Goal: Task Accomplishment & Management: Manage account settings

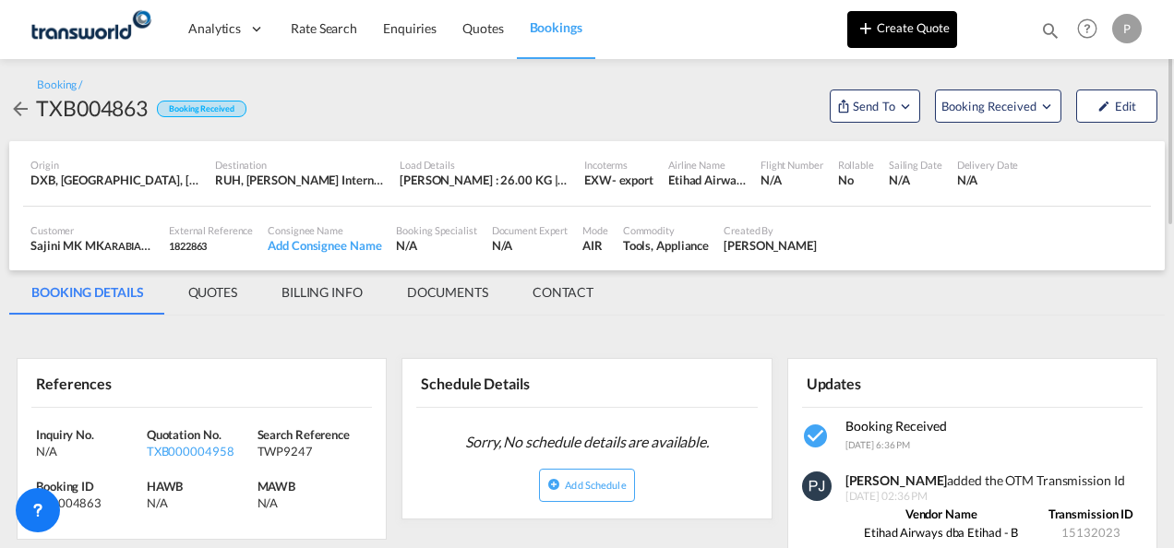
click at [905, 30] on button "Create Quote" at bounding box center [903, 29] width 110 height 37
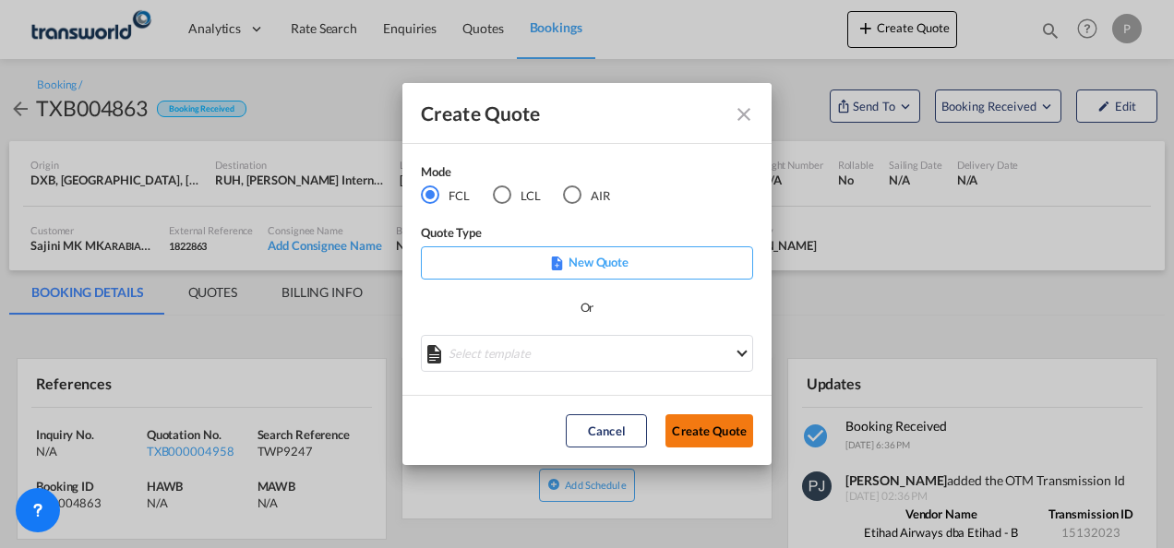
click at [722, 432] on button "Create Quote" at bounding box center [710, 431] width 88 height 33
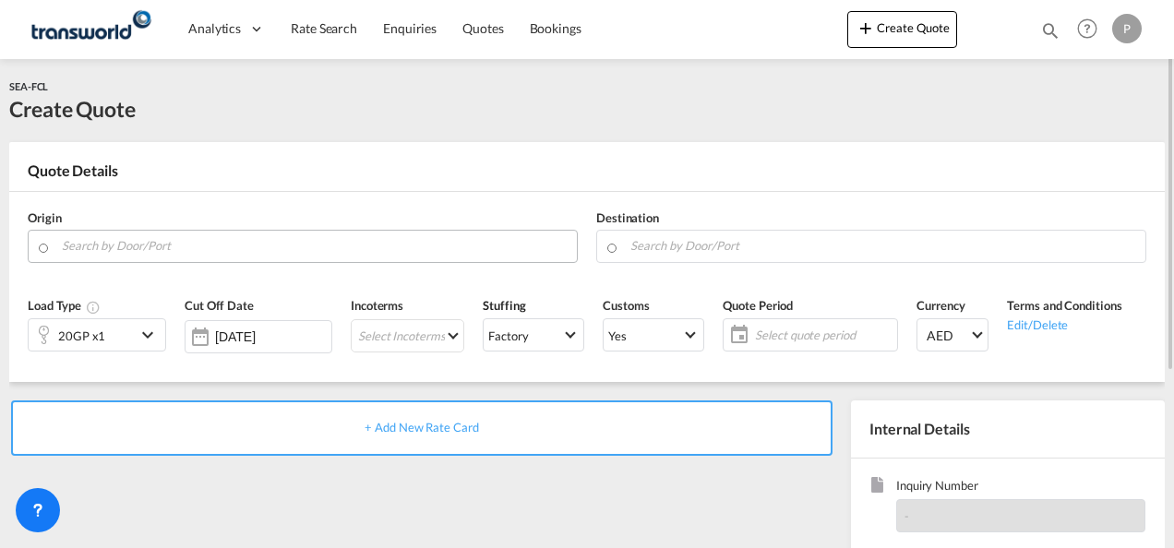
click at [122, 251] on input "Search by Door/Port" at bounding box center [315, 246] width 506 height 32
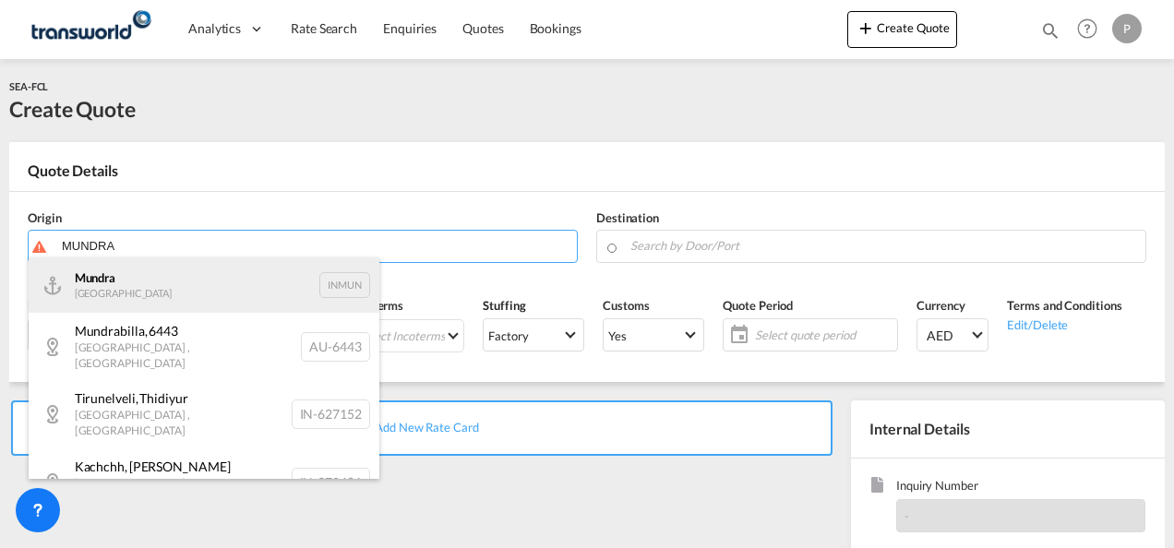
click at [126, 295] on div "Mundra India INMUN" at bounding box center [204, 285] width 351 height 55
type input "Mundra, INMUN"
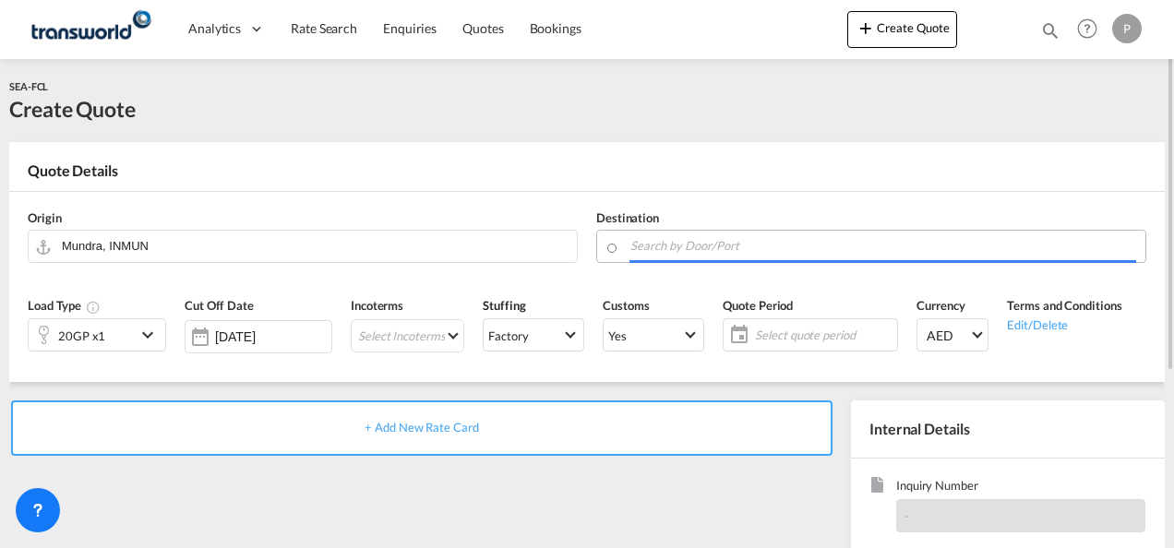
click at [641, 242] on input "Search by Door/Port" at bounding box center [884, 246] width 506 height 32
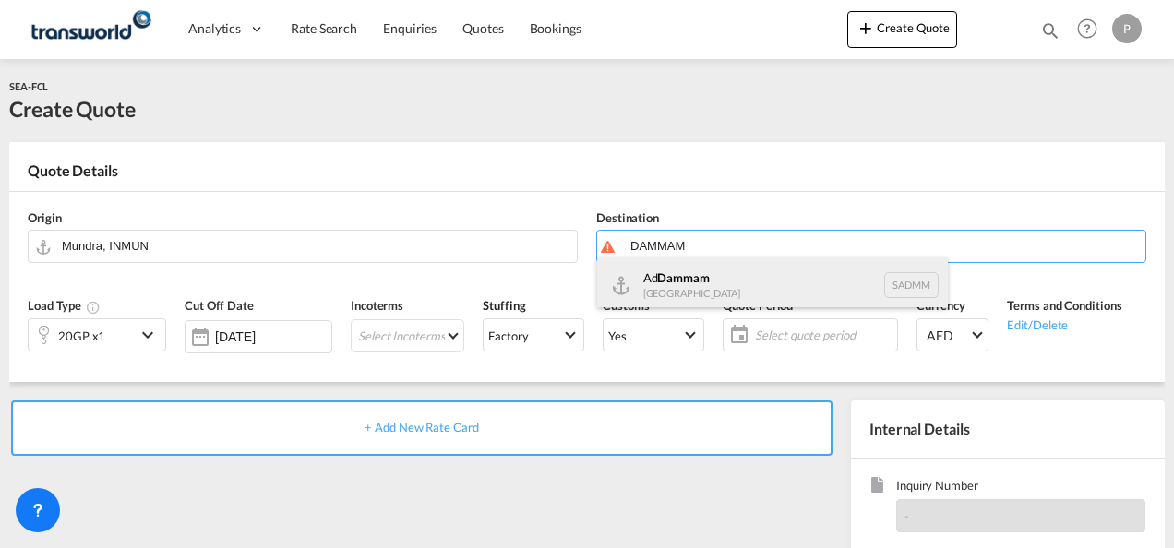
click at [777, 279] on div "Ad Dammam [GEOGRAPHIC_DATA] [GEOGRAPHIC_DATA]" at bounding box center [772, 285] width 351 height 55
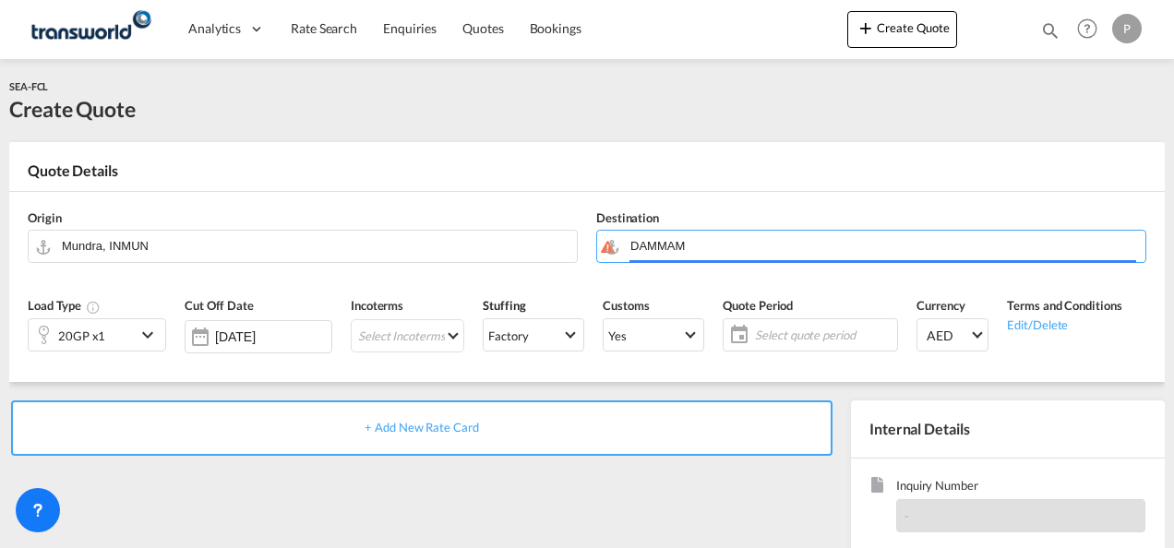
type input "Ad Dammam, SADMM"
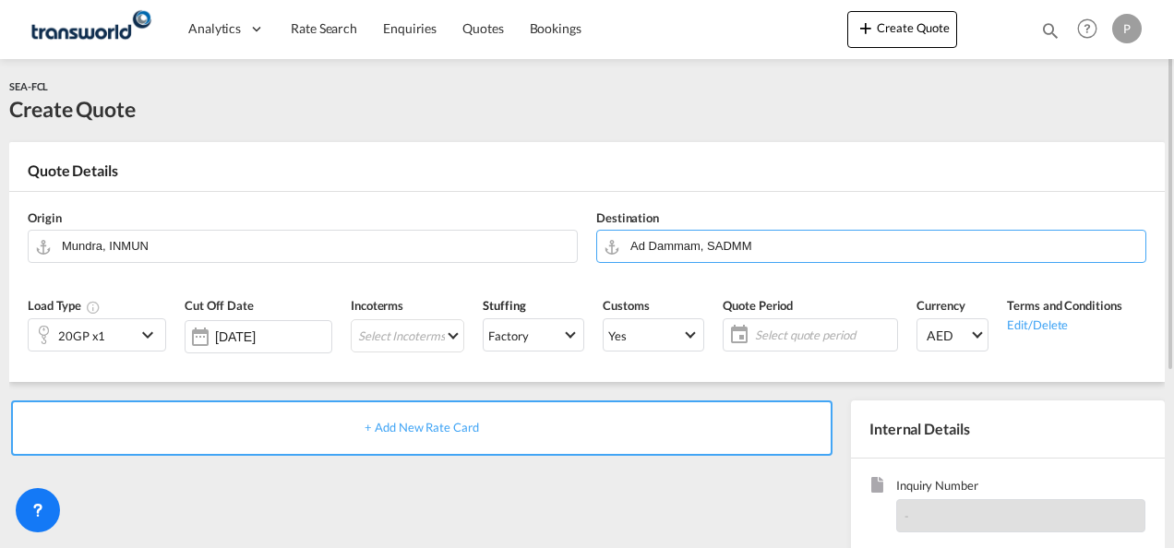
click at [143, 341] on md-icon "icon-chevron-down" at bounding box center [151, 335] width 28 height 22
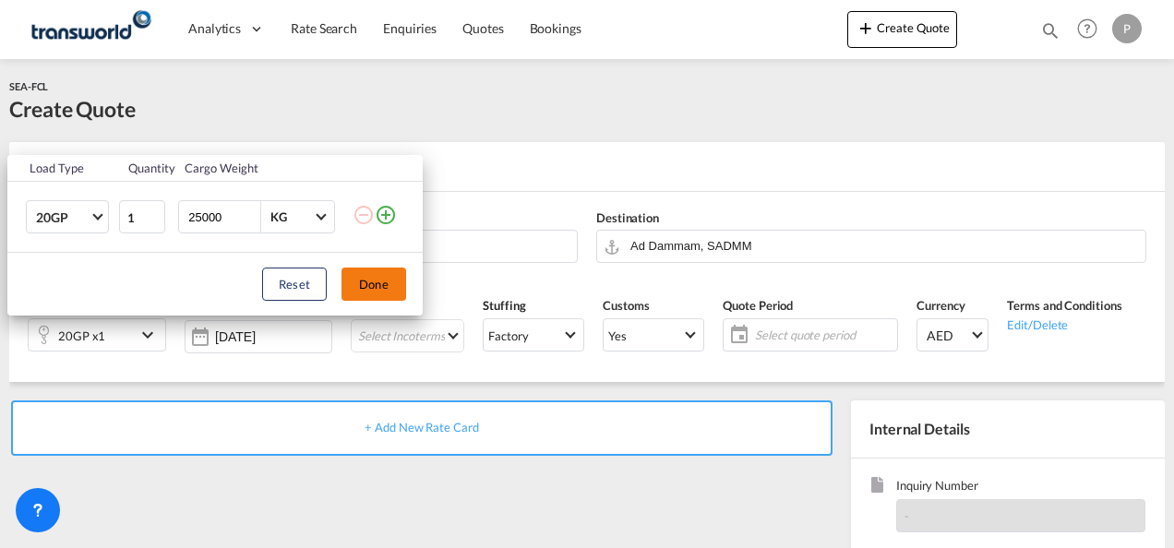
click at [372, 277] on button "Done" at bounding box center [374, 284] width 65 height 33
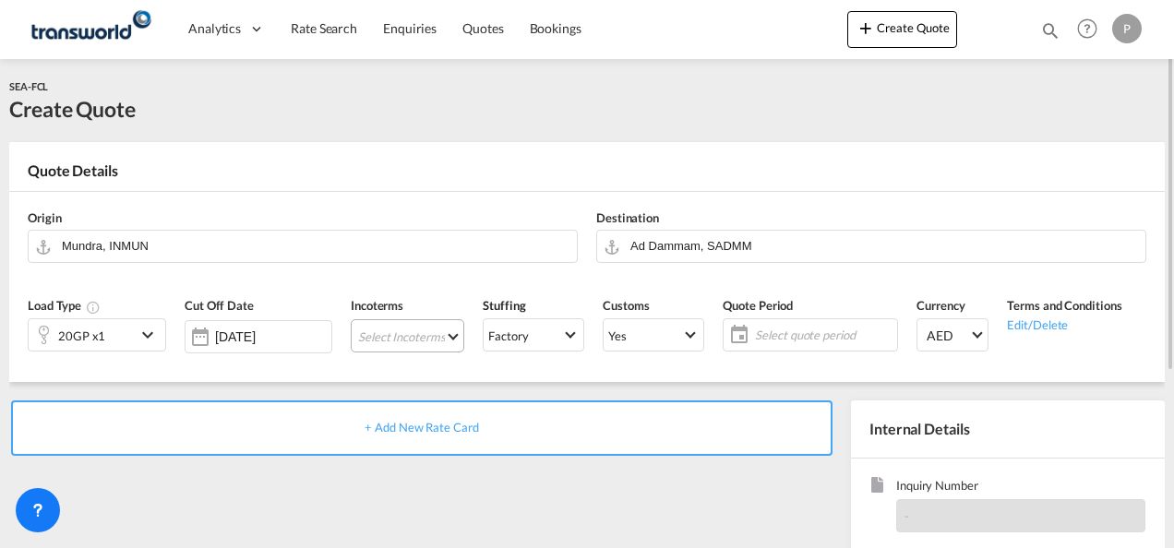
click at [406, 335] on md-select "Select Incoterms DAP - export Delivered at Place CFR - export Cost and Freight …" at bounding box center [408, 335] width 114 height 33
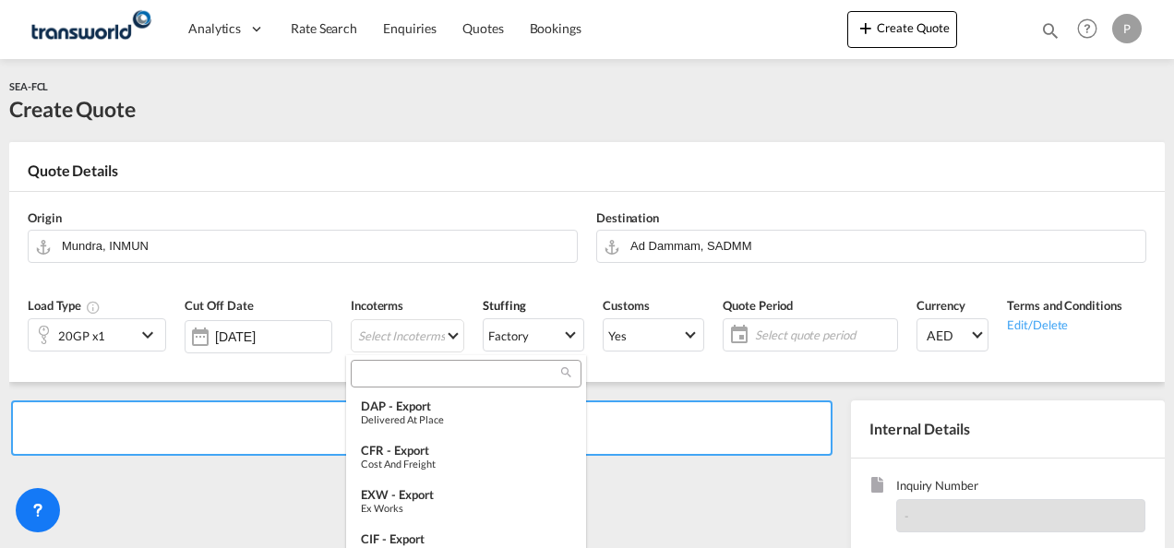
click at [397, 334] on md-backdrop at bounding box center [587, 274] width 1174 height 548
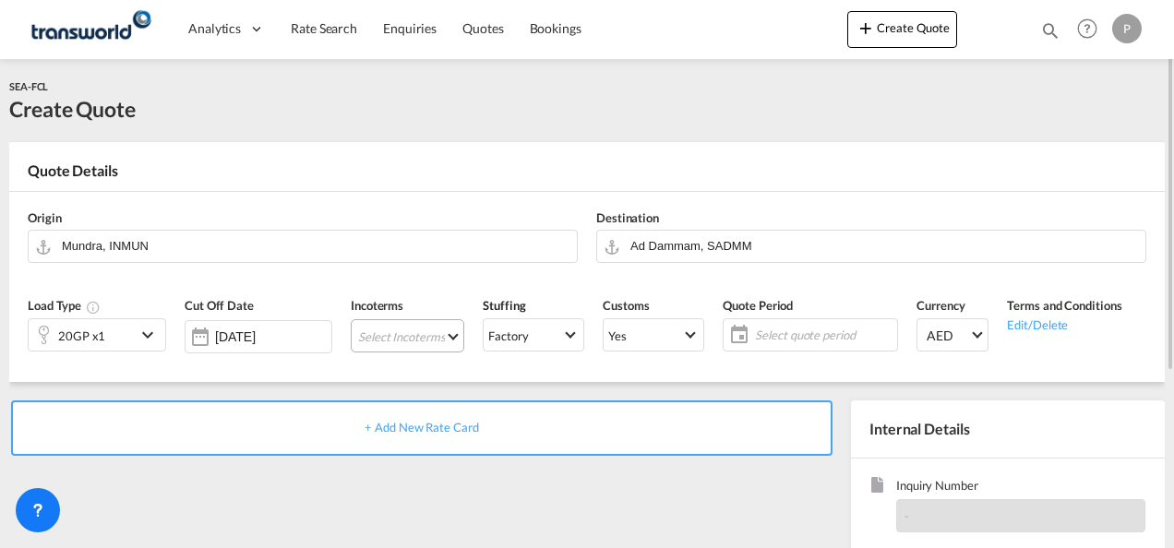
click at [401, 334] on md-select "Select Incoterms" at bounding box center [408, 335] width 114 height 33
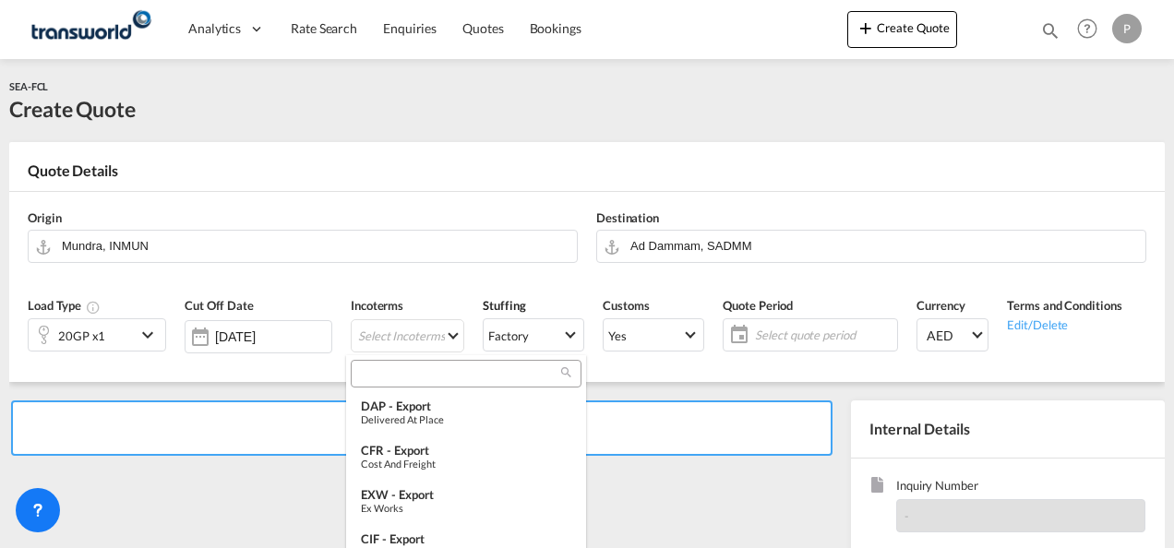
click at [401, 375] on input "search" at bounding box center [458, 374] width 205 height 17
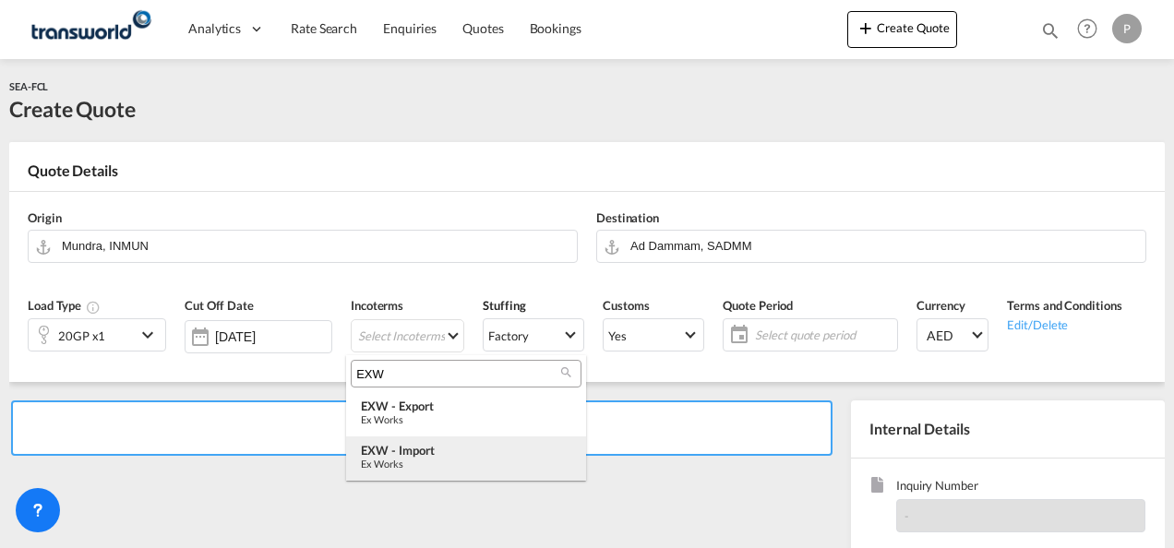
type input "EXW"
click at [421, 451] on div "EXW - import" at bounding box center [466, 450] width 211 height 15
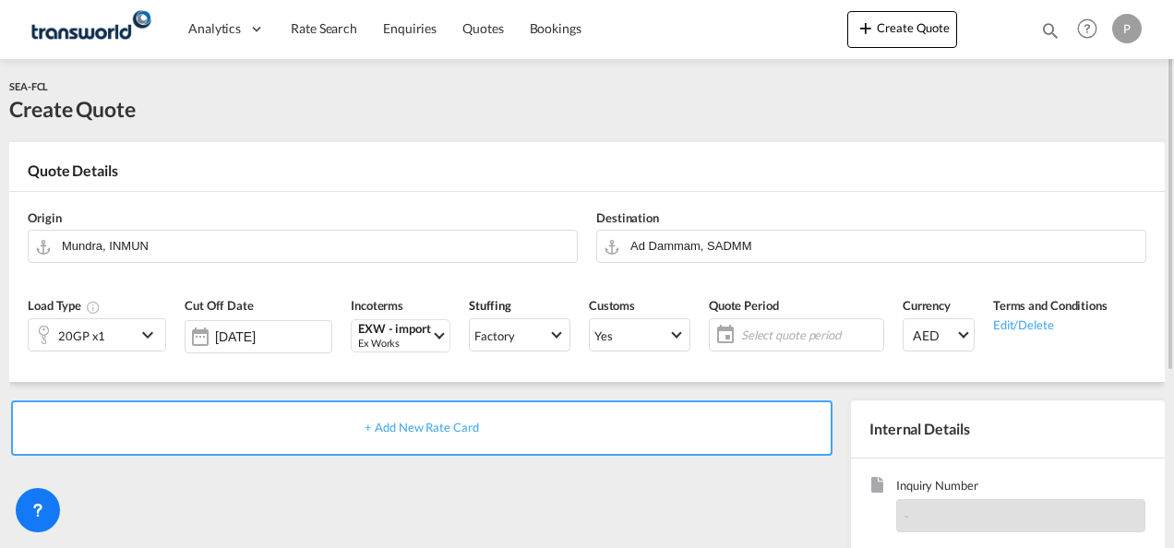
click at [774, 328] on span "Select quote period" at bounding box center [810, 335] width 138 height 17
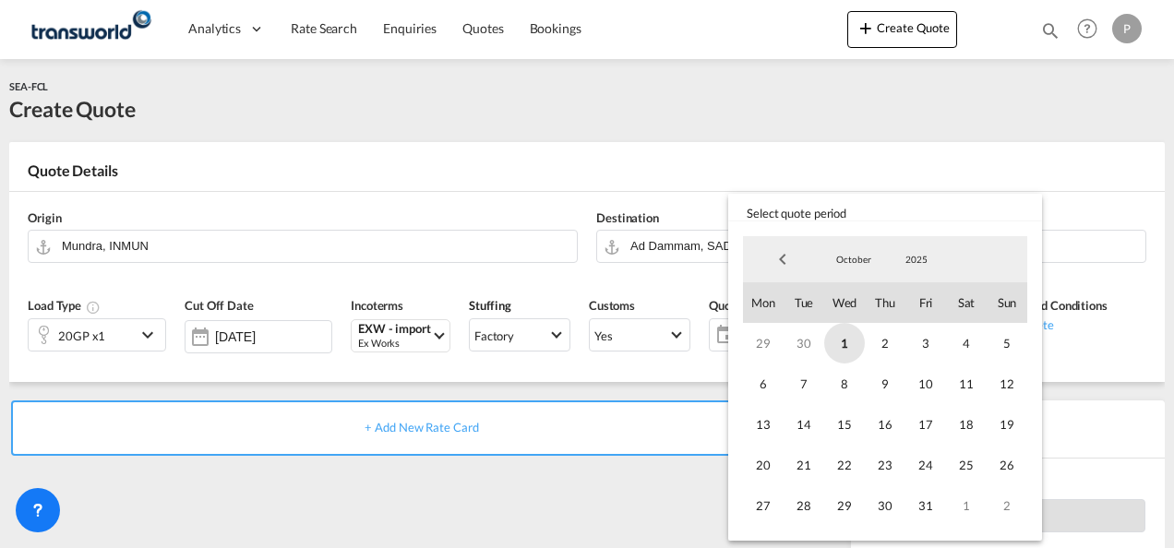
click at [837, 342] on span "1" at bounding box center [845, 343] width 41 height 41
click at [934, 502] on span "31" at bounding box center [926, 506] width 41 height 41
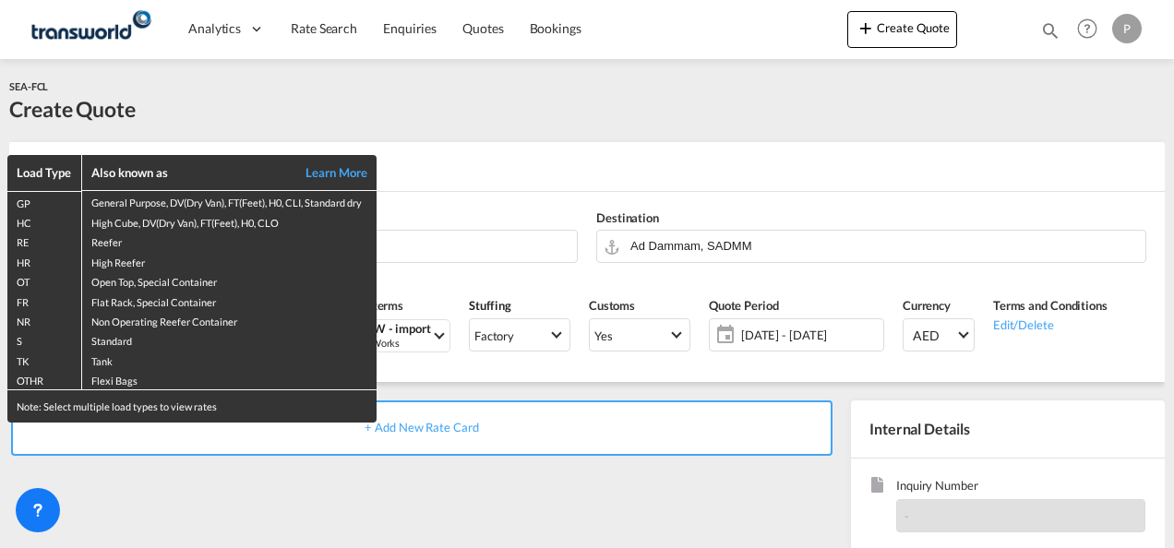
click at [803, 157] on div "Load Type Also known as Learn More GP General Purpose, DV(Dry Van), FT(Feet), H…" at bounding box center [587, 274] width 1174 height 548
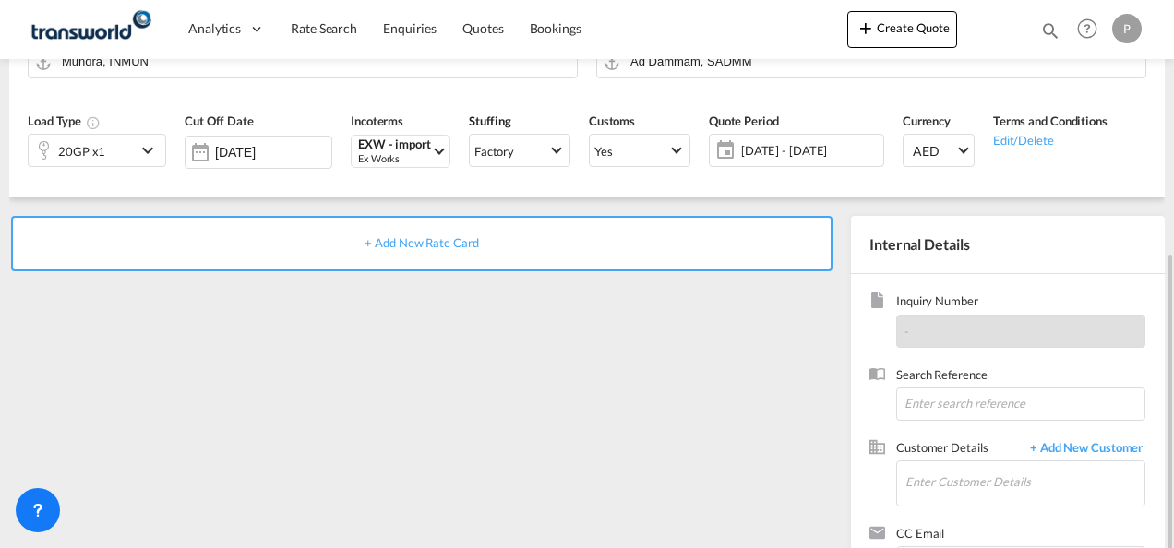
scroll to position [260, 0]
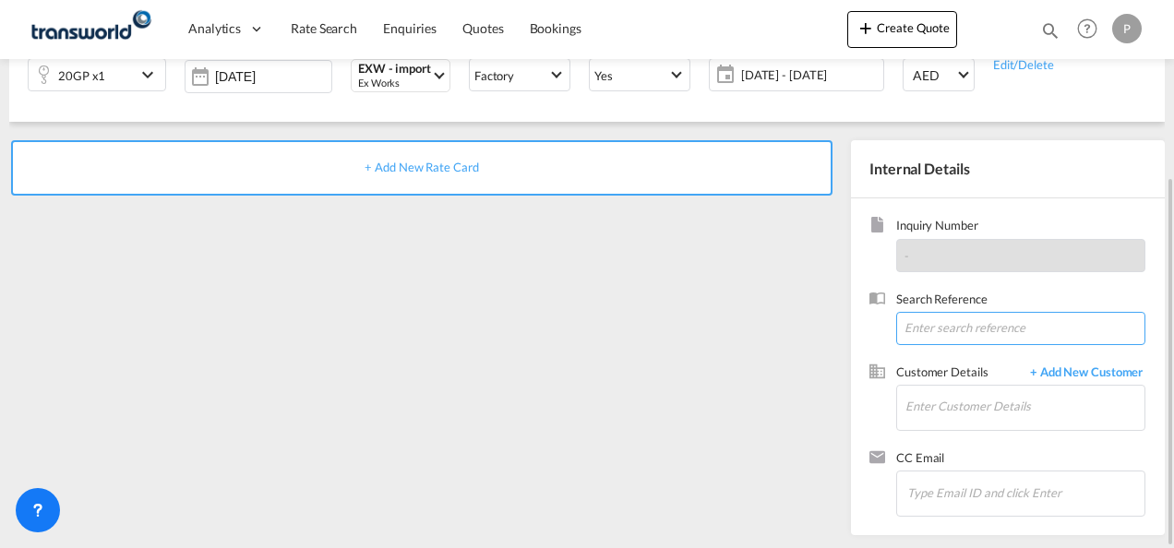
click at [940, 327] on input at bounding box center [1021, 328] width 249 height 33
click at [942, 325] on input at bounding box center [1021, 328] width 249 height 33
paste input "SWADMM25054569"
type input "SWADMM25054569"
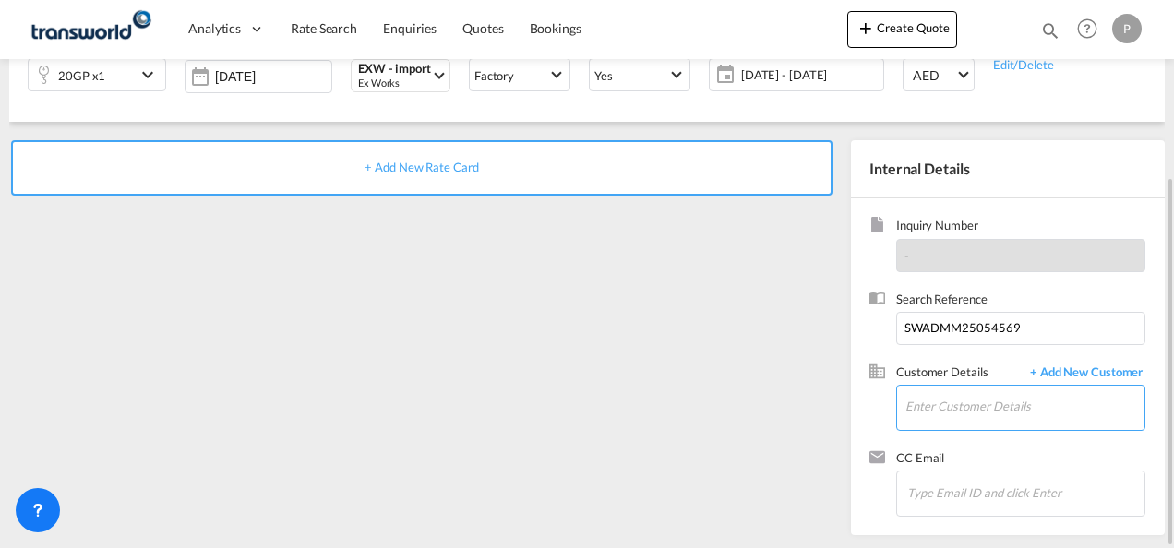
click at [965, 410] on input "Enter Customer Details" at bounding box center [1025, 407] width 239 height 42
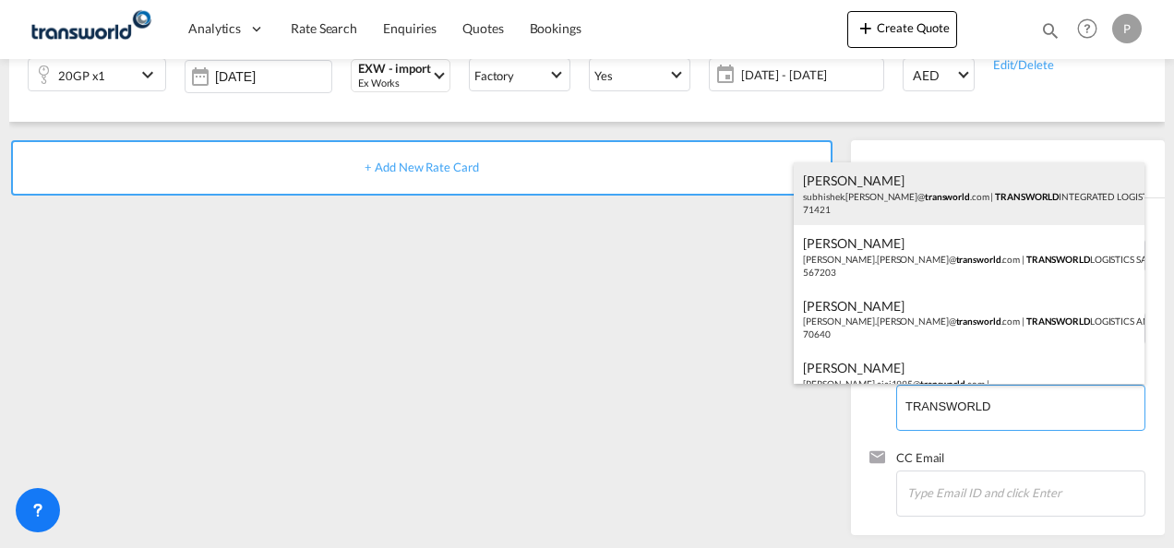
click at [1053, 210] on div "[PERSON_NAME] [PERSON_NAME].[PERSON_NAME]@ transworld .com | TRANSWORLD INTEGRA…" at bounding box center [969, 194] width 351 height 63
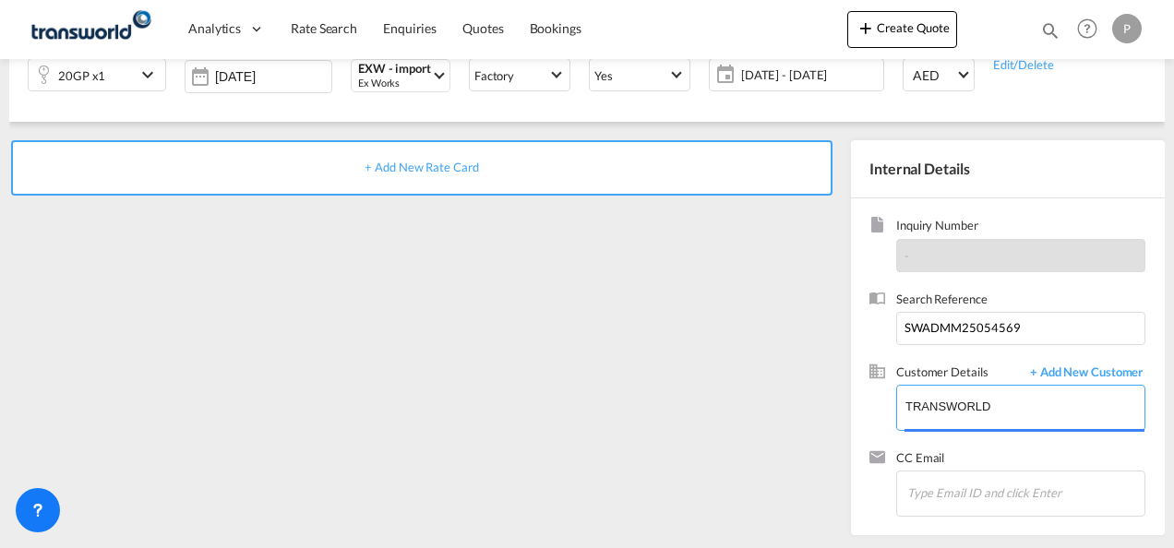
type input "TRANSWORLD INTEGRATED LOGISTEK PRIVATE LIMITED, [PERSON_NAME], [PERSON_NAME][EM…"
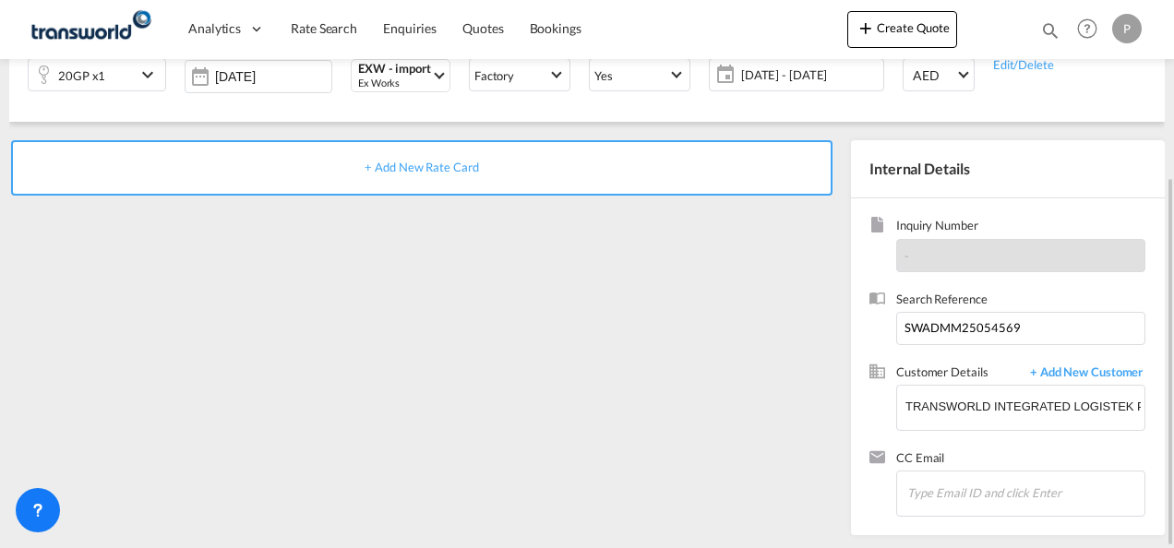
click at [466, 169] on span "+ Add New Rate Card" at bounding box center [422, 167] width 114 height 15
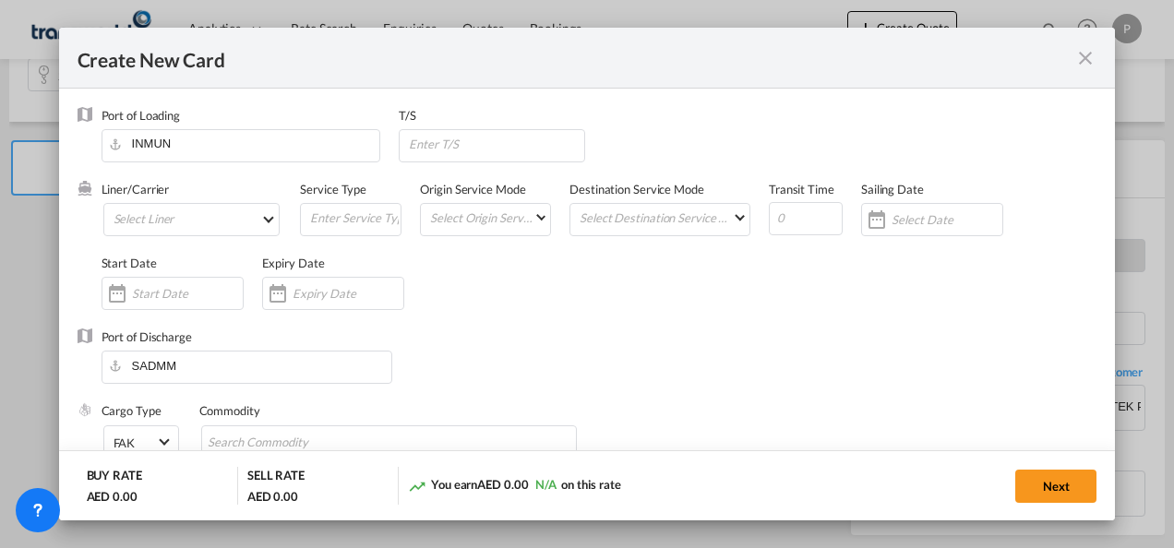
type input "Basic Ocean Freight"
select select "per equipment"
click at [1095, 54] on md-icon "icon-close fg-AAA8AD m-0 pointer" at bounding box center [1086, 58] width 22 height 22
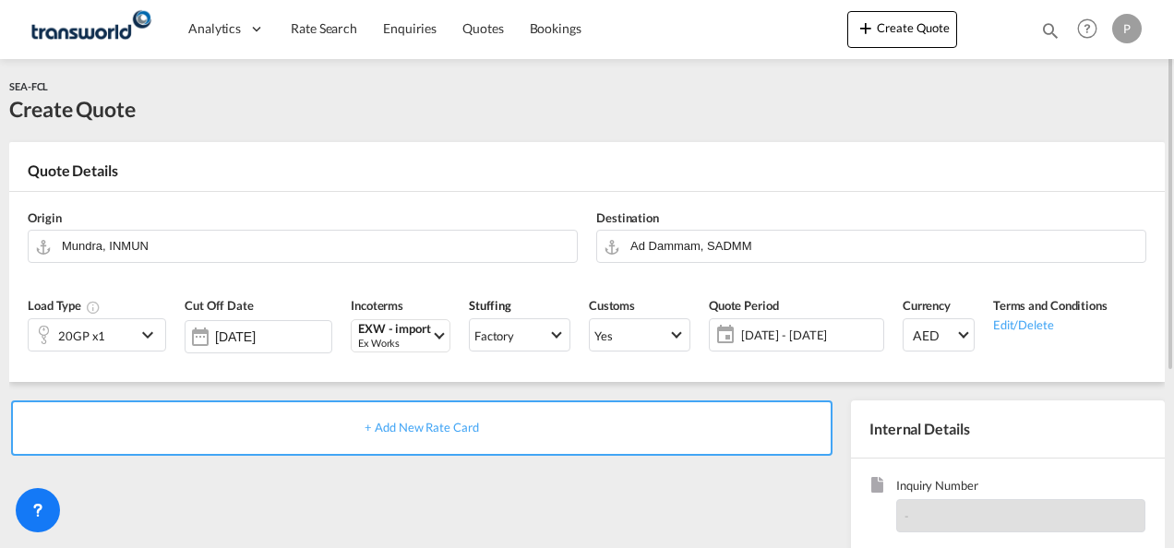
scroll to position [185, 0]
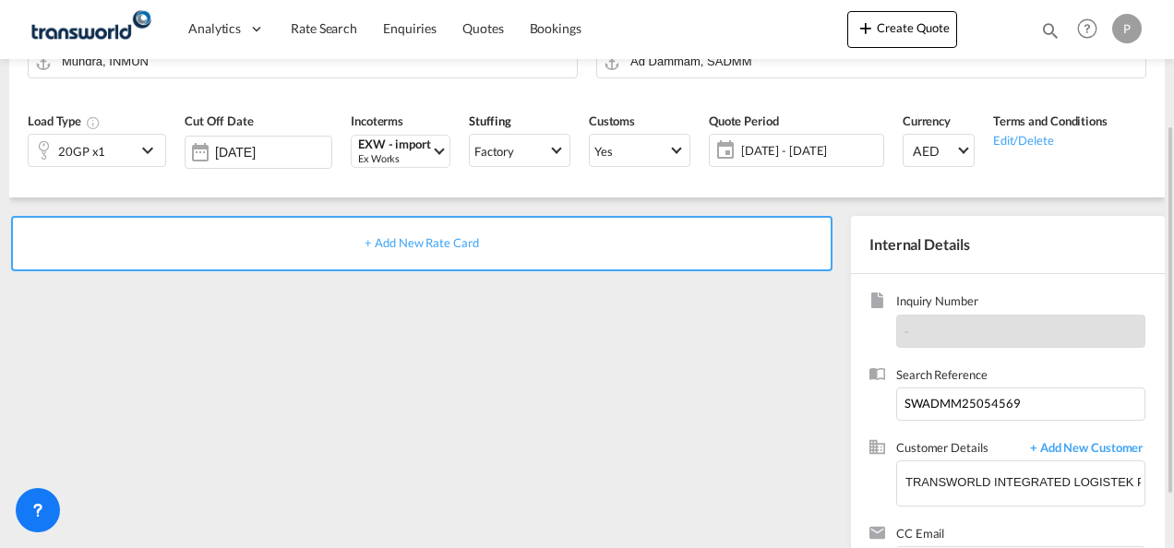
click at [439, 247] on span "+ Add New Rate Card" at bounding box center [422, 242] width 114 height 15
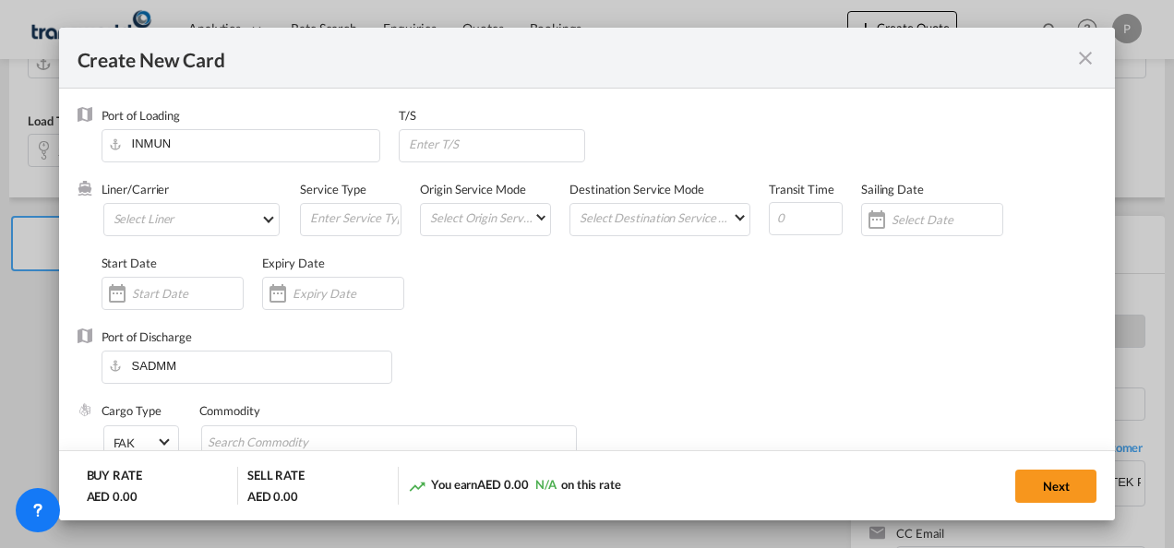
type input "Basic Ocean Freight"
select select "per equipment"
click at [211, 214] on md-select "Select Liner 2HM LOGISTICS D.O.O. / TDWC-CAPODISTRI 2HM LOGISTICS D.O.O. / TDWC…" at bounding box center [191, 219] width 177 height 33
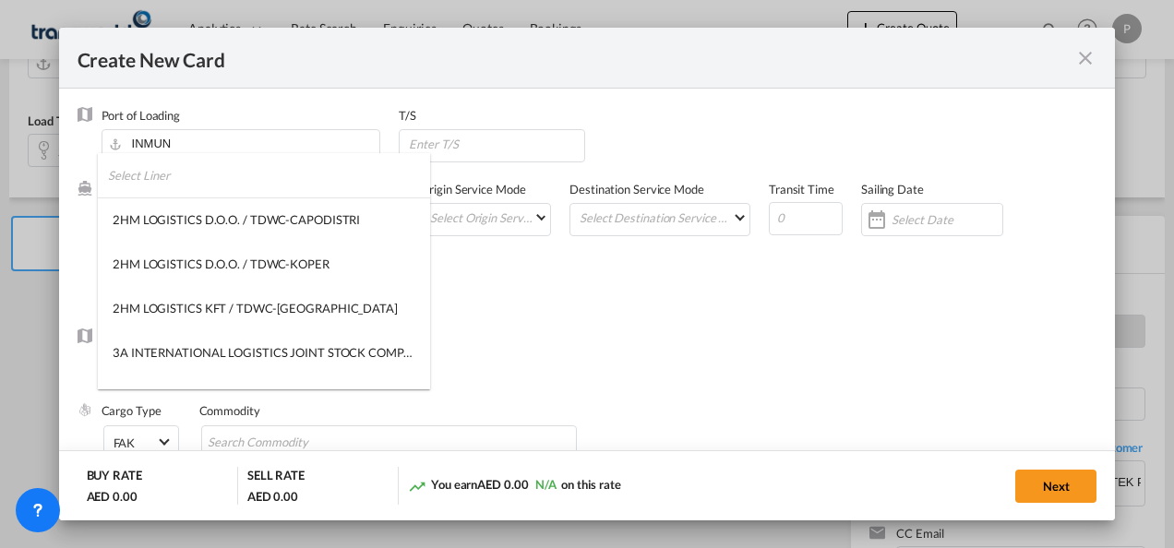
click at [242, 190] on input "search" at bounding box center [269, 175] width 322 height 44
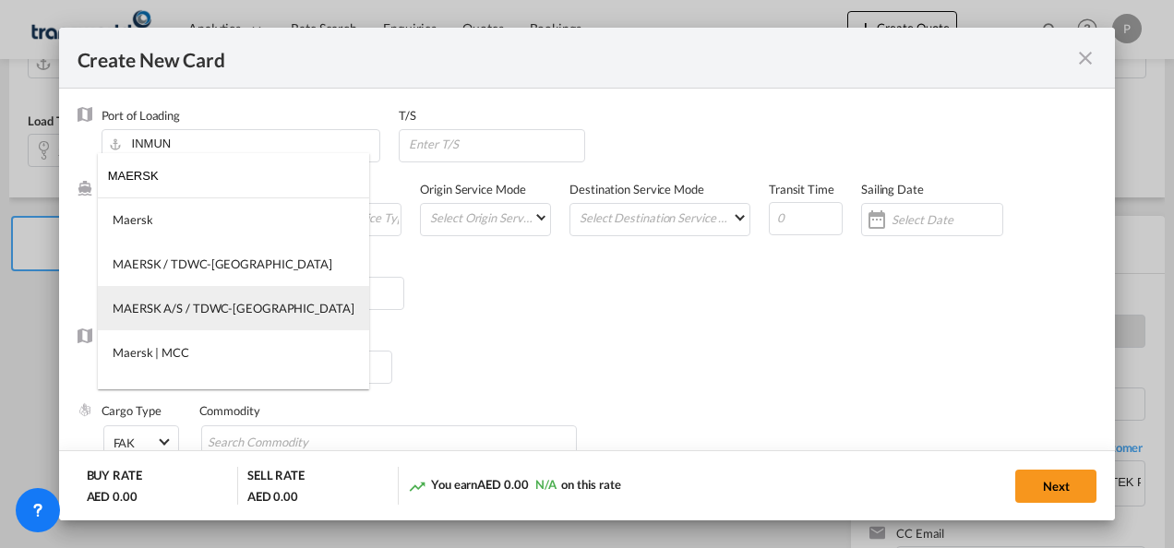
type input "MAERSK"
click at [228, 300] on div "MAERSK A/S / TDWC-[GEOGRAPHIC_DATA]" at bounding box center [234, 308] width 242 height 17
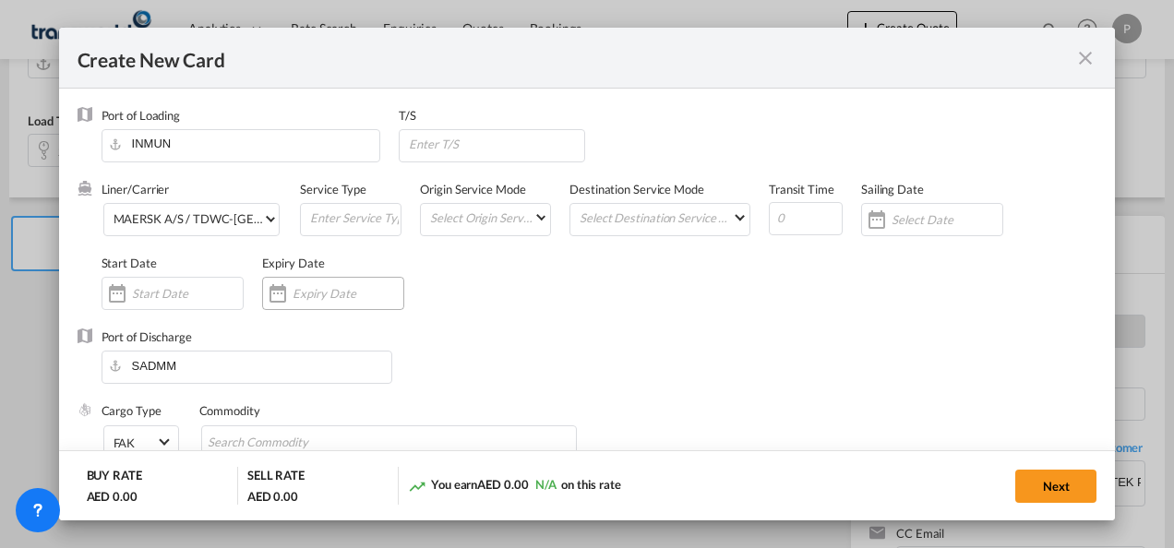
click at [345, 295] on input "Create New Card ..." at bounding box center [348, 293] width 111 height 15
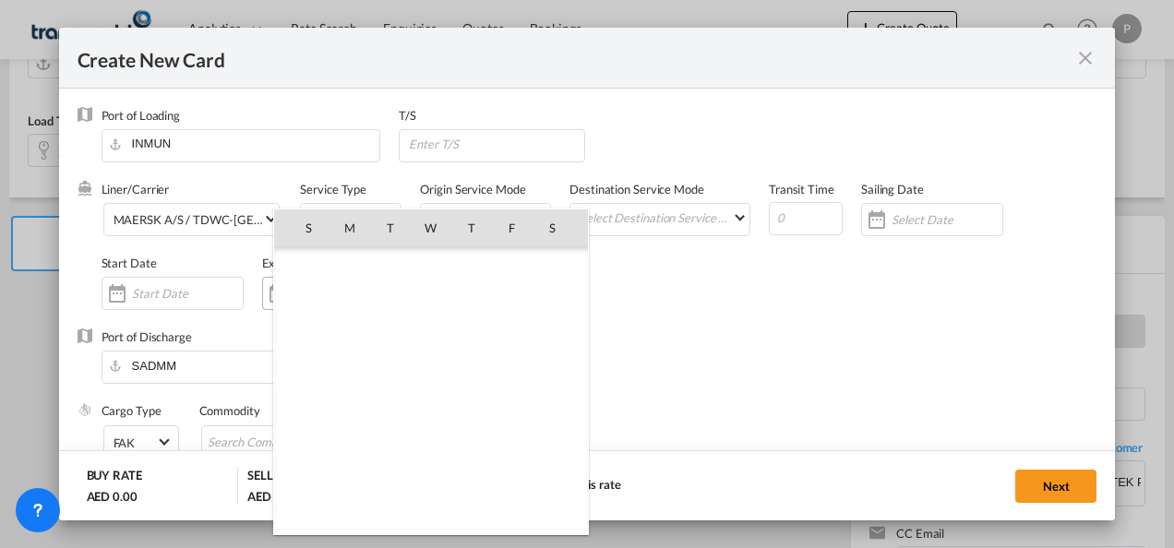
scroll to position [427951, 0]
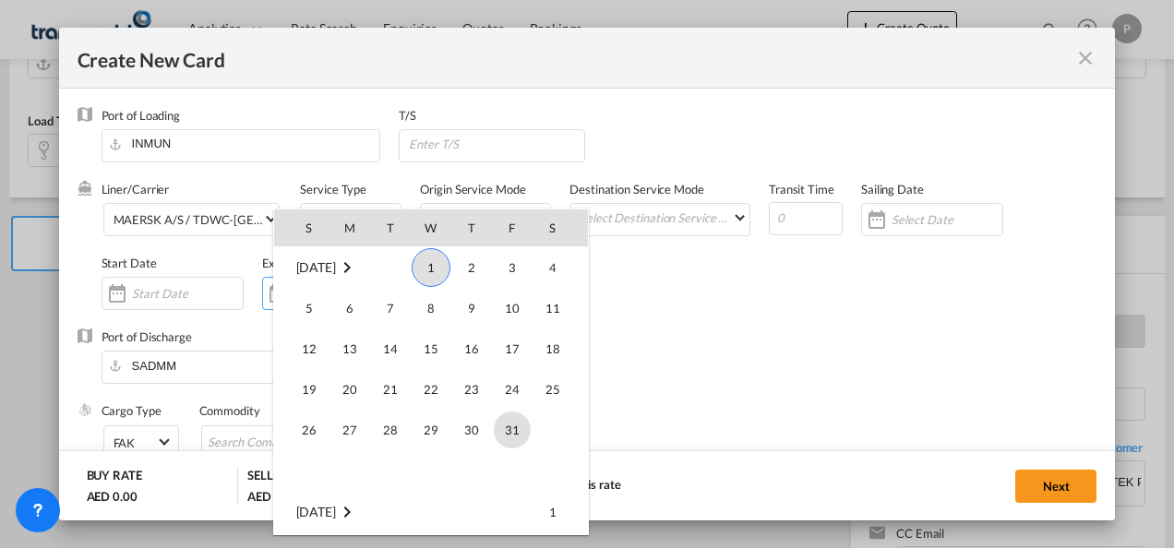
click at [514, 435] on span "31" at bounding box center [512, 430] width 37 height 37
type input "[DATE]"
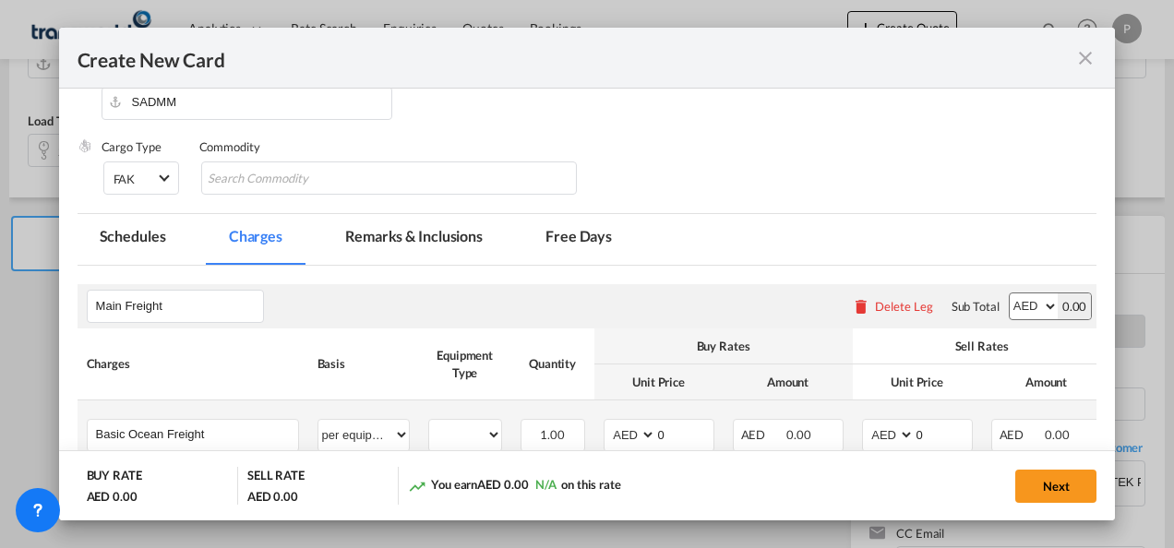
scroll to position [277, 0]
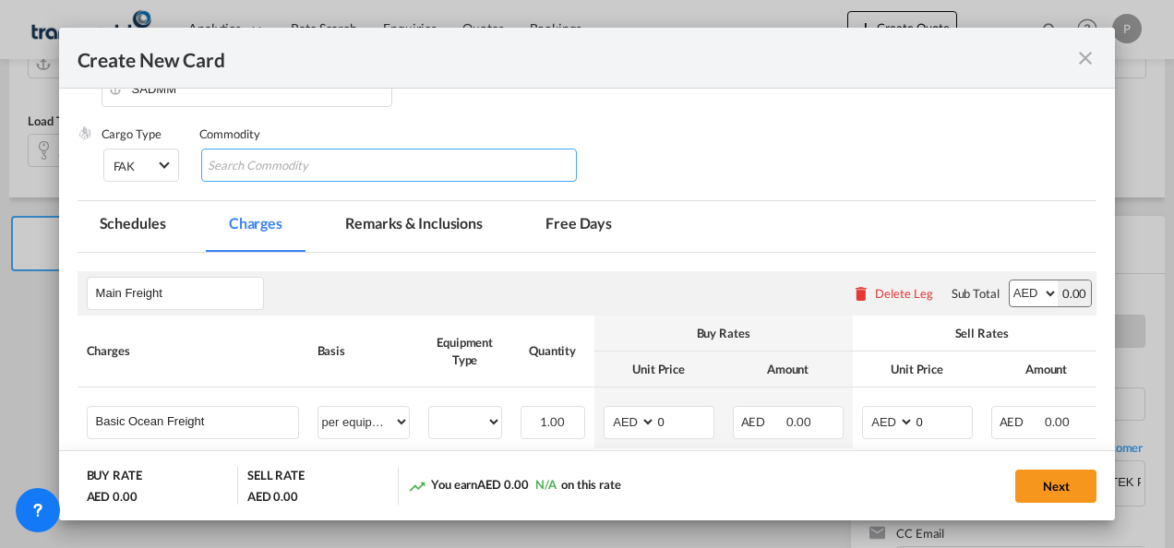
click at [253, 168] on input "Chips input." at bounding box center [292, 166] width 169 height 30
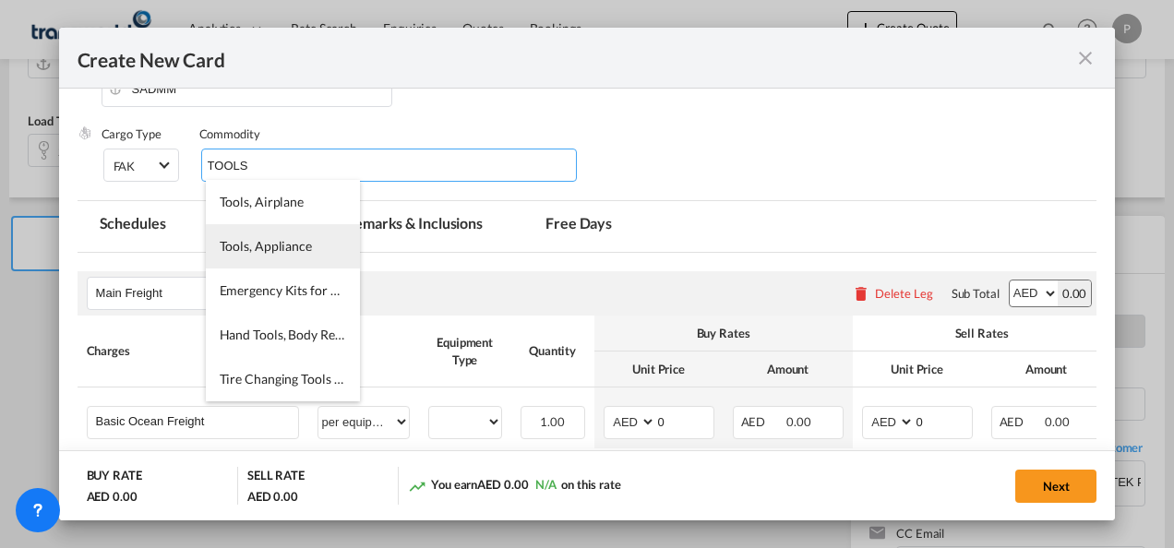
type input "TOOLS"
click at [266, 244] on span "Tools, Appliance" at bounding box center [266, 246] width 92 height 16
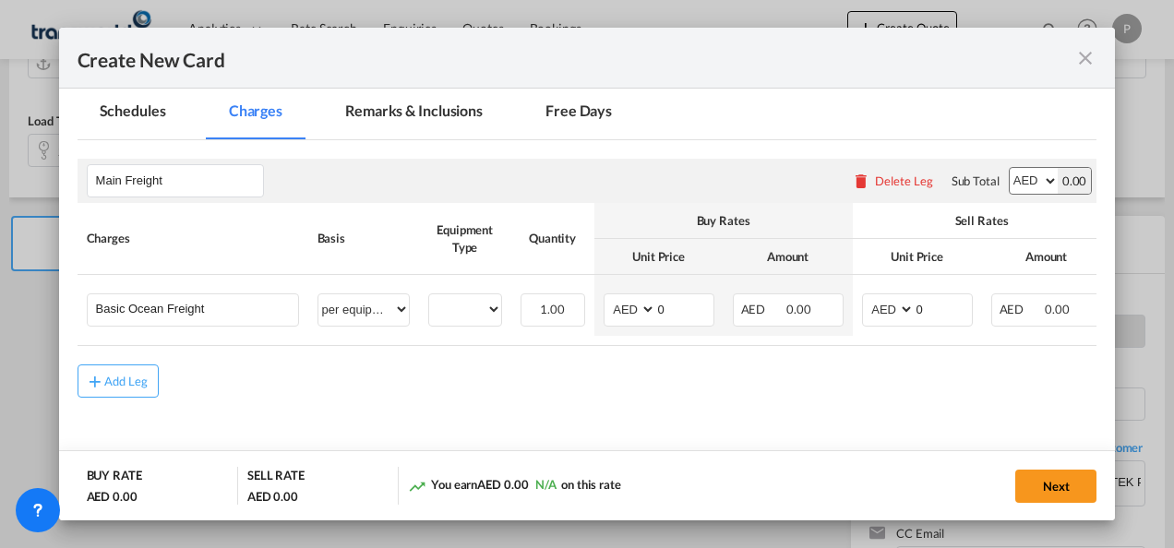
scroll to position [438, 0]
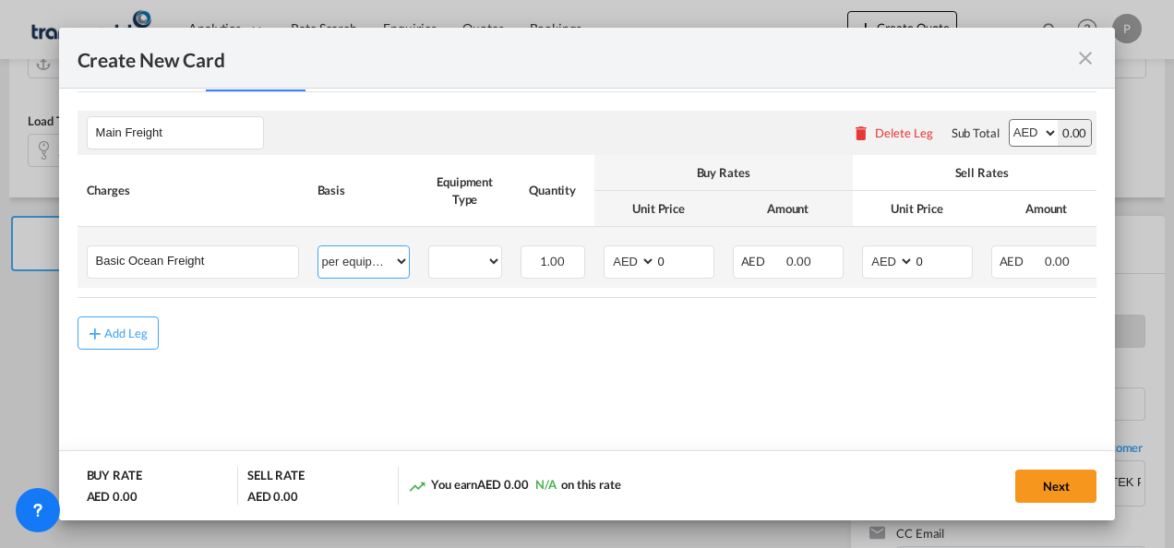
click at [396, 259] on select "per equipment per container per B/L per shipping bill per shipment % on freight…" at bounding box center [364, 262] width 90 height 30
select select "per shipment"
click at [319, 247] on select "per equipment per container per B/L per shipping bill per shipment % on freight…" at bounding box center [364, 262] width 90 height 30
click at [687, 257] on input "0" at bounding box center [684, 261] width 57 height 28
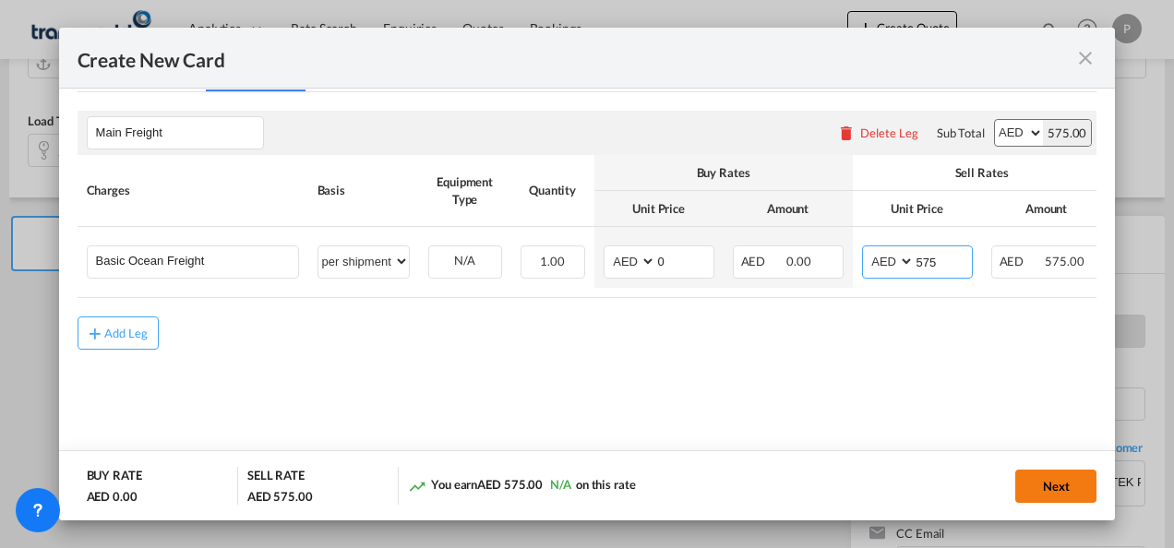
type input "575"
click at [1049, 486] on button "Next" at bounding box center [1056, 486] width 81 height 33
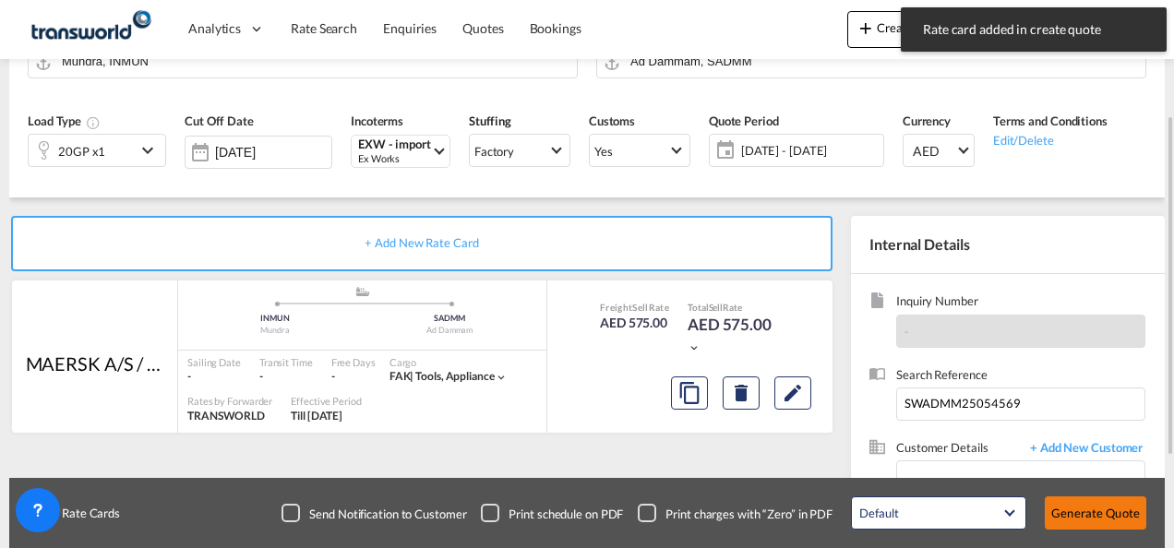
click at [1100, 513] on button "Generate Quote" at bounding box center [1096, 513] width 102 height 33
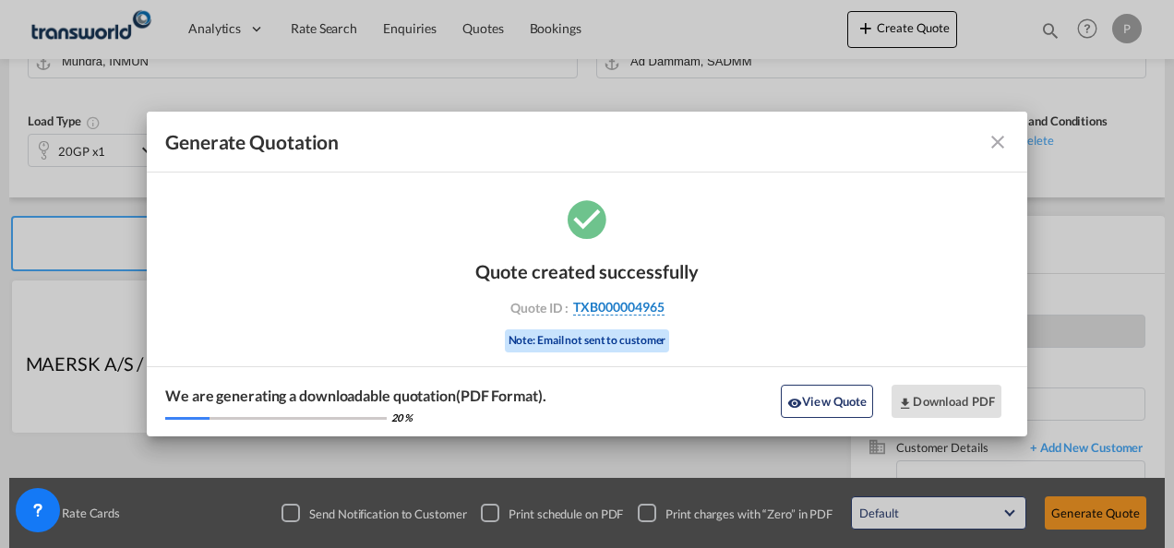
click at [620, 307] on span "TXB000004965" at bounding box center [618, 307] width 91 height 17
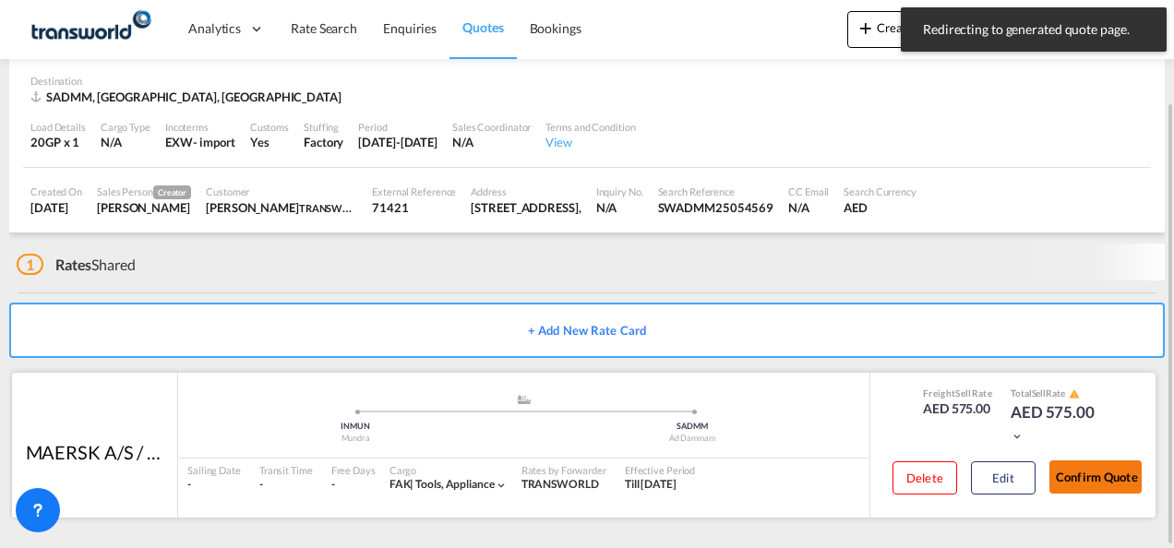
scroll to position [114, 0]
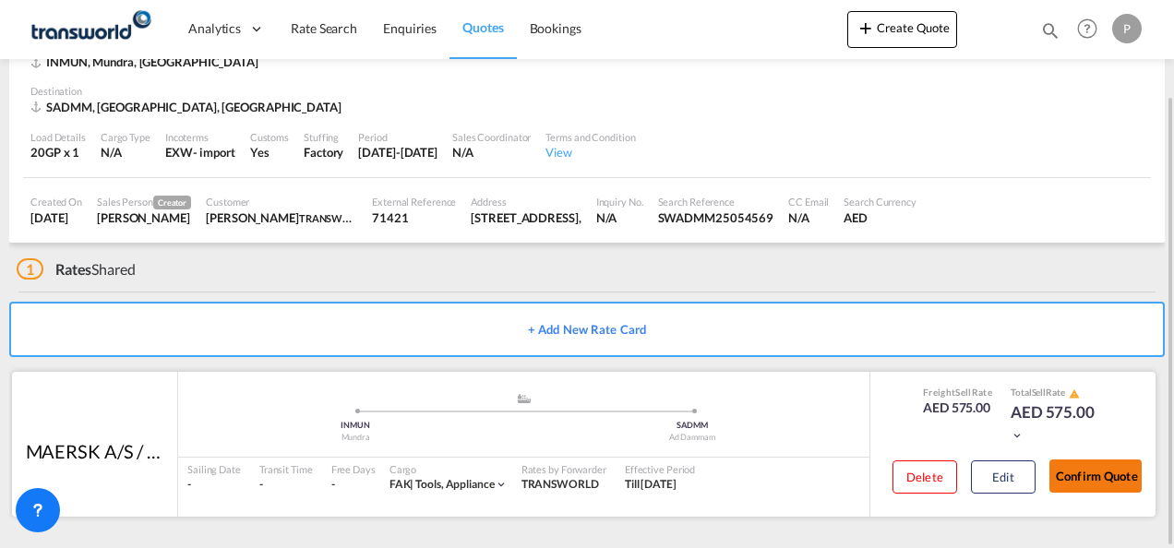
click at [1099, 482] on button "Confirm Quote" at bounding box center [1096, 476] width 92 height 33
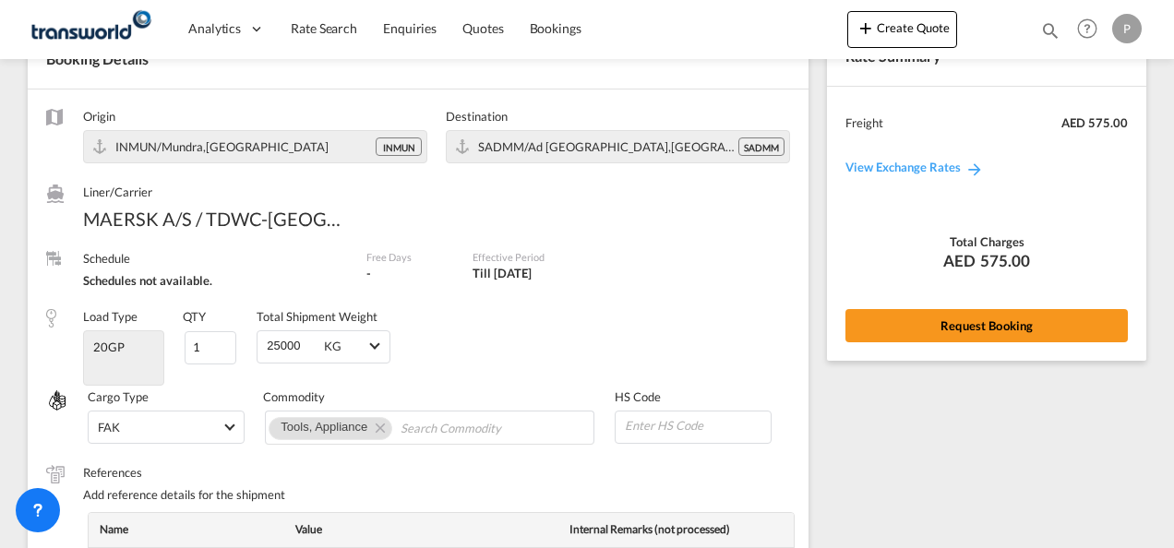
scroll to position [756, 0]
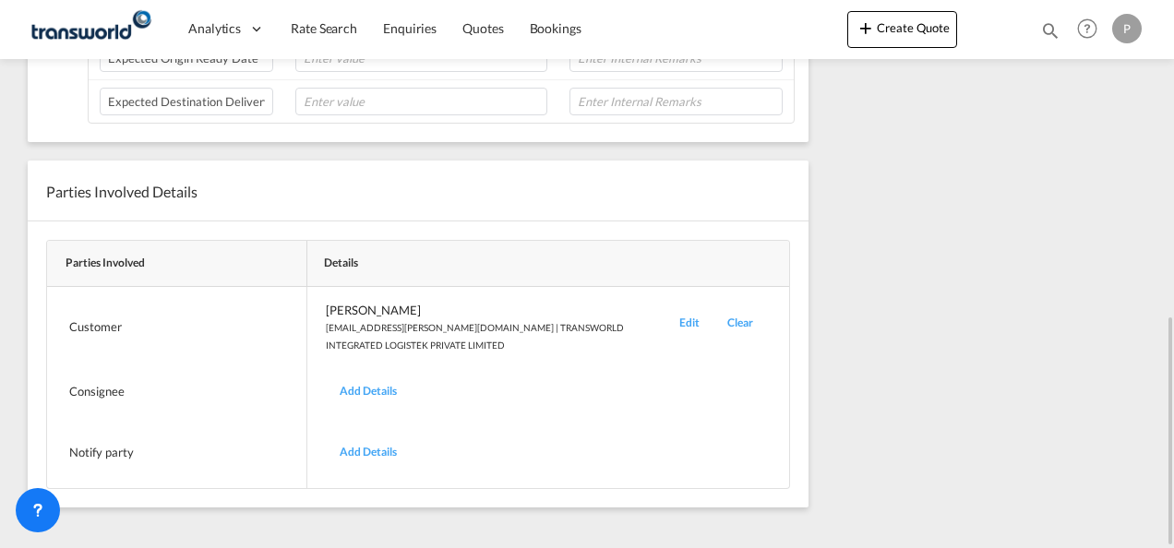
click at [692, 316] on div "Edit" at bounding box center [690, 327] width 48 height 51
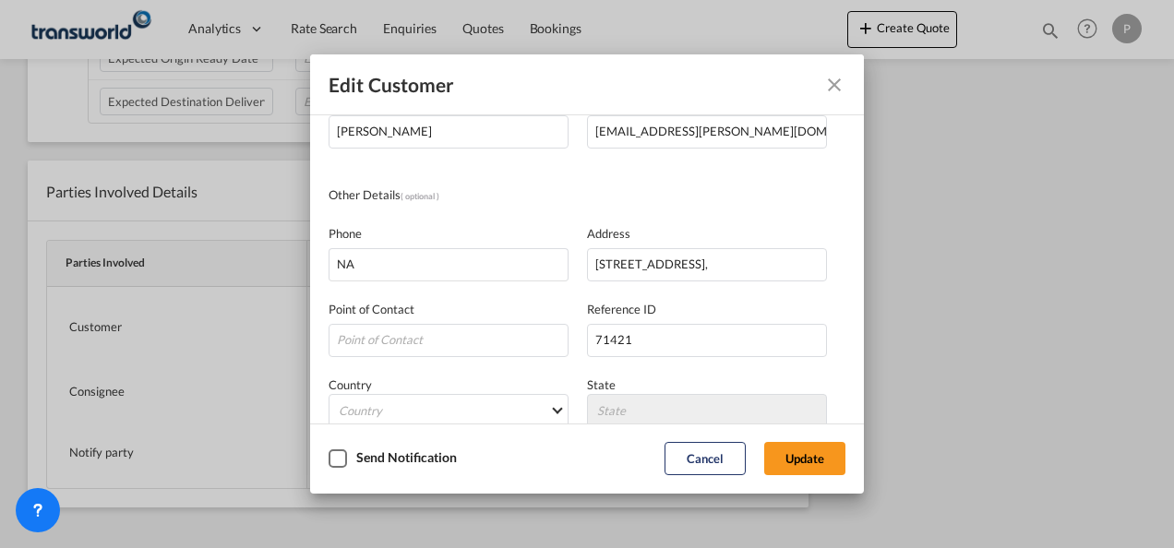
scroll to position [218, 0]
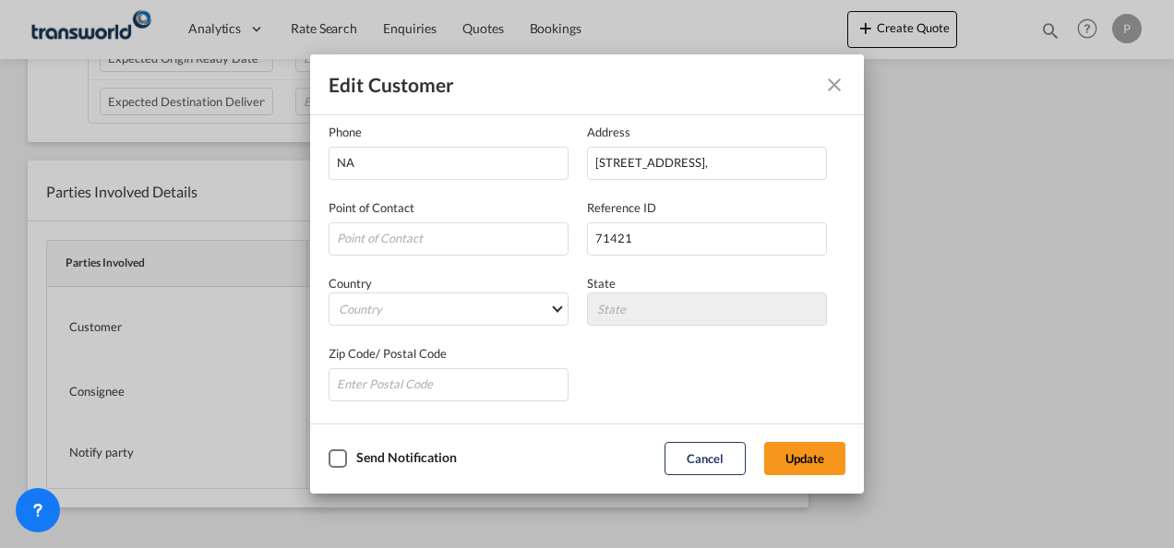
click at [175, 391] on div "Edit Customer Company TRANSWORLD INTEGRATED LOGISTEK PRIVATE LIMITED Name [PERS…" at bounding box center [587, 274] width 1174 height 548
click at [703, 452] on button "Cancel" at bounding box center [705, 458] width 81 height 33
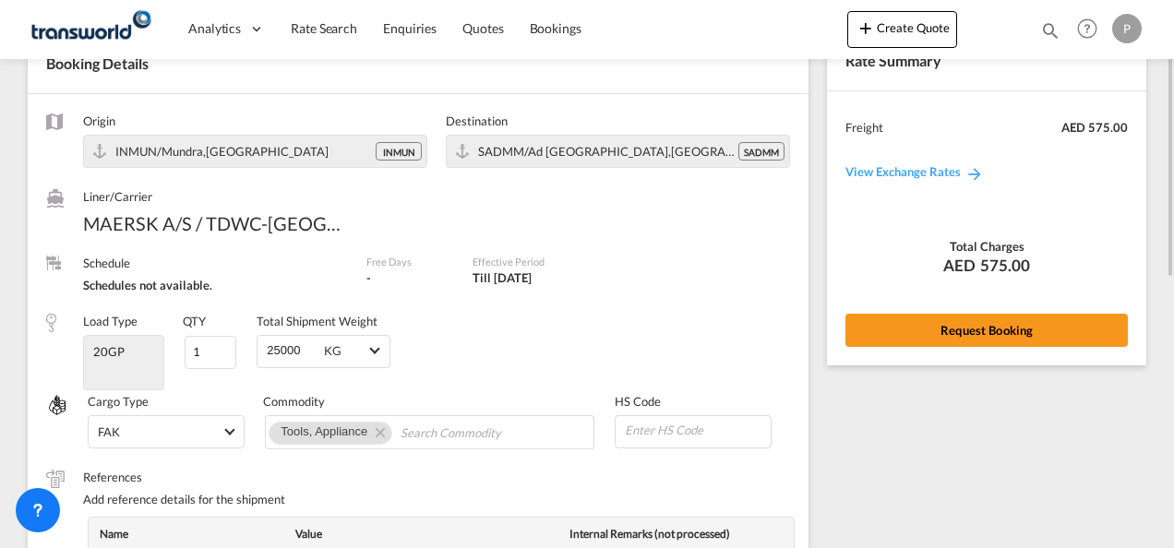
scroll to position [0, 0]
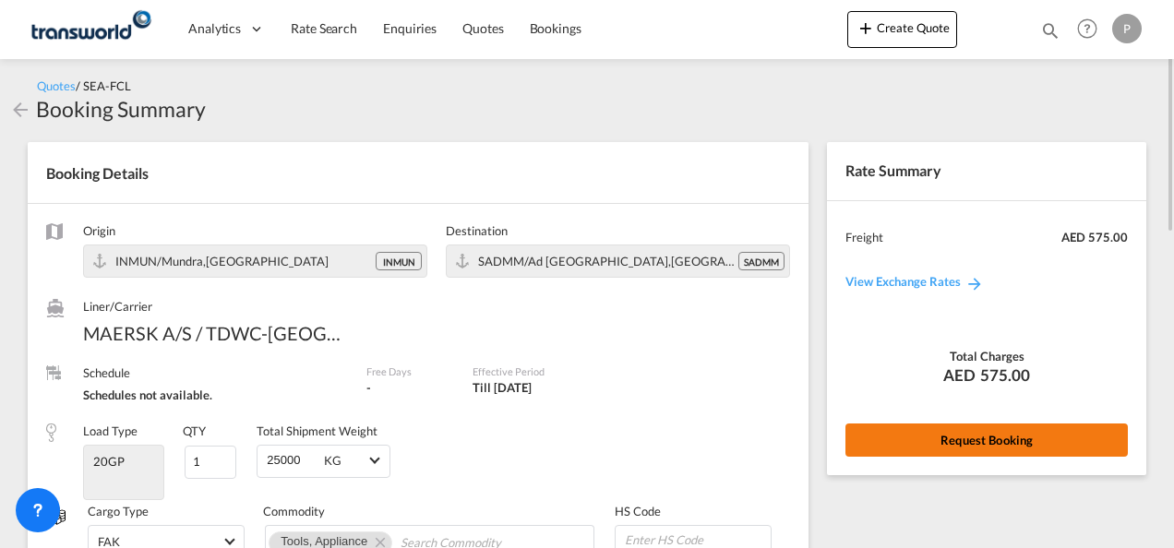
click at [968, 433] on button "Request Booking" at bounding box center [987, 440] width 283 height 33
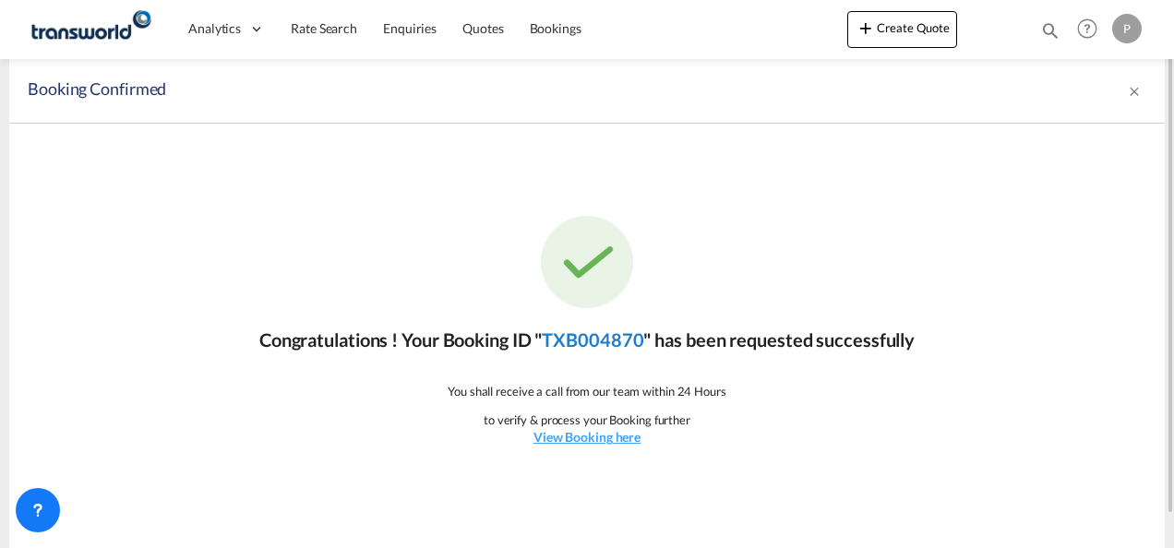
click at [601, 339] on link "TXB004870" at bounding box center [593, 340] width 102 height 22
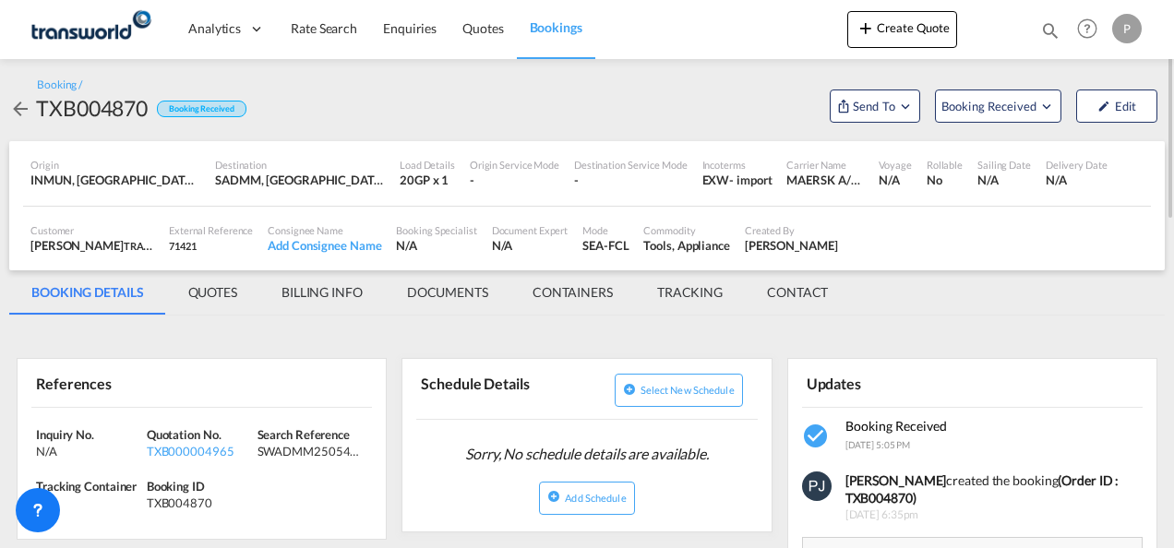
click at [702, 111] on div "Booking / TXB004870 Booking Received Send To OTM Yet to sync Send Shipment Book…" at bounding box center [587, 100] width 1156 height 45
click at [911, 104] on md-icon "Open demo menu" at bounding box center [905, 106] width 17 height 17
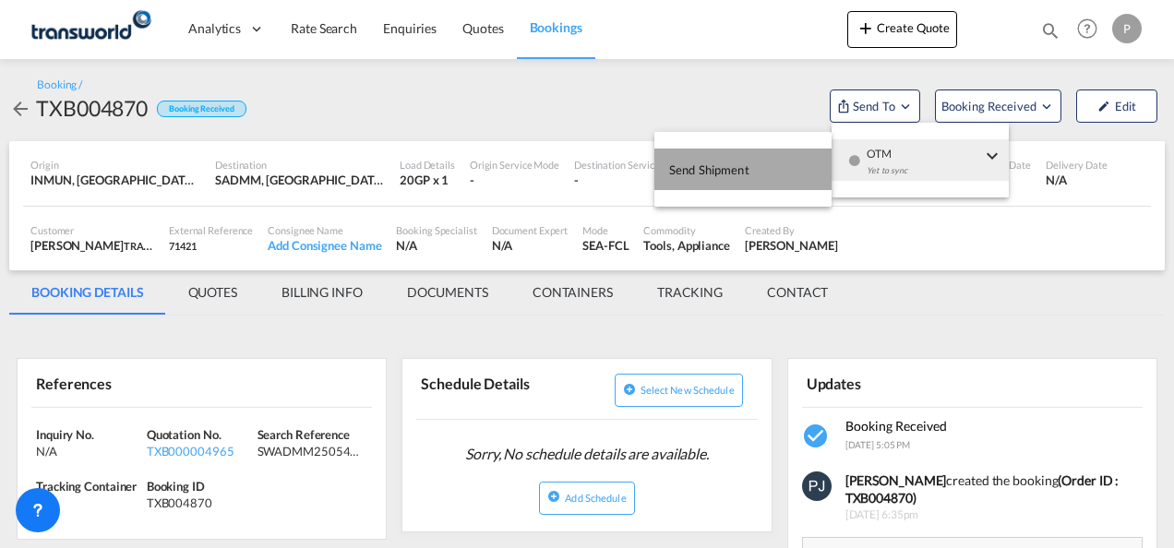
click at [704, 170] on span "Send Shipment" at bounding box center [709, 170] width 80 height 30
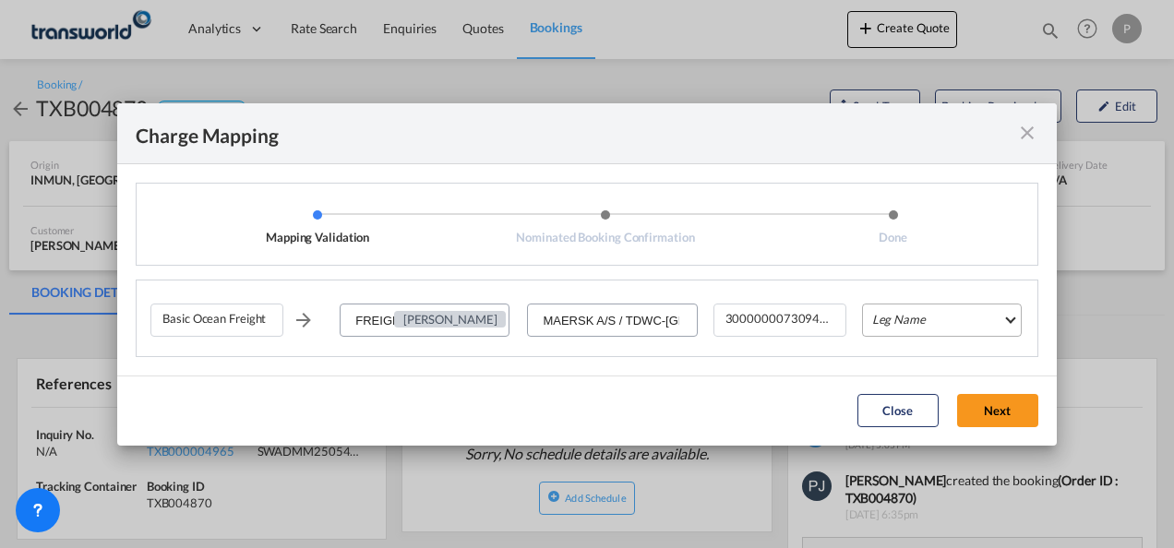
click at [925, 320] on md-select "Leg Name HANDLING ORIGIN VESSEL HANDLING DESTINATION OTHERS TL PICK UP CUSTOMS …" at bounding box center [942, 320] width 160 height 33
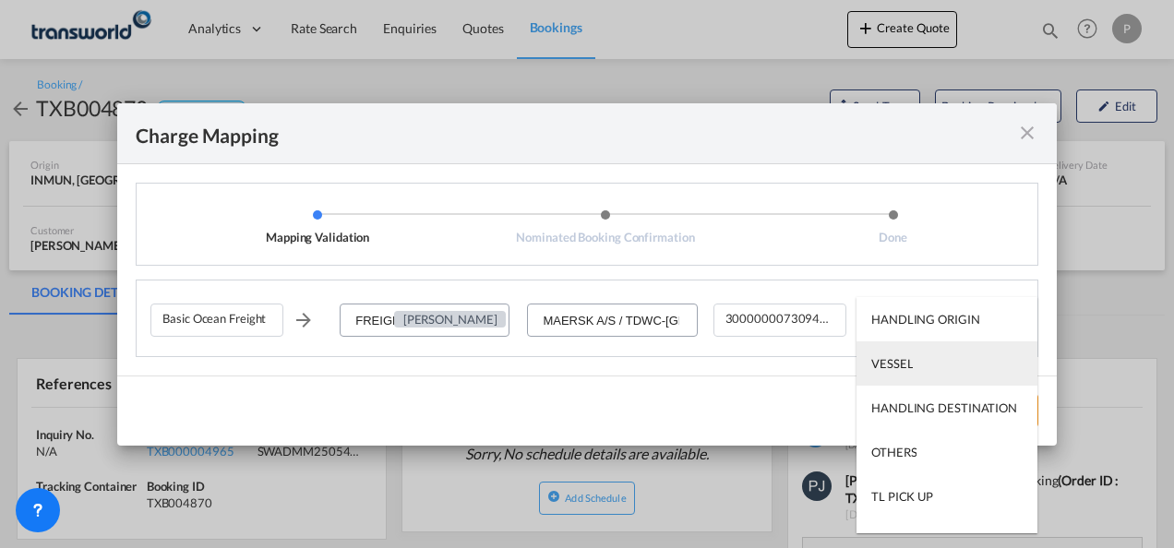
click at [911, 357] on div "VESSEL" at bounding box center [893, 363] width 42 height 17
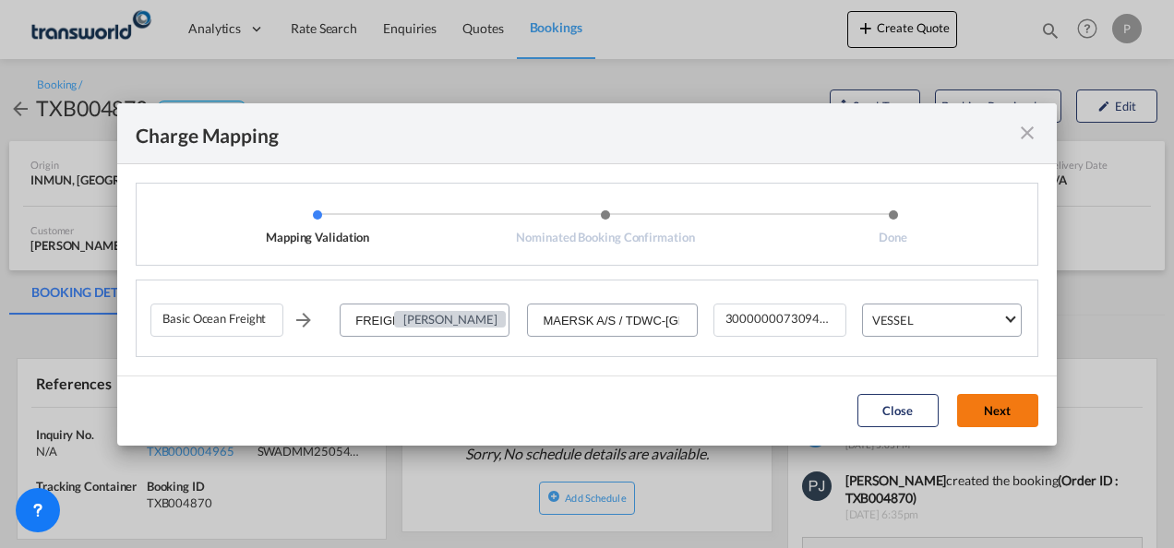
click at [1001, 401] on button "Next" at bounding box center [997, 410] width 81 height 33
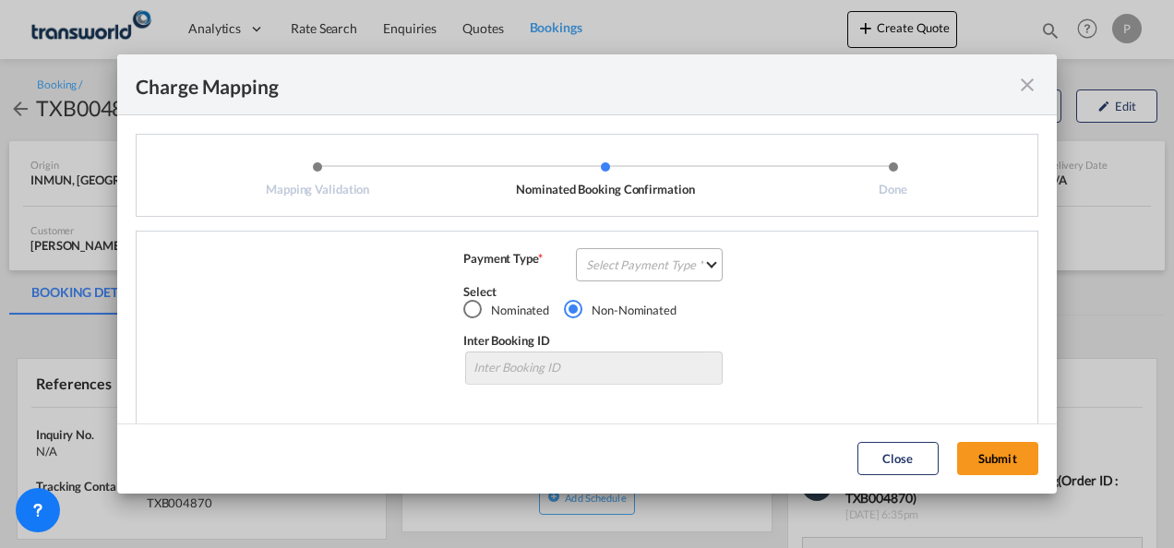
click at [634, 270] on md-select "Select Payment Type COLLECT PREPAID" at bounding box center [649, 264] width 147 height 33
click at [630, 267] on div "COLLECT" at bounding box center [607, 265] width 53 height 17
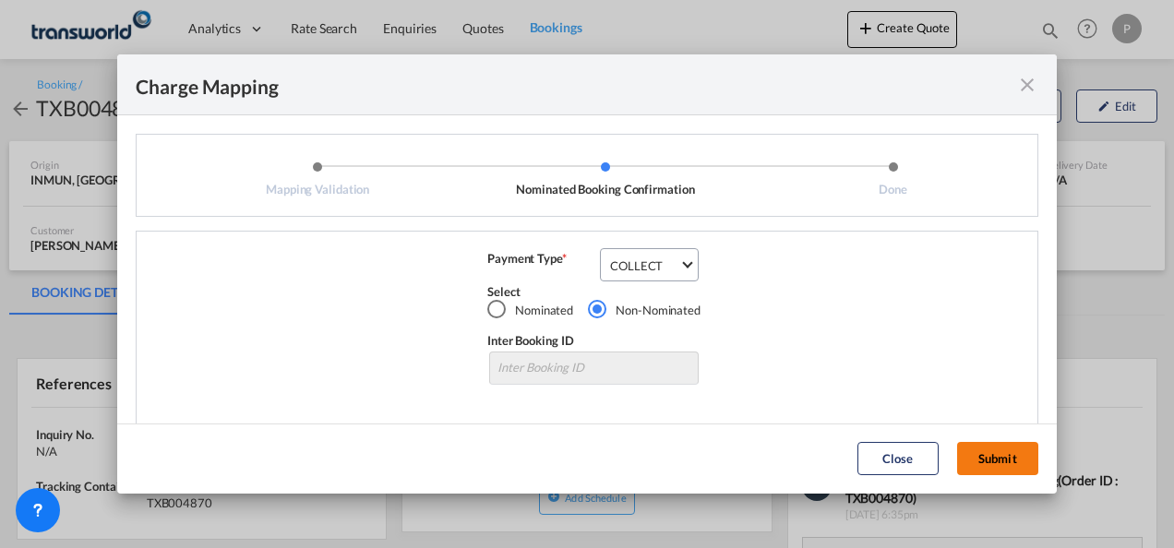
click at [988, 451] on button "Submit" at bounding box center [997, 458] width 81 height 33
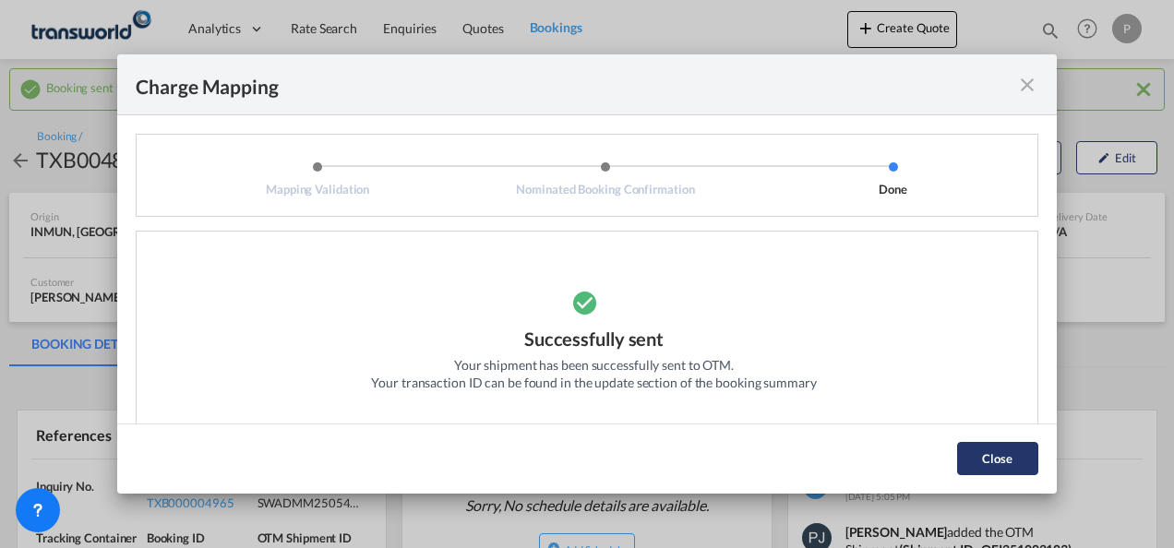
click at [1005, 452] on button "Close" at bounding box center [997, 458] width 81 height 33
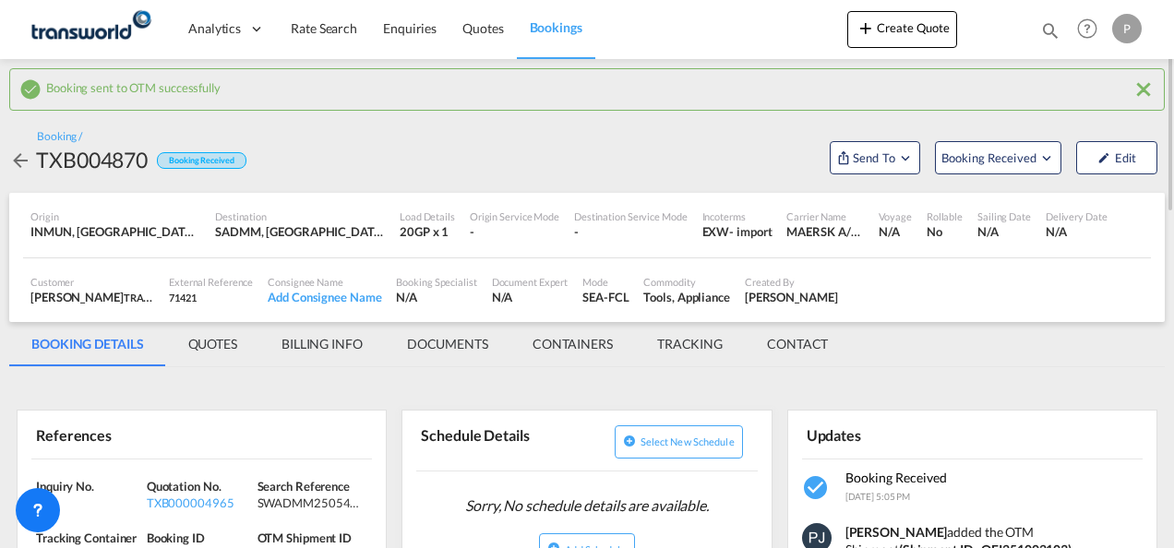
scroll to position [185, 0]
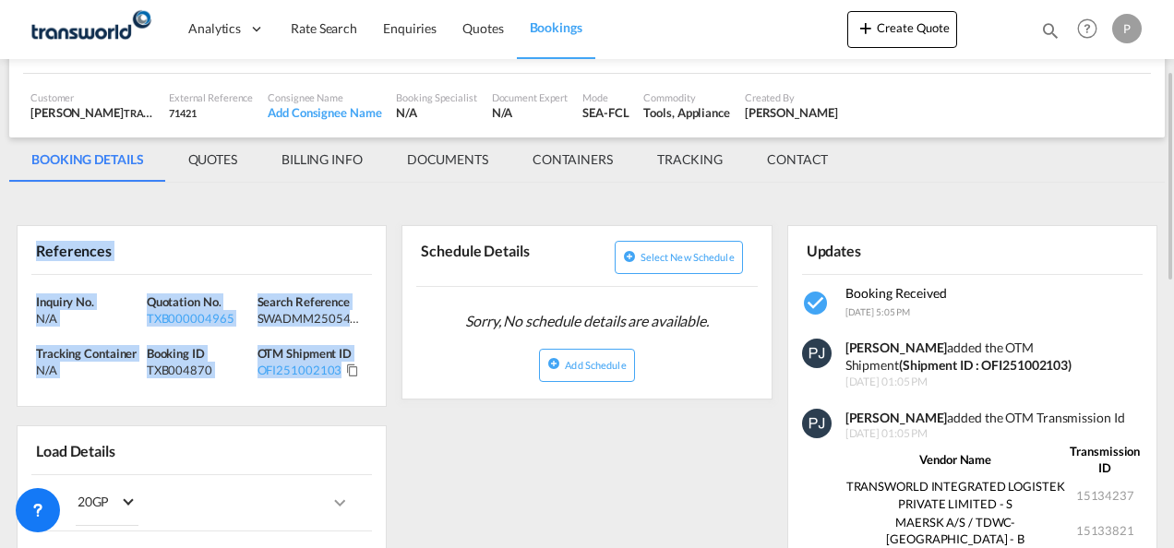
drag, startPoint x: 35, startPoint y: 252, endPoint x: 358, endPoint y: 374, distance: 345.4
click at [358, 374] on div "References Inquiry No. N/A Quotation No. TXB000004965 Search Reference SWADMM25…" at bounding box center [202, 316] width 370 height 182
copy div "References Inquiry No. N/A Quotation No. TXB000004965 Search Reference SWADMM25…"
click at [896, 37] on button "Create Quote" at bounding box center [903, 29] width 110 height 37
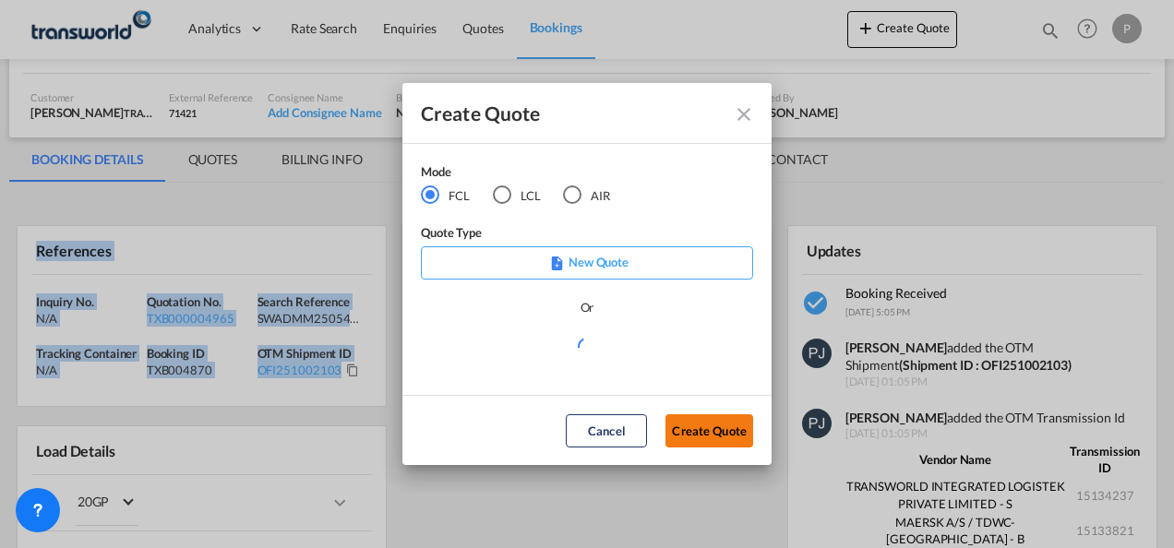
click at [726, 438] on button "Create Quote" at bounding box center [710, 431] width 88 height 33
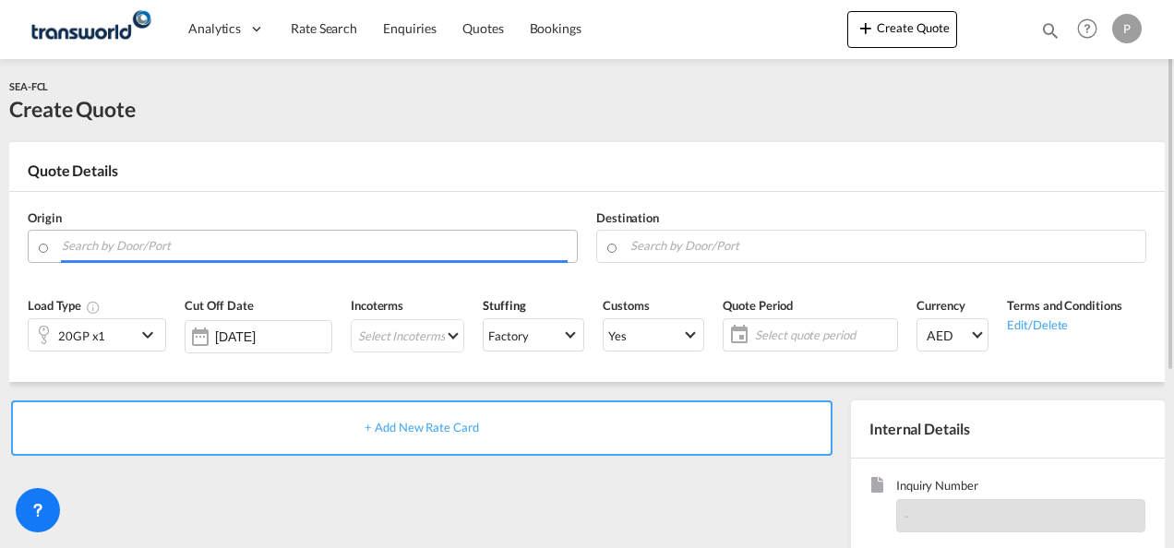
click at [185, 247] on input "Search by Door/Port" at bounding box center [315, 246] width 506 height 32
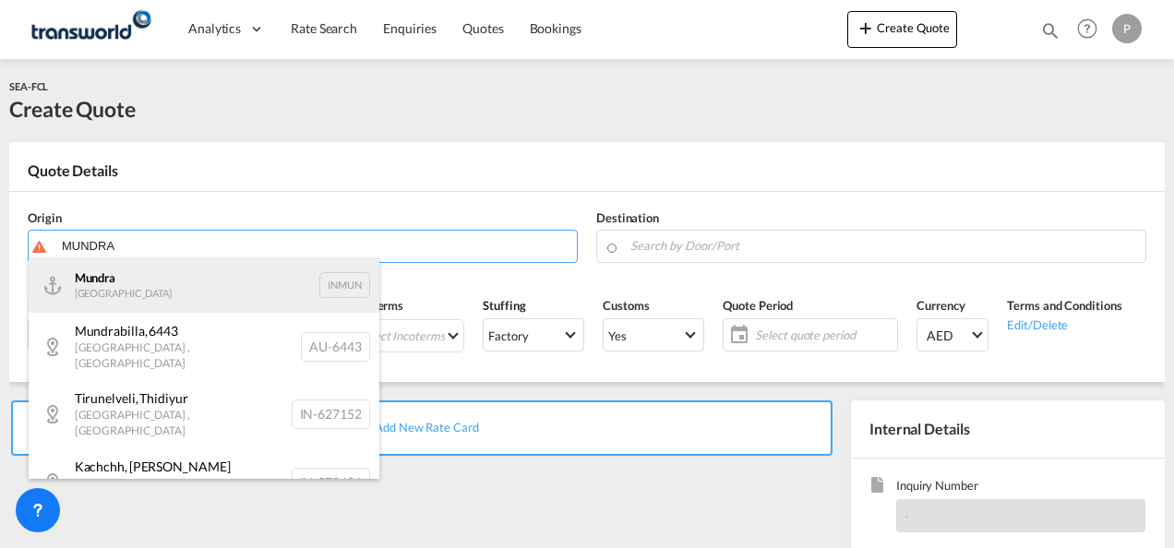
click at [192, 277] on div "Mundra India INMUN" at bounding box center [204, 285] width 351 height 55
type input "Mundra, INMUN"
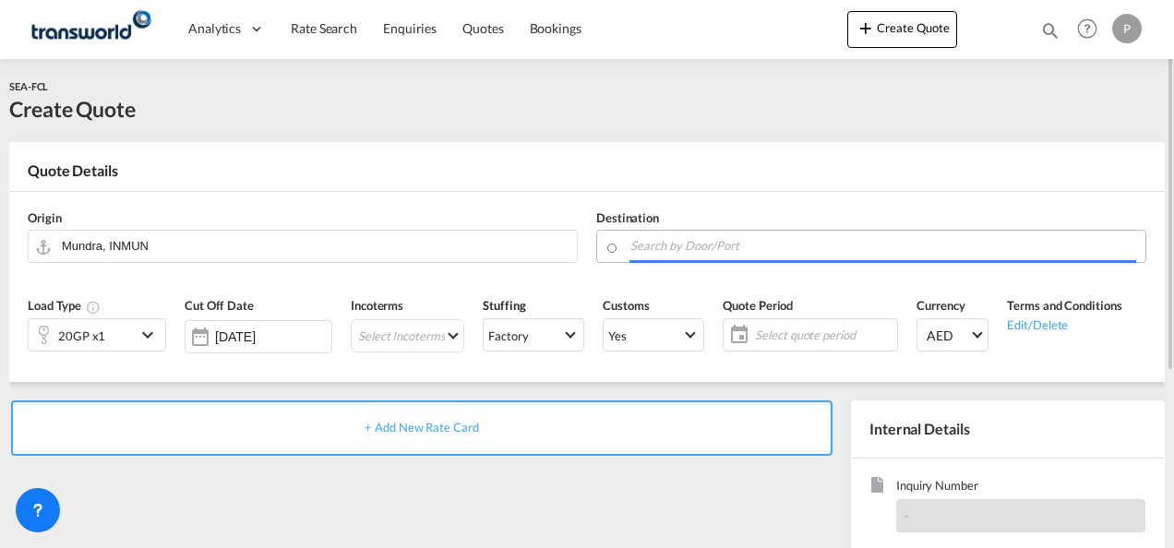
click at [667, 247] on input "Search by Door/Port" at bounding box center [884, 246] width 506 height 32
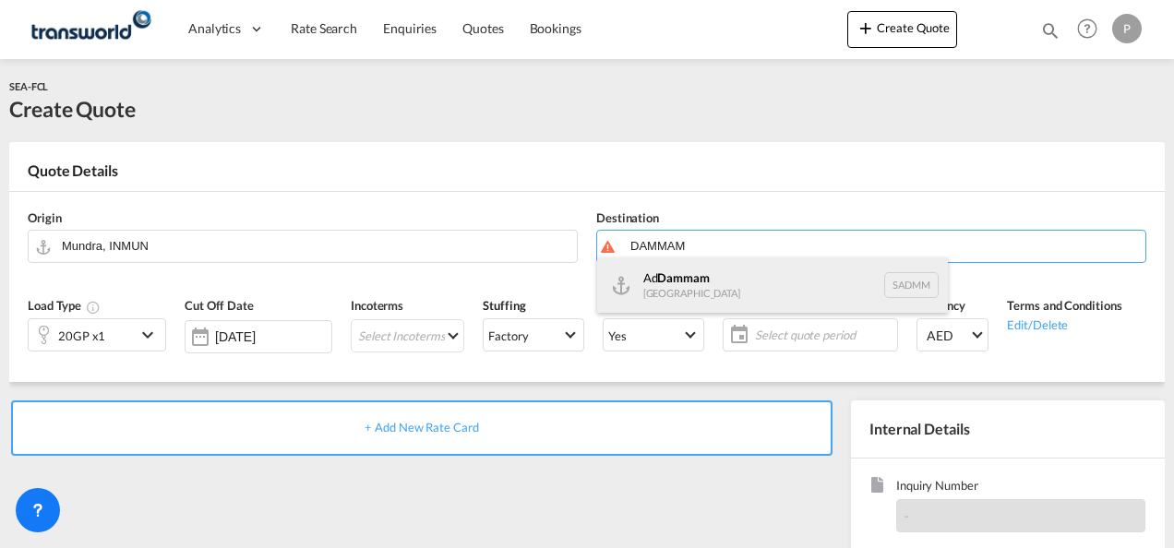
click at [702, 274] on div "Ad Dammam [GEOGRAPHIC_DATA] [GEOGRAPHIC_DATA]" at bounding box center [772, 285] width 351 height 55
type input "Ad Dammam, SADMM"
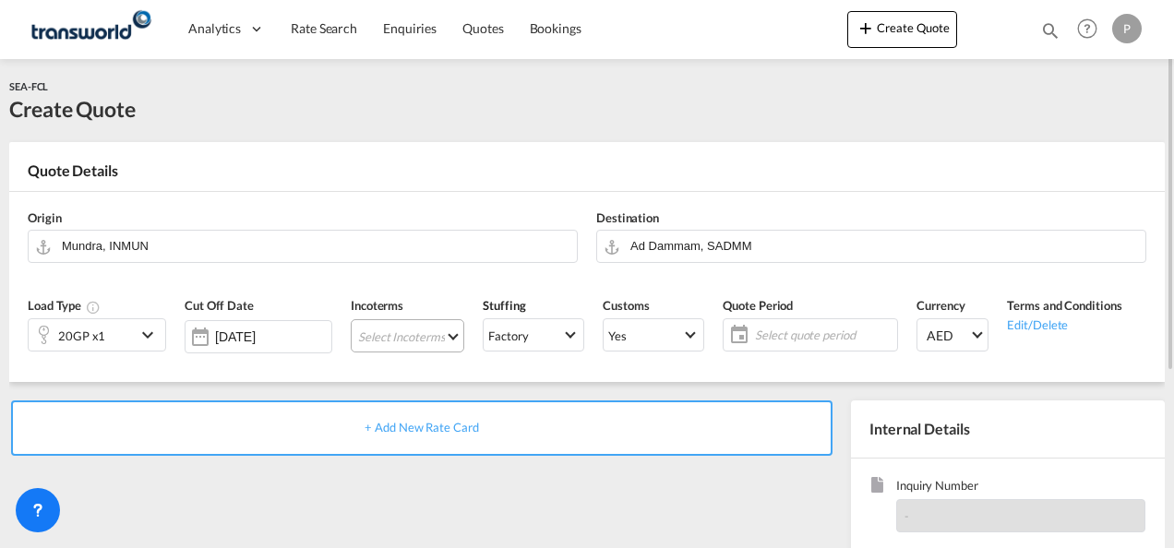
click at [386, 336] on md-select "Select Incoterms DAP - export Delivered at Place CFR - export Cost and Freight …" at bounding box center [408, 335] width 114 height 33
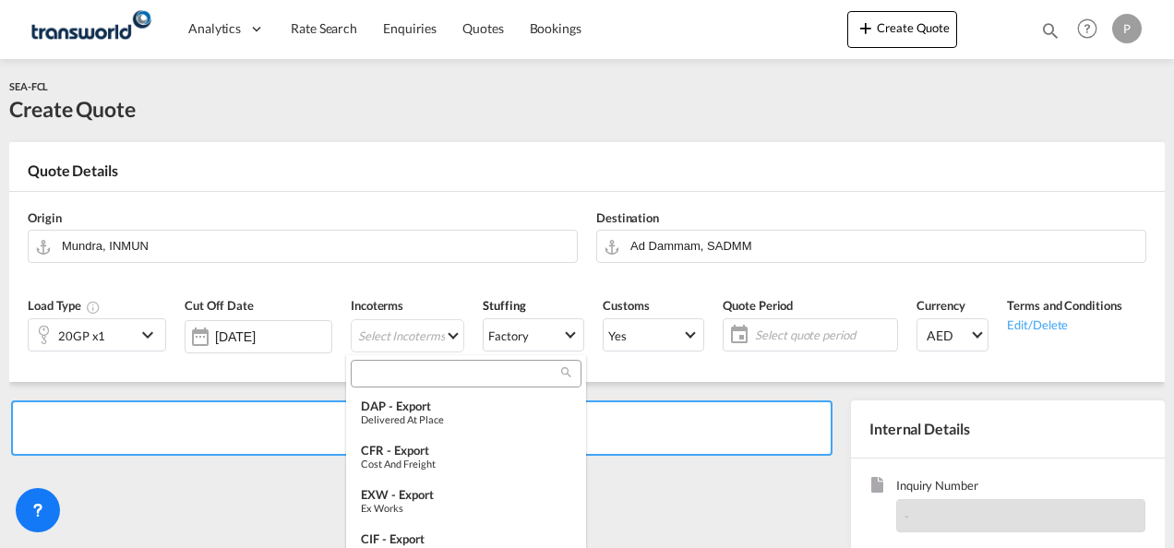
click at [389, 375] on input "search" at bounding box center [458, 374] width 205 height 17
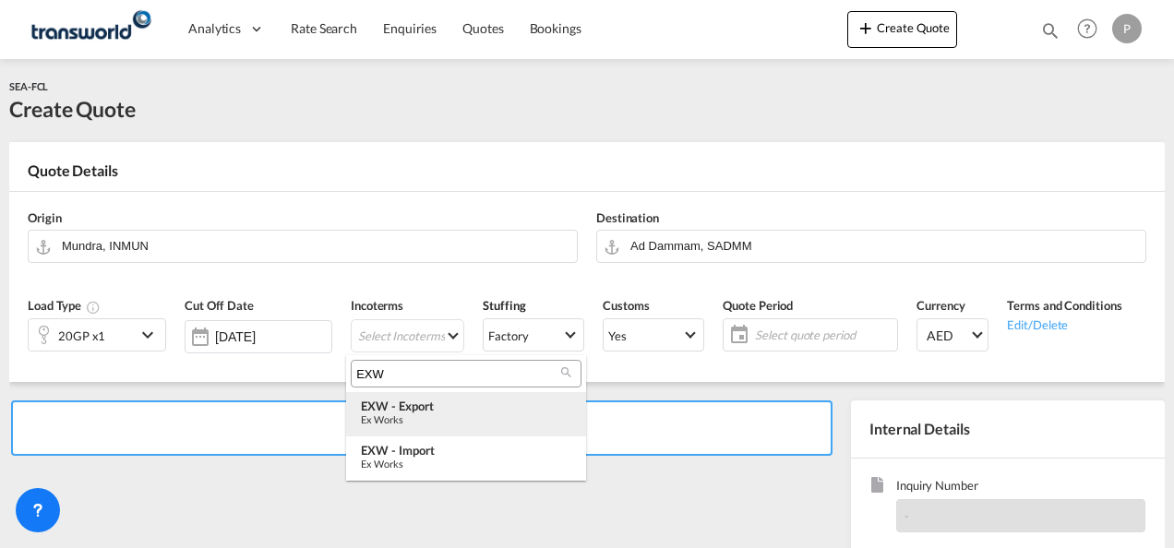
type input "EXW"
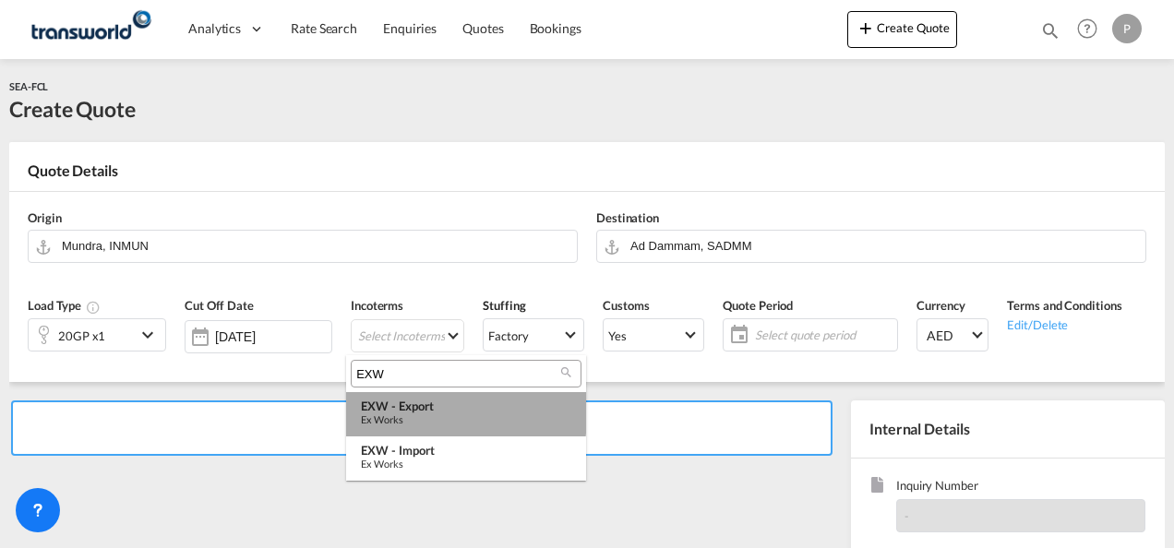
click at [406, 403] on div "EXW - export" at bounding box center [466, 406] width 211 height 15
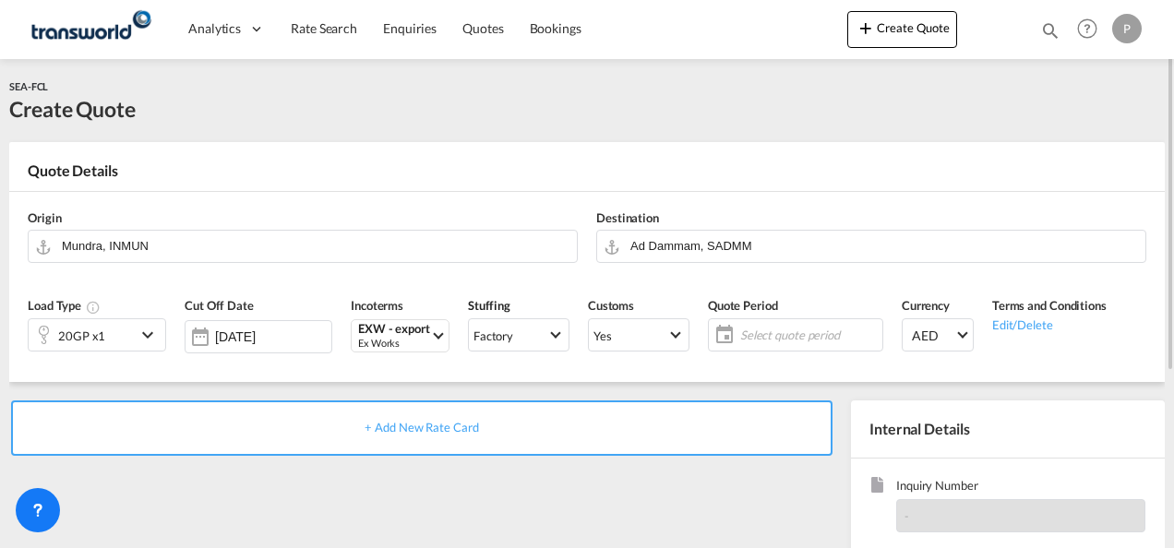
click at [768, 334] on span "Select quote period" at bounding box center [810, 335] width 138 height 17
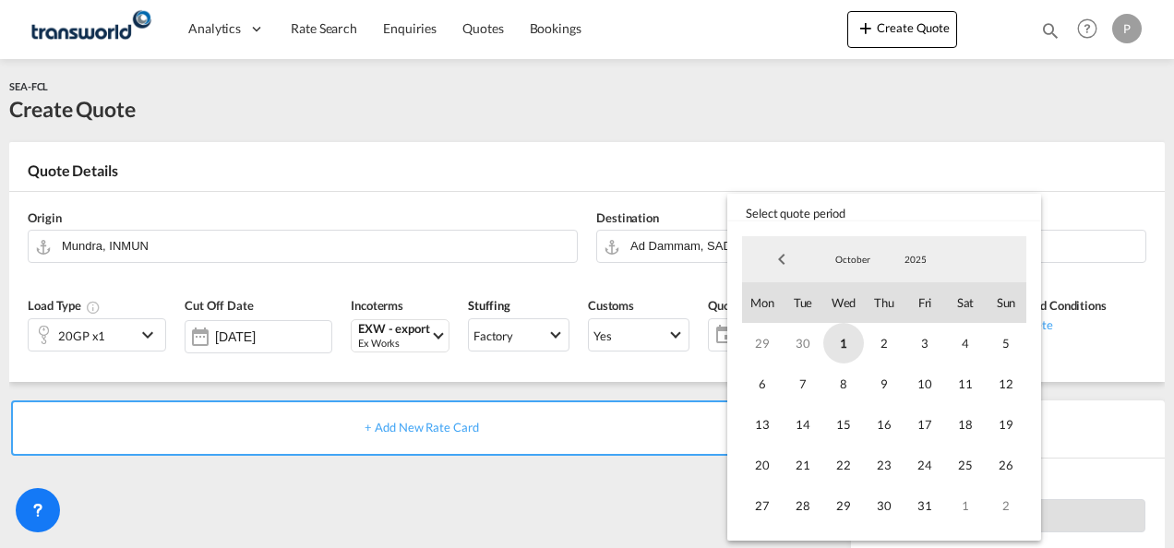
click at [843, 343] on span "1" at bounding box center [844, 343] width 41 height 41
click at [925, 505] on span "31" at bounding box center [925, 506] width 41 height 41
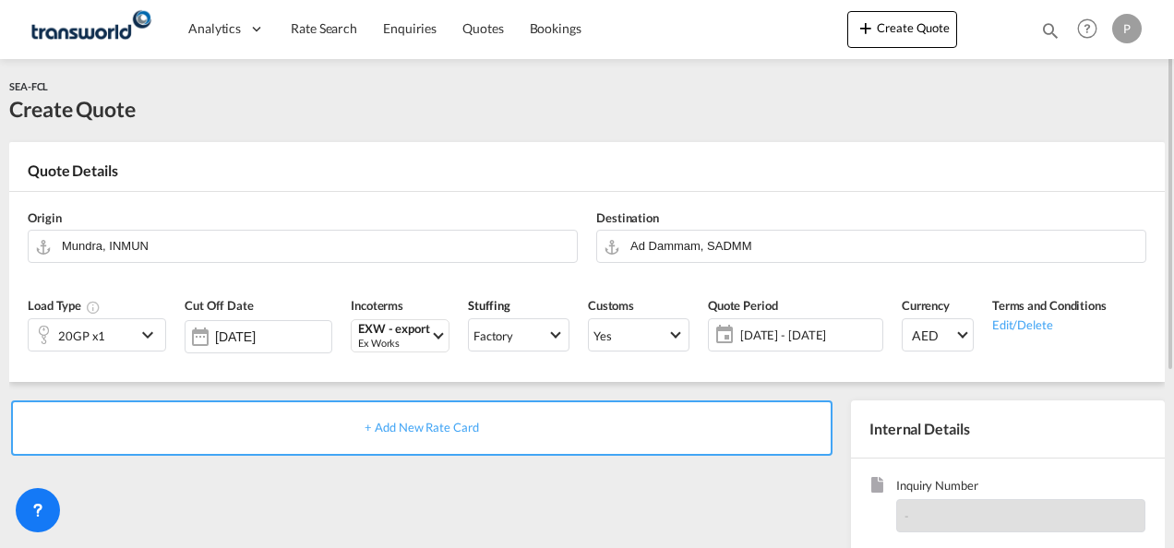
scroll to position [260, 0]
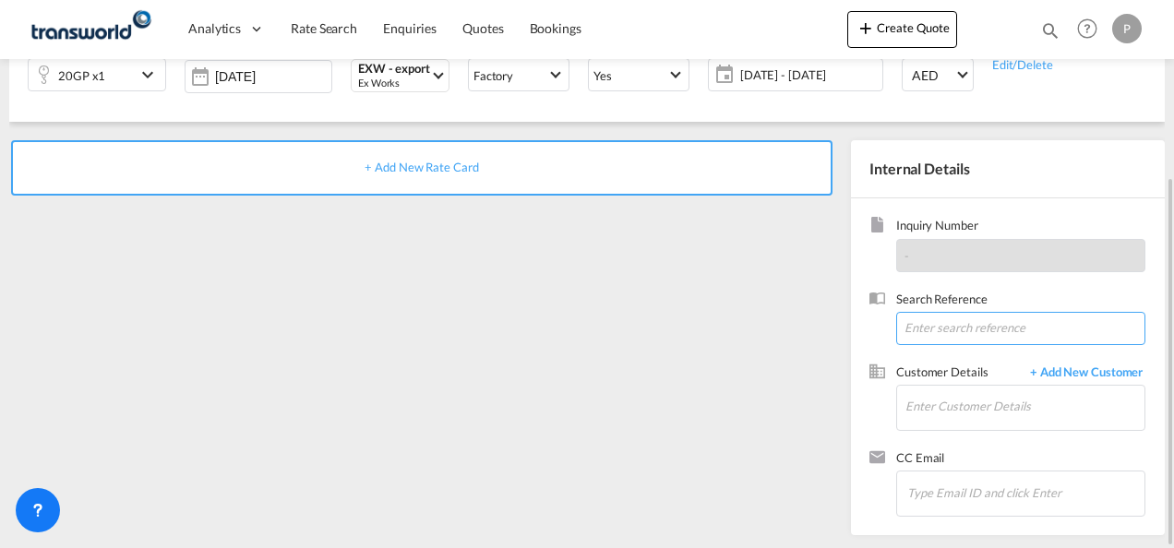
click at [931, 321] on input at bounding box center [1021, 328] width 249 height 33
click at [944, 324] on input at bounding box center [1021, 328] width 249 height 33
paste input "SWADMM25054569"
type input "SWADMM25054569"
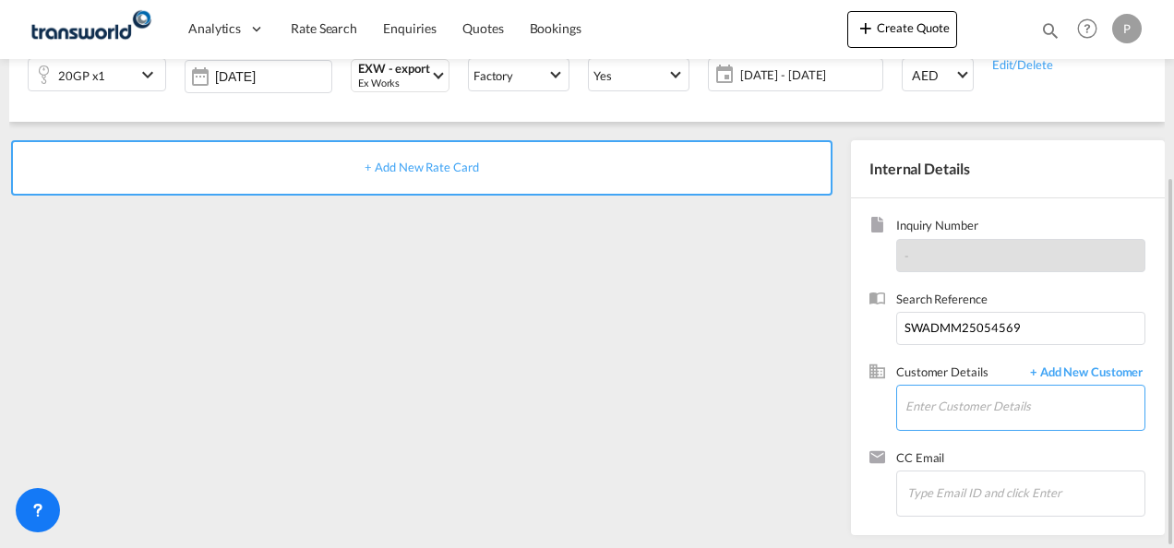
click at [960, 409] on input "Enter Customer Details" at bounding box center [1025, 407] width 239 height 42
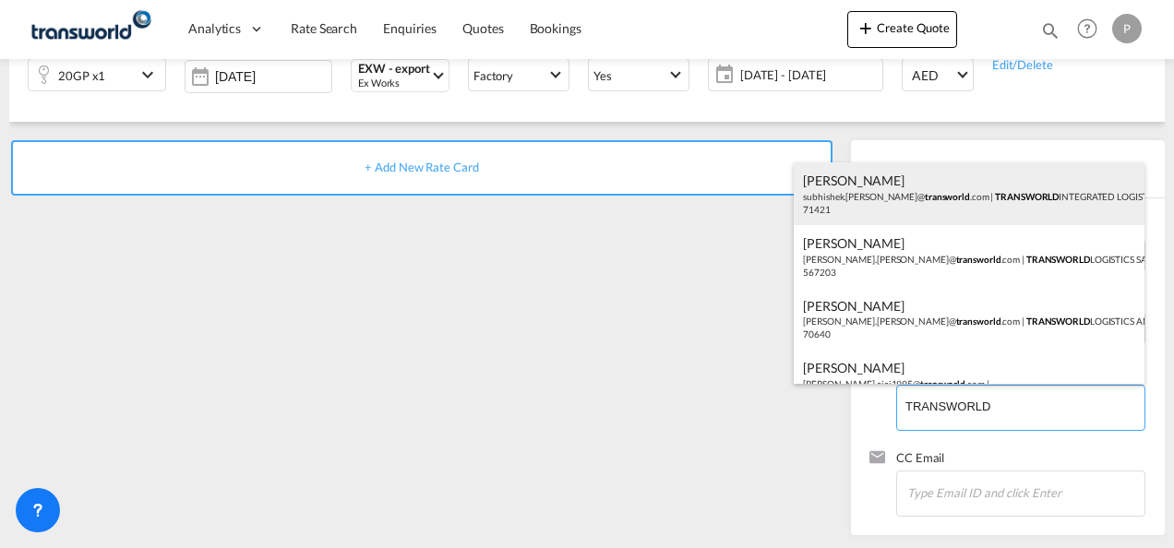
click at [1027, 198] on div "[PERSON_NAME] [PERSON_NAME].[PERSON_NAME]@ transworld .com | TRANSWORLD INTEGRA…" at bounding box center [969, 194] width 351 height 63
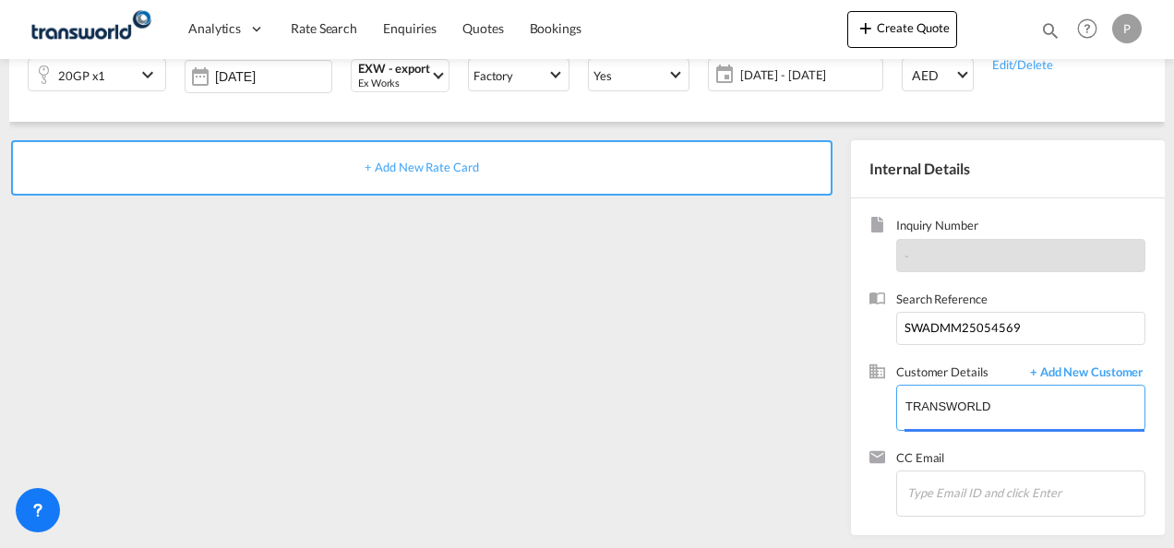
type input "TRANSWORLD INTEGRATED LOGISTEK PRIVATE LIMITED, [PERSON_NAME], [PERSON_NAME][EM…"
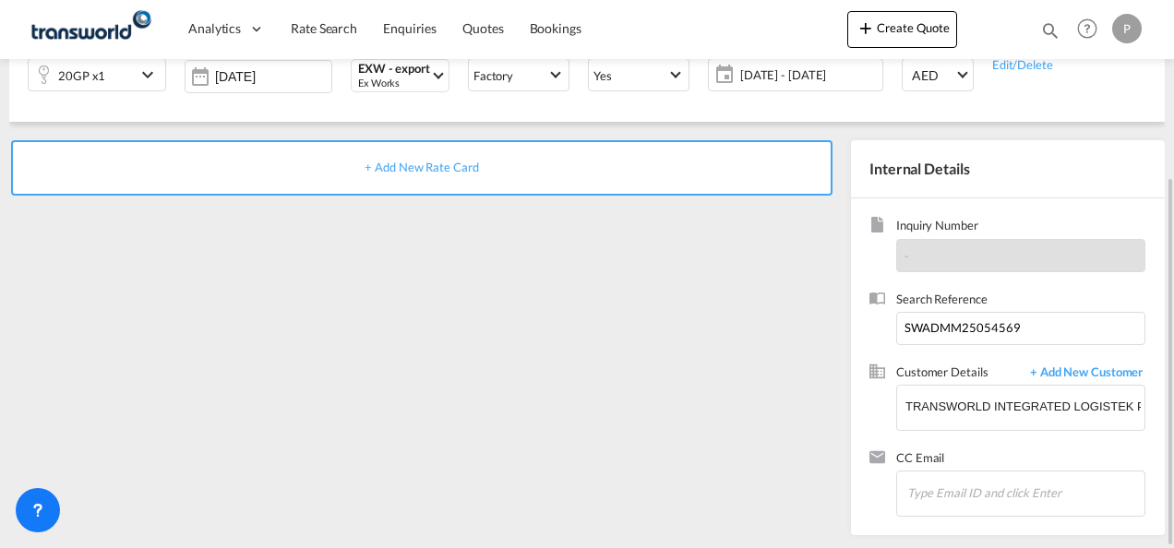
click at [434, 166] on span "+ Add New Rate Card" at bounding box center [422, 167] width 114 height 15
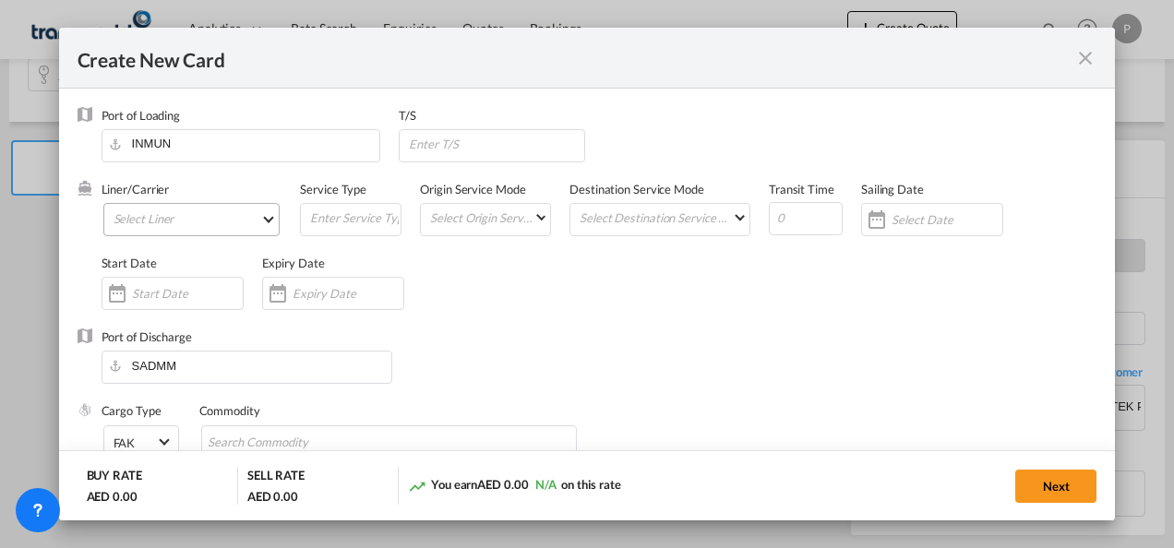
type input "Basic Ocean Freight"
select select "per equipment"
click at [151, 219] on md-select "Select Liner 2HM LOGISTICS D.O.O. / TDWC-CAPODISTRI 2HM LOGISTICS D.O.O. / TDWC…" at bounding box center [191, 219] width 177 height 33
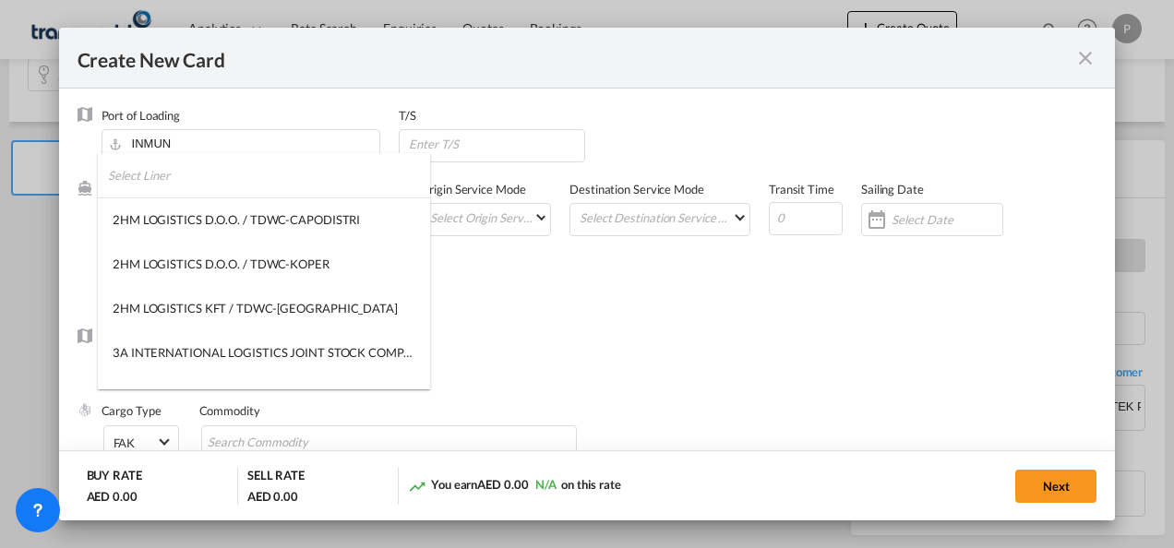
click at [246, 190] on input "search" at bounding box center [269, 175] width 322 height 44
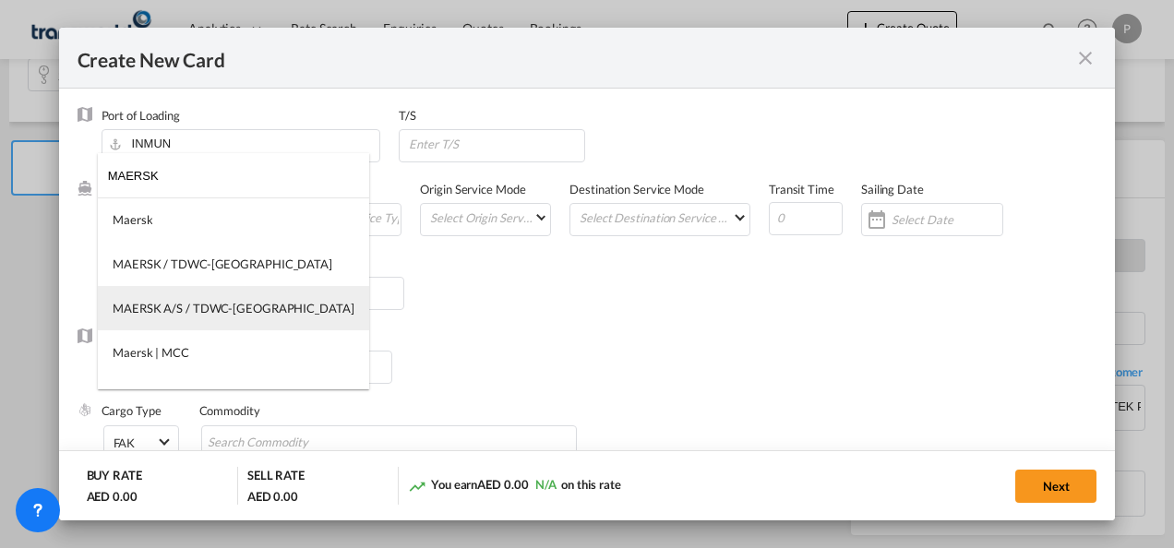
type input "MAERSK"
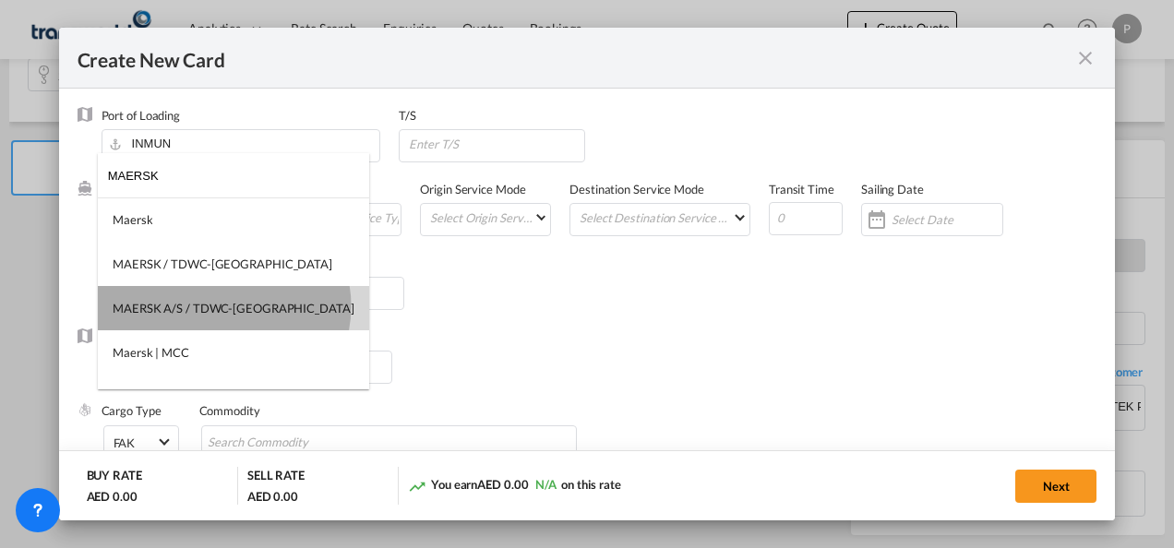
click at [223, 307] on div "MAERSK A/S / TDWC-[GEOGRAPHIC_DATA]" at bounding box center [234, 308] width 242 height 17
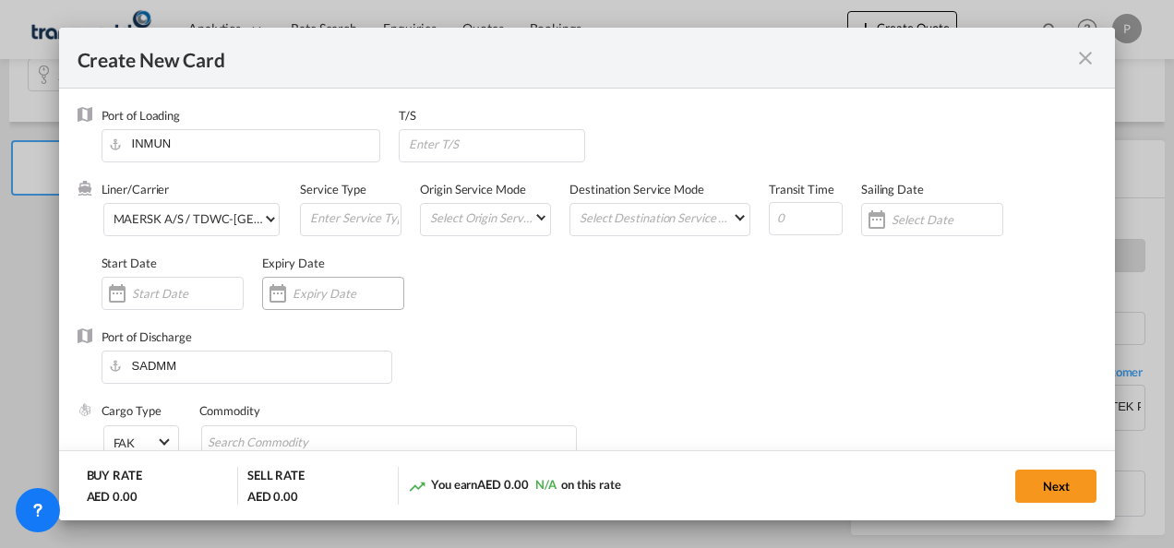
click at [321, 290] on input "Create New Card ..." at bounding box center [348, 293] width 111 height 15
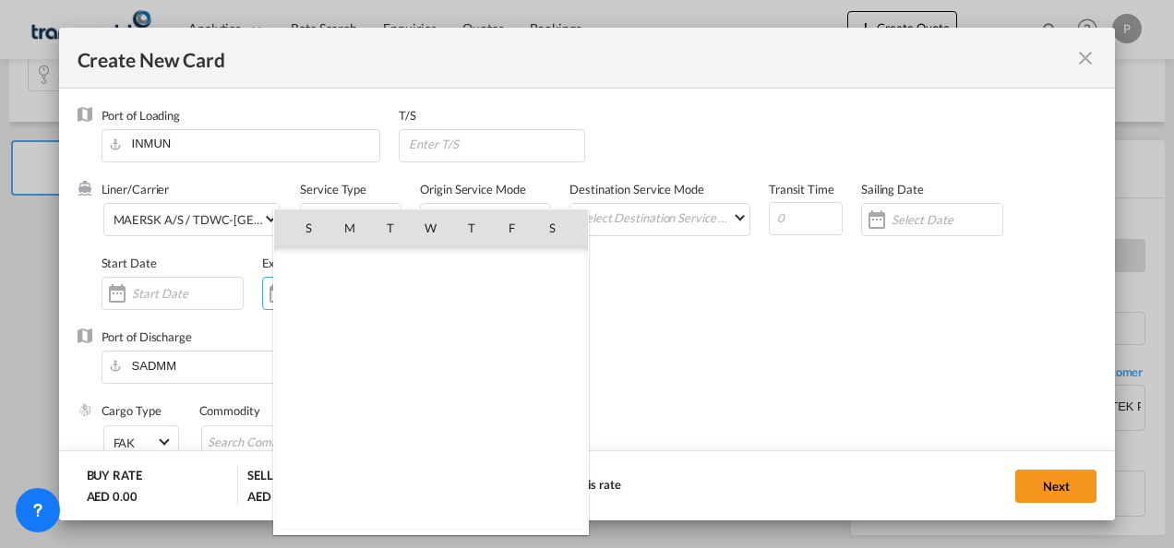
scroll to position [427951, 0]
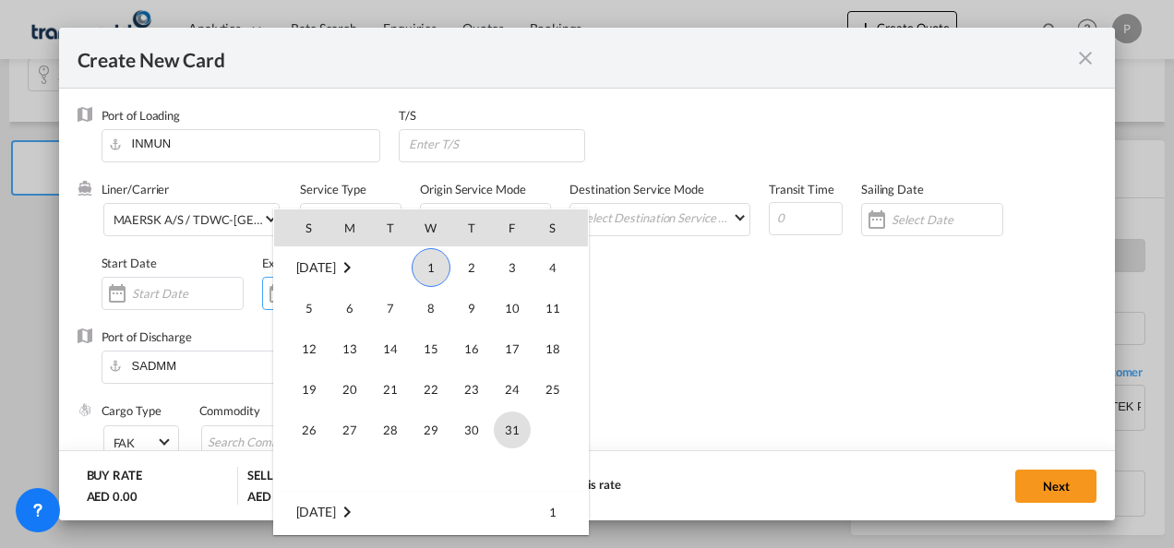
click at [512, 434] on span "31" at bounding box center [512, 430] width 37 height 37
type input "[DATE]"
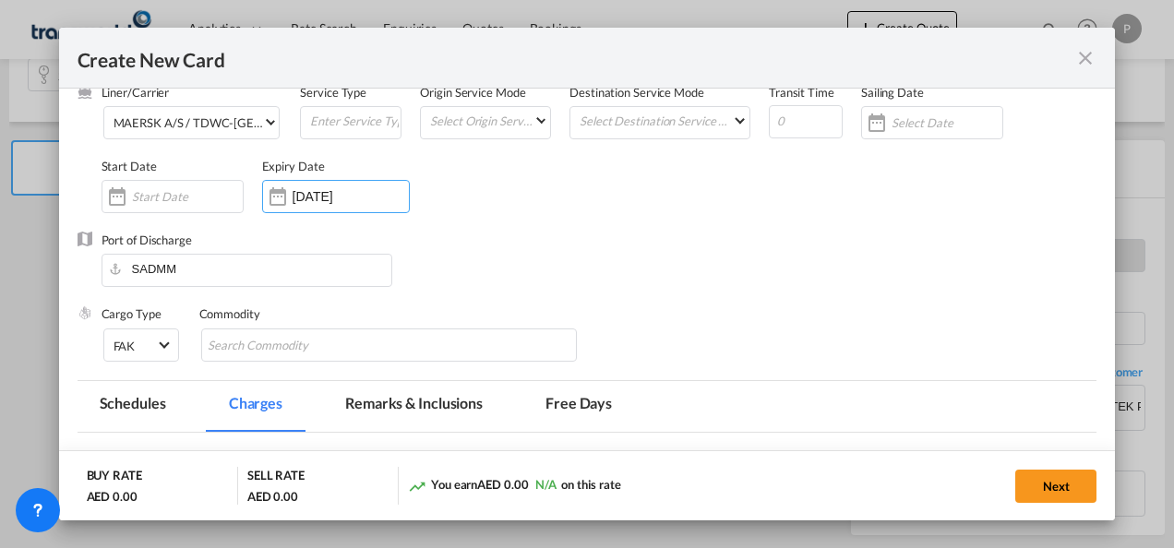
scroll to position [185, 0]
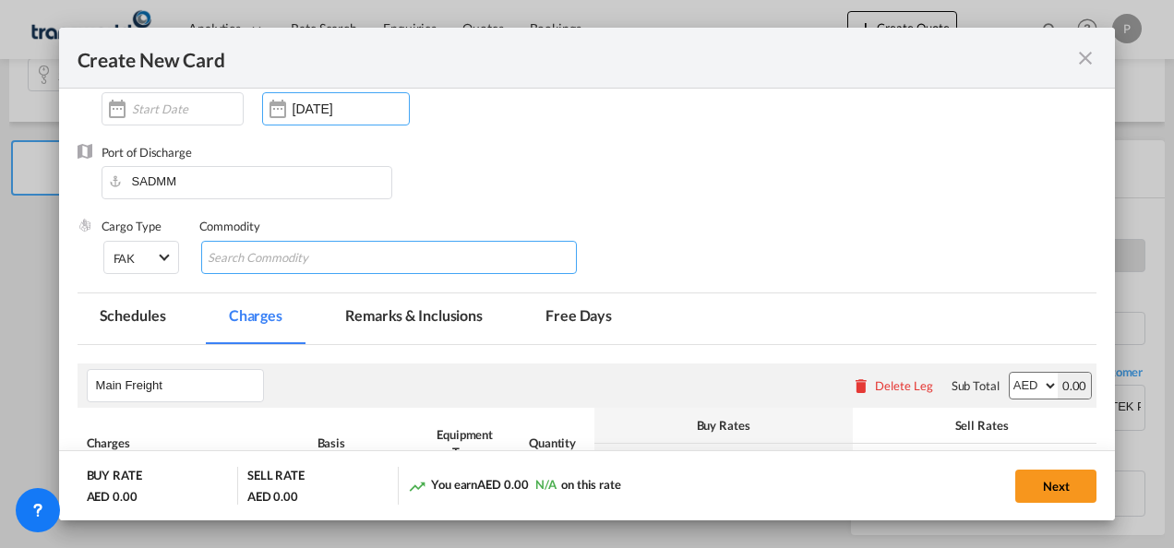
click at [244, 259] on input "Search Commodity" at bounding box center [292, 259] width 169 height 30
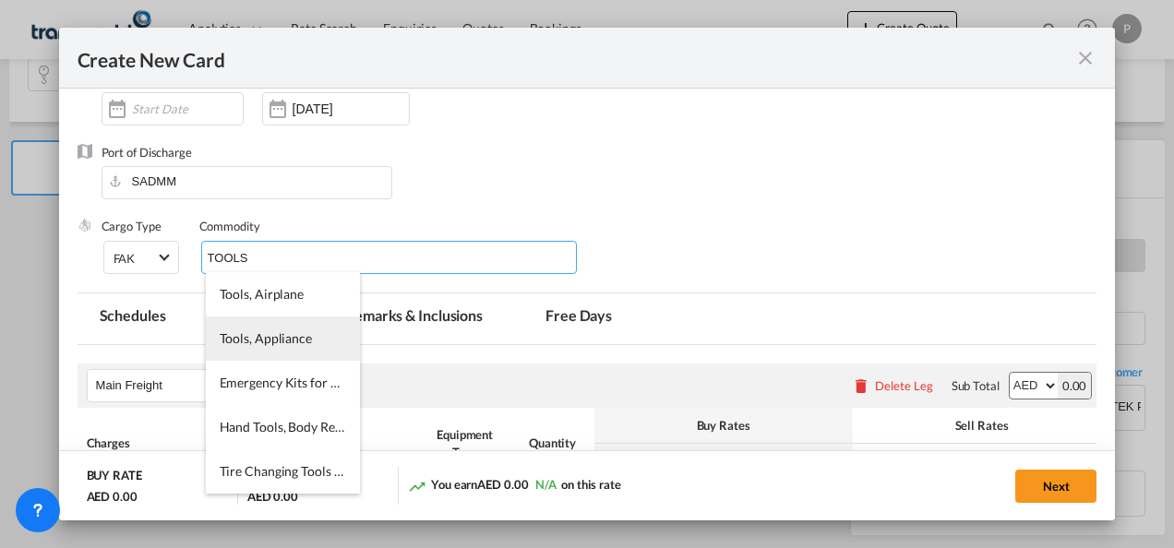
type input "TOOLS"
click at [247, 332] on span "Tools, Appliance" at bounding box center [266, 339] width 92 height 16
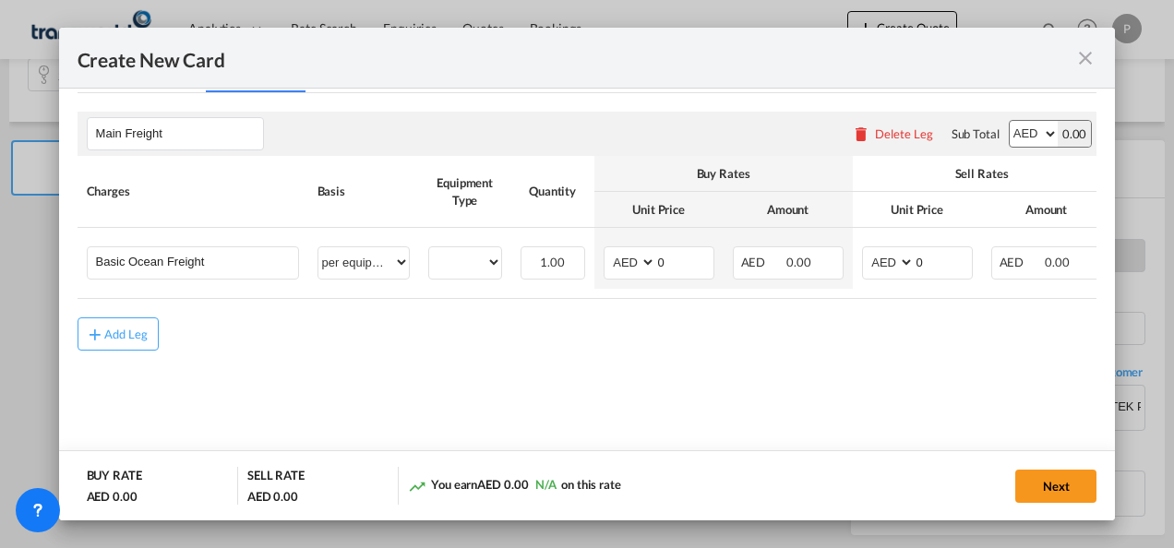
scroll to position [438, 0]
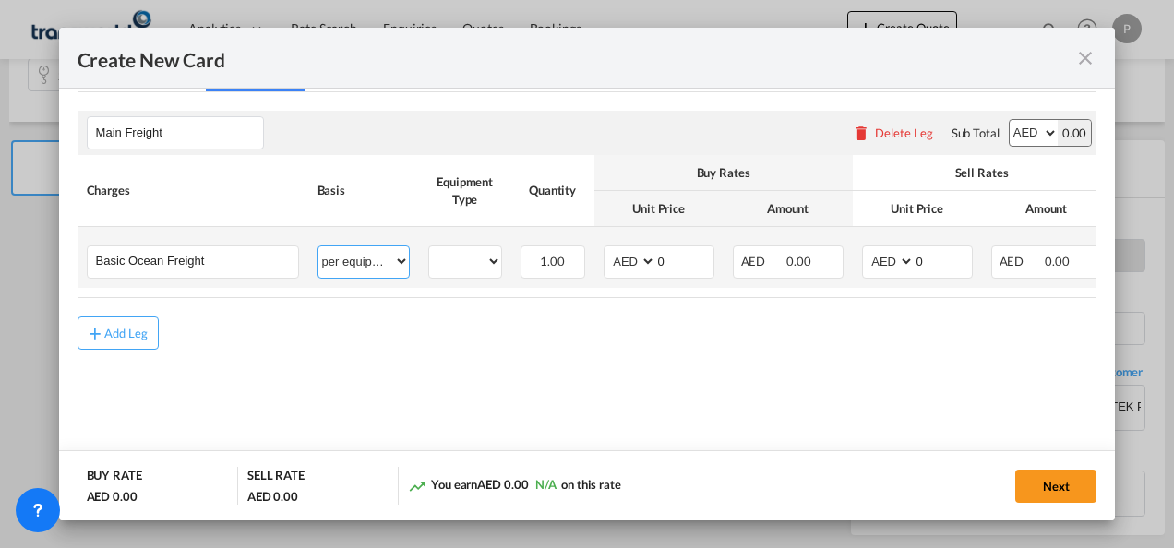
click at [394, 259] on select "per equipment per container per B/L per shipping bill per shipment % on freight…" at bounding box center [364, 262] width 90 height 30
select select "per shipment"
click at [319, 247] on select "per equipment per container per B/L per shipping bill per shipment % on freight…" at bounding box center [364, 262] width 90 height 30
click at [936, 266] on input "0" at bounding box center [943, 261] width 57 height 28
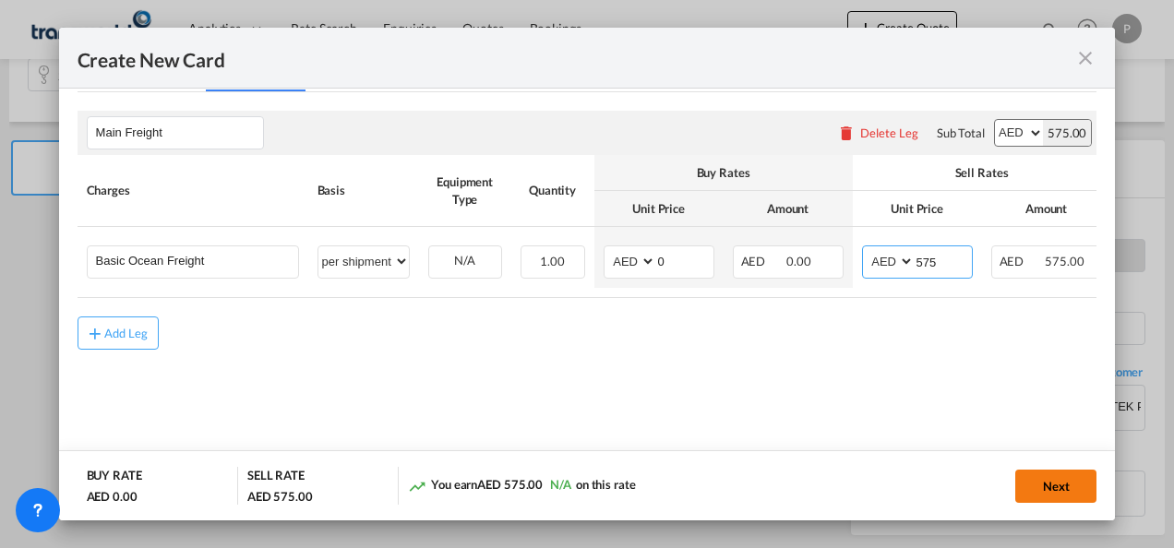
type input "575"
click at [1042, 488] on button "Next" at bounding box center [1056, 486] width 81 height 33
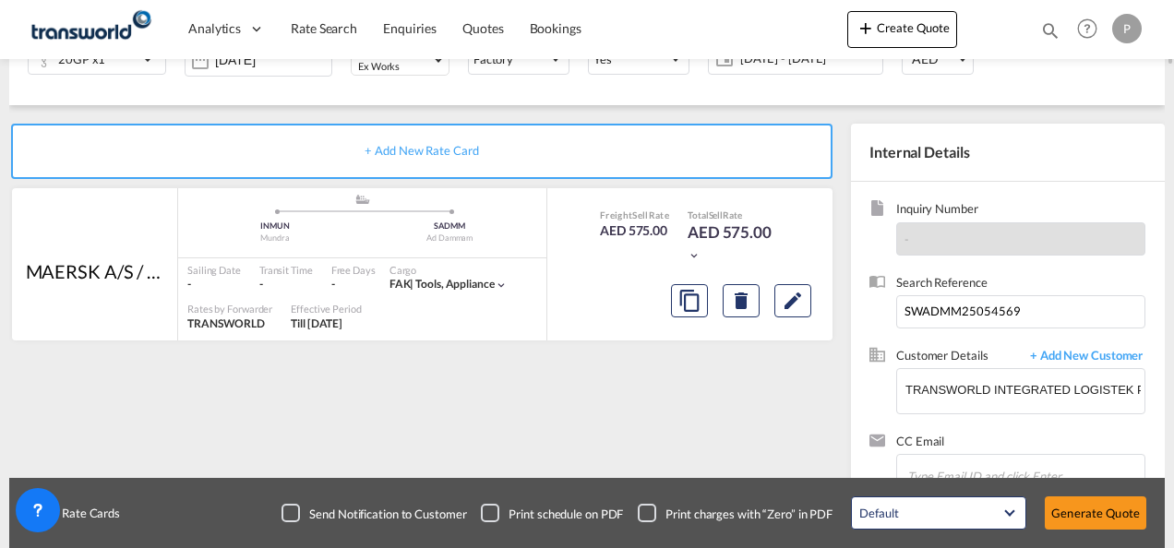
scroll to position [331, 0]
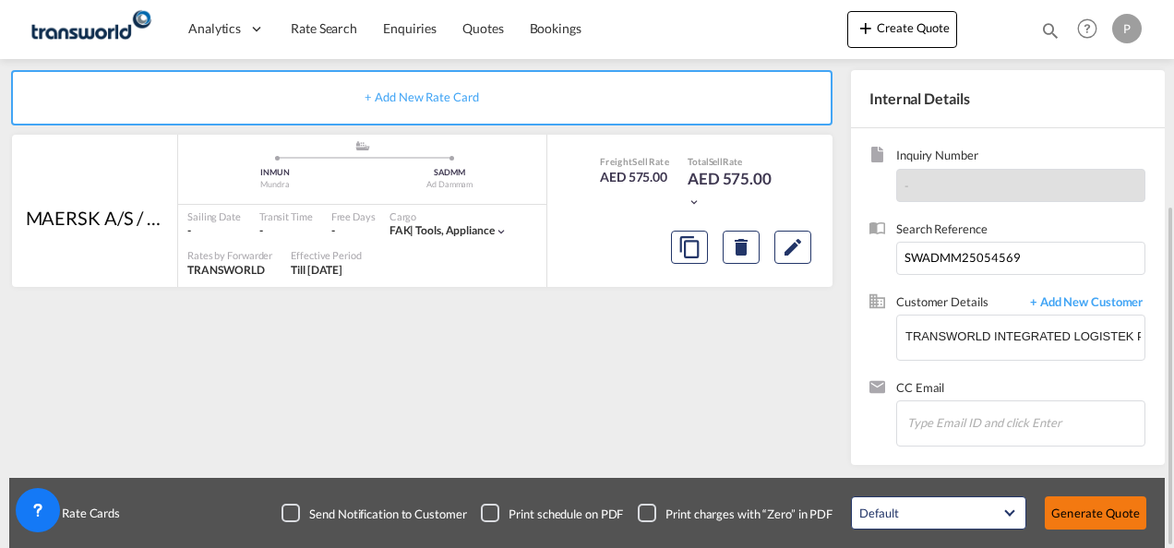
click at [1082, 512] on button "Generate Quote" at bounding box center [1096, 513] width 102 height 33
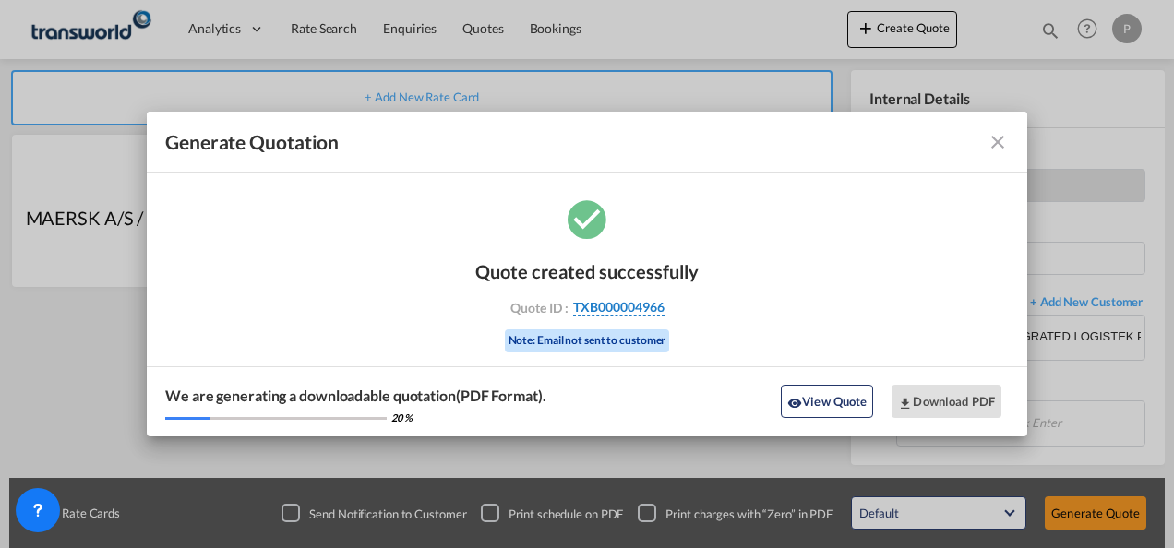
click at [595, 305] on span "TXB000004966" at bounding box center [618, 307] width 91 height 17
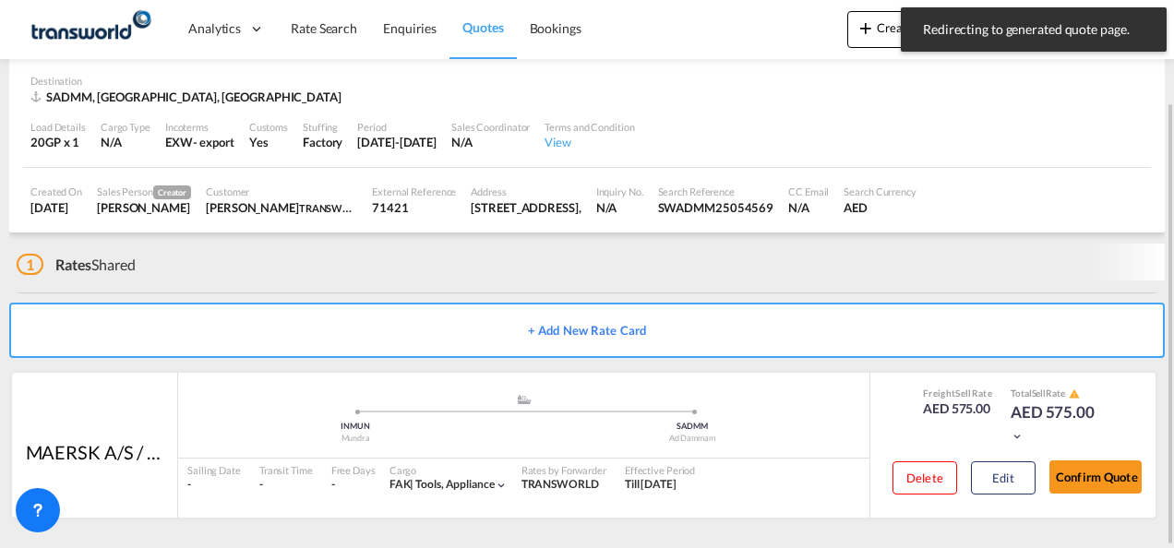
scroll to position [114, 0]
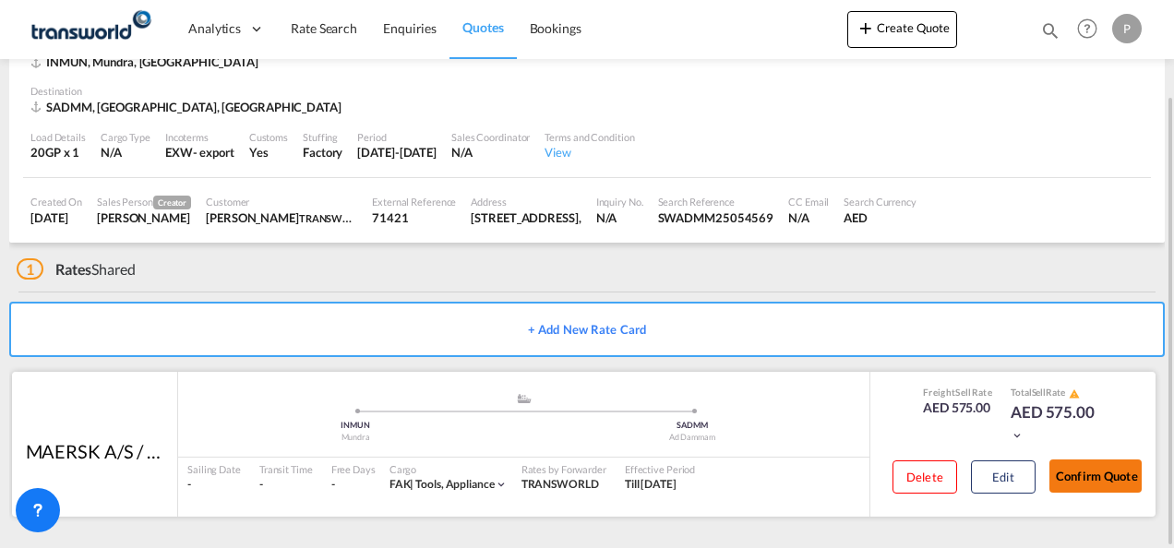
click at [1097, 469] on button "Confirm Quote" at bounding box center [1096, 476] width 92 height 33
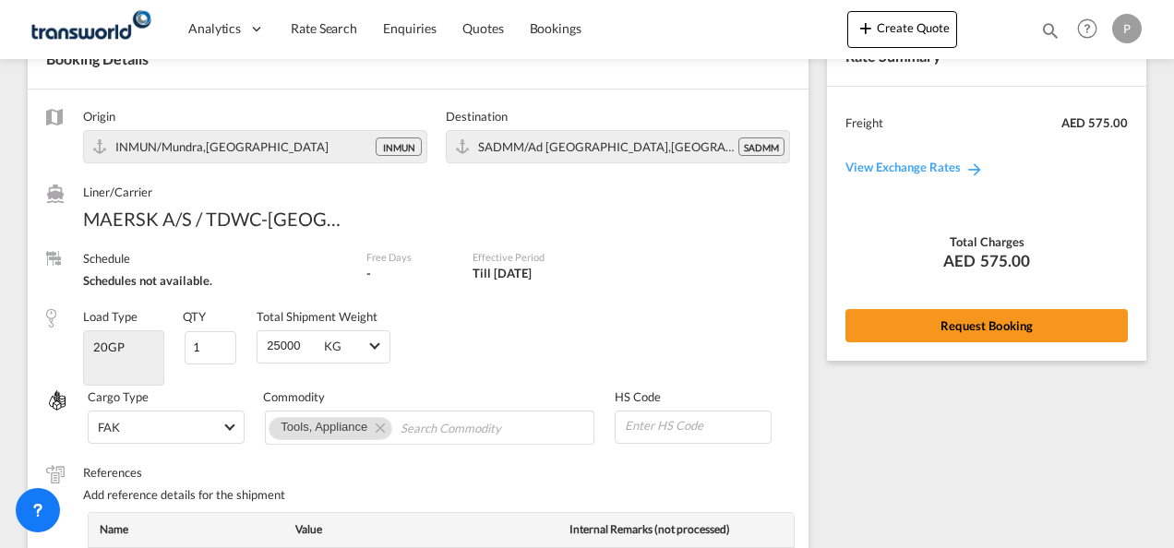
scroll to position [756, 0]
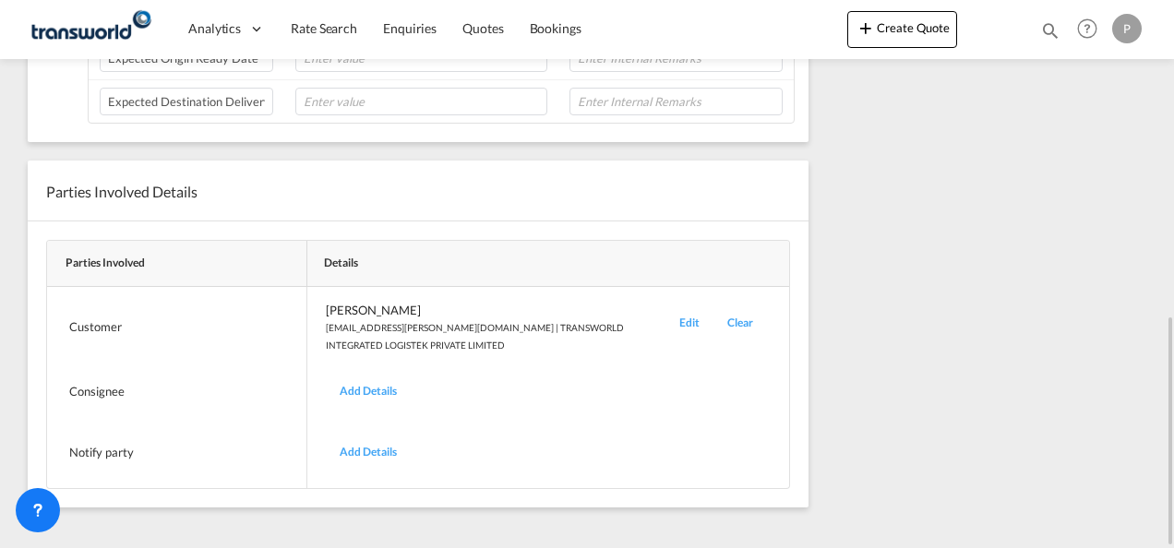
click at [692, 311] on div "Edit" at bounding box center [690, 327] width 48 height 51
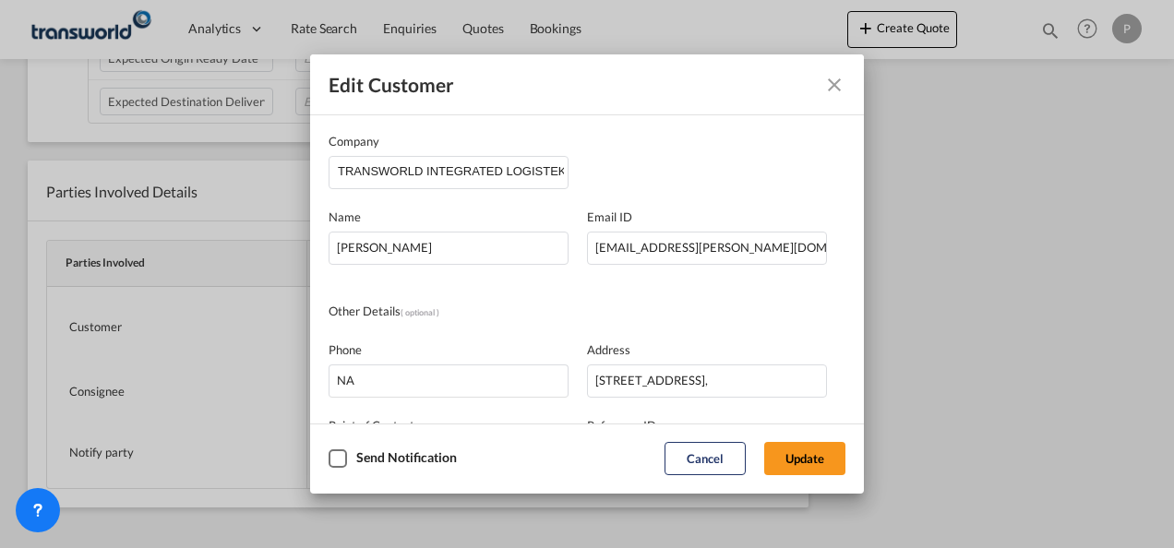
click at [840, 79] on md-icon "Close dialog" at bounding box center [835, 85] width 22 height 22
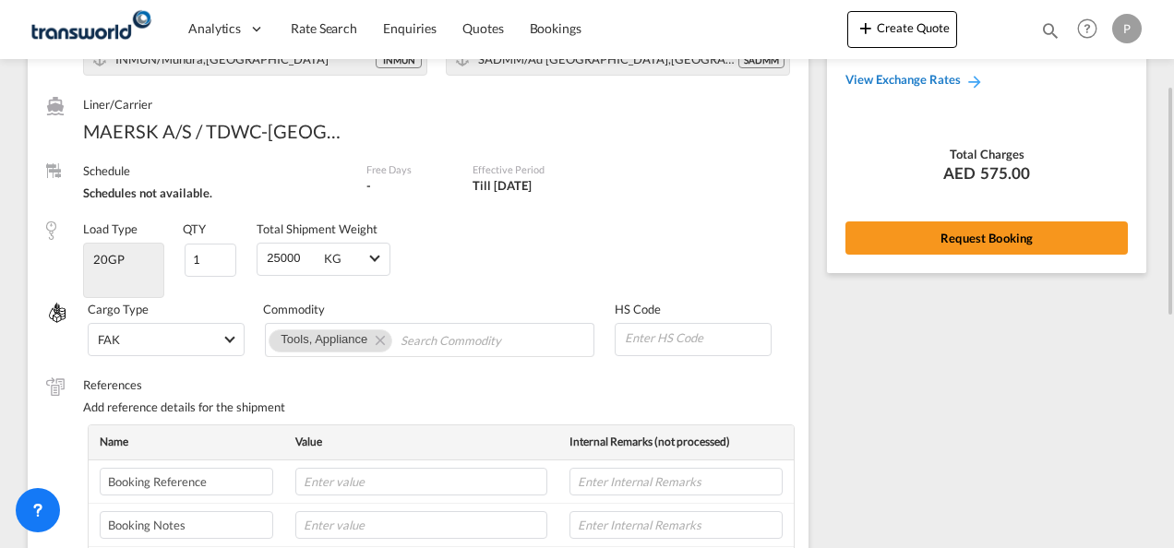
scroll to position [0, 0]
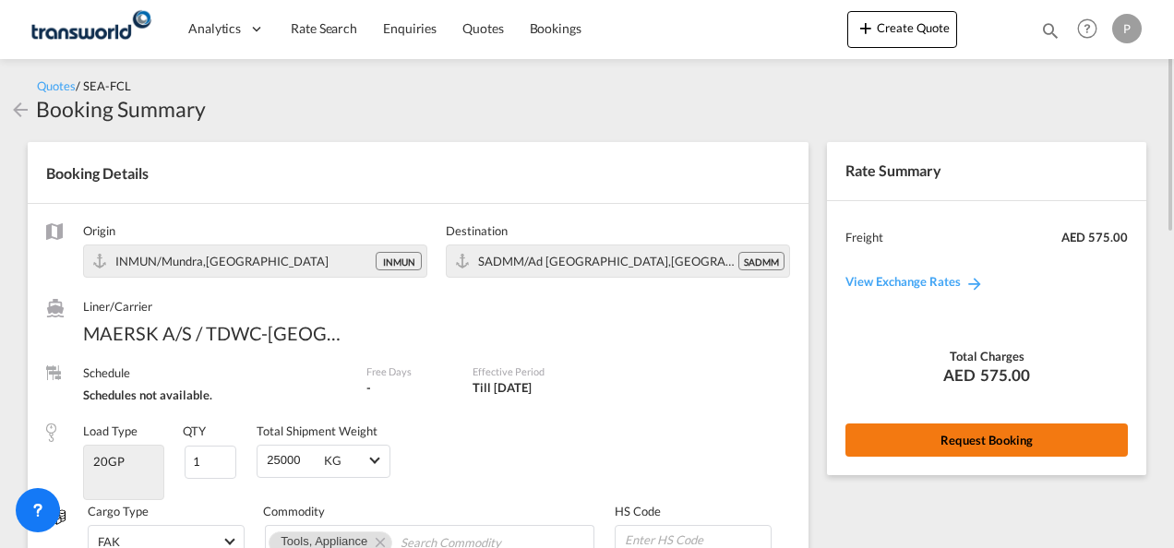
click at [981, 440] on button "Request Booking" at bounding box center [987, 440] width 283 height 33
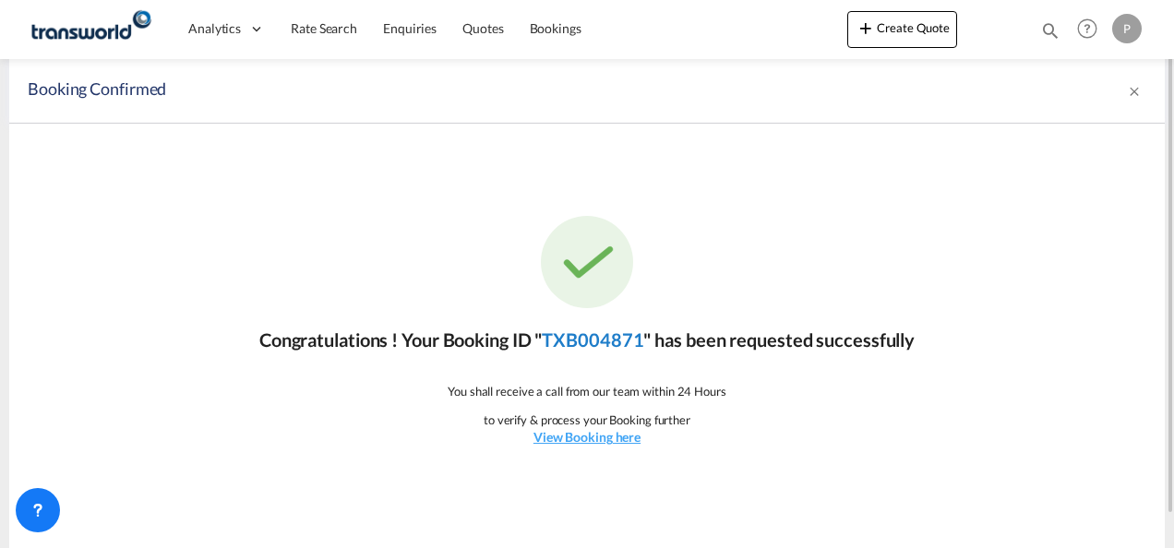
click at [593, 333] on link "TXB004871" at bounding box center [593, 340] width 102 height 22
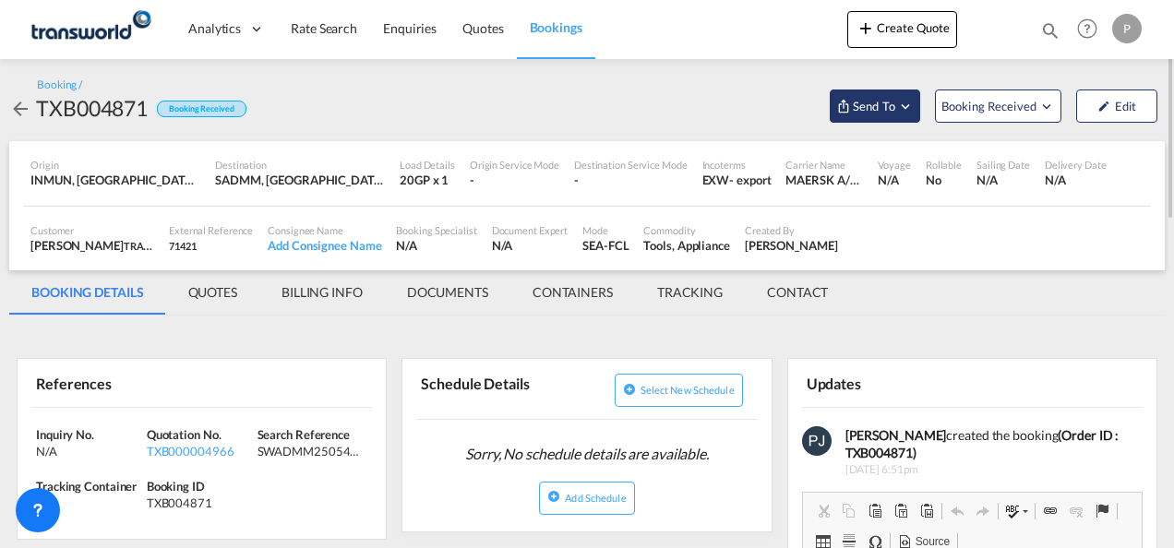
click at [905, 105] on md-icon "Open demo menu" at bounding box center [905, 106] width 17 height 17
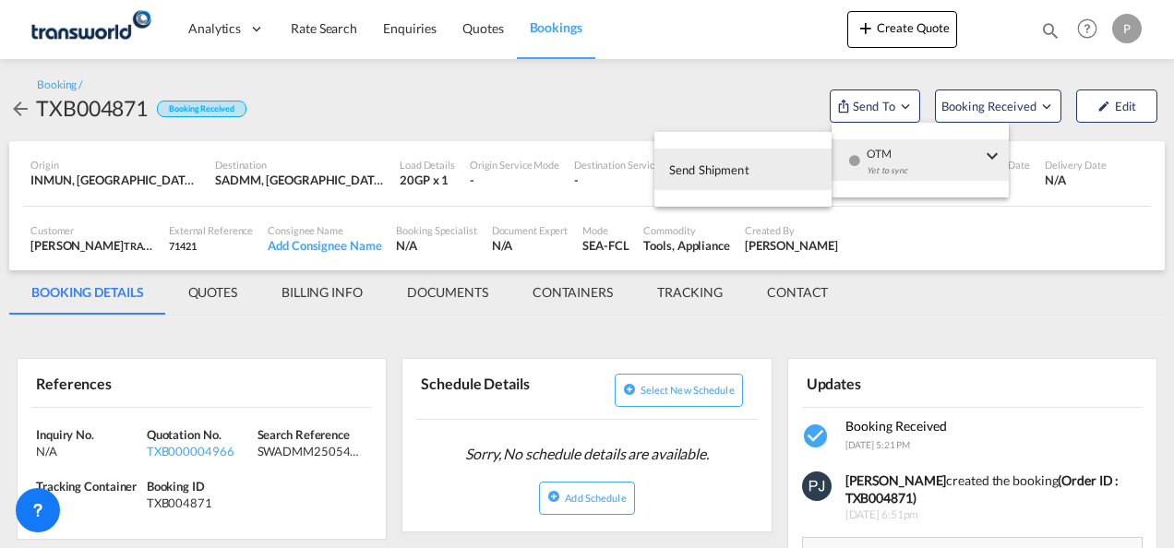
click at [715, 168] on span "Send Shipment" at bounding box center [709, 170] width 80 height 30
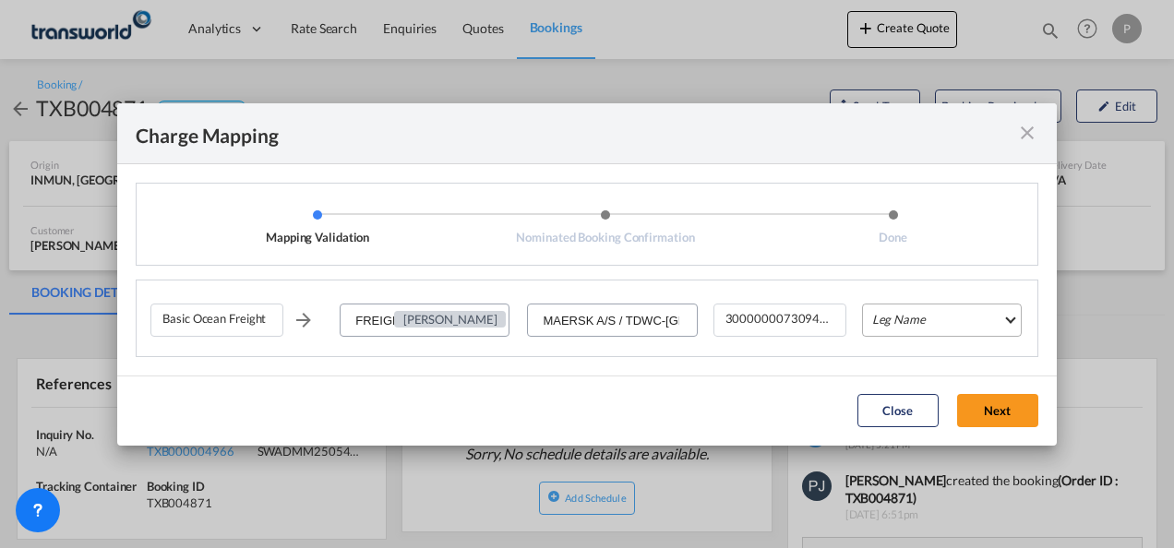
click at [935, 325] on md-select "Leg Name HANDLING ORIGIN VESSEL HANDLING DESTINATION OTHERS TL PICK UP CUSTOMS …" at bounding box center [942, 320] width 160 height 33
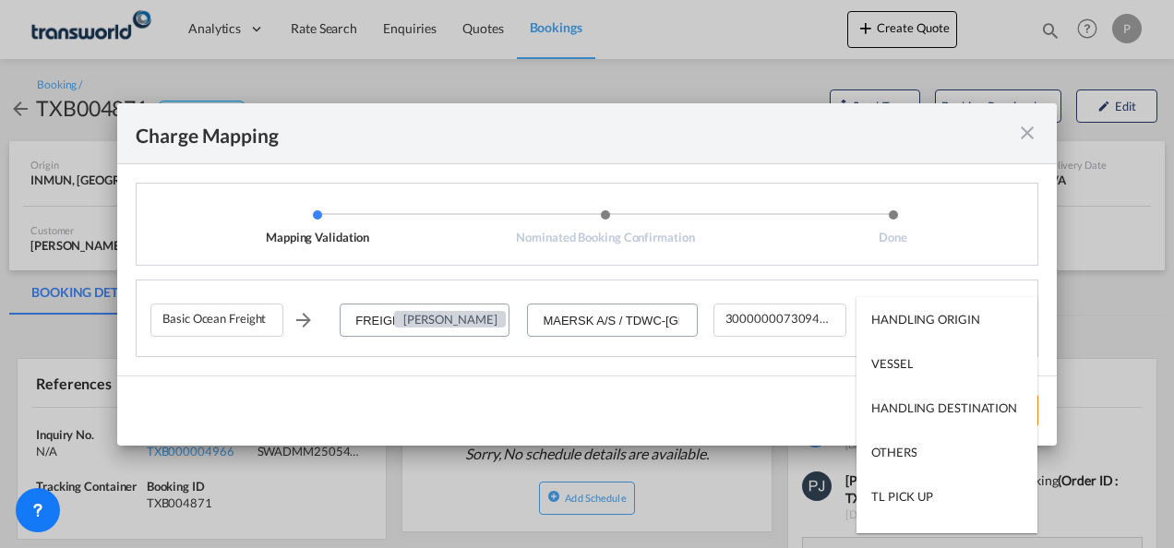
type md-option "HANDLING ORIGIN"
type md-option "VESSEL"
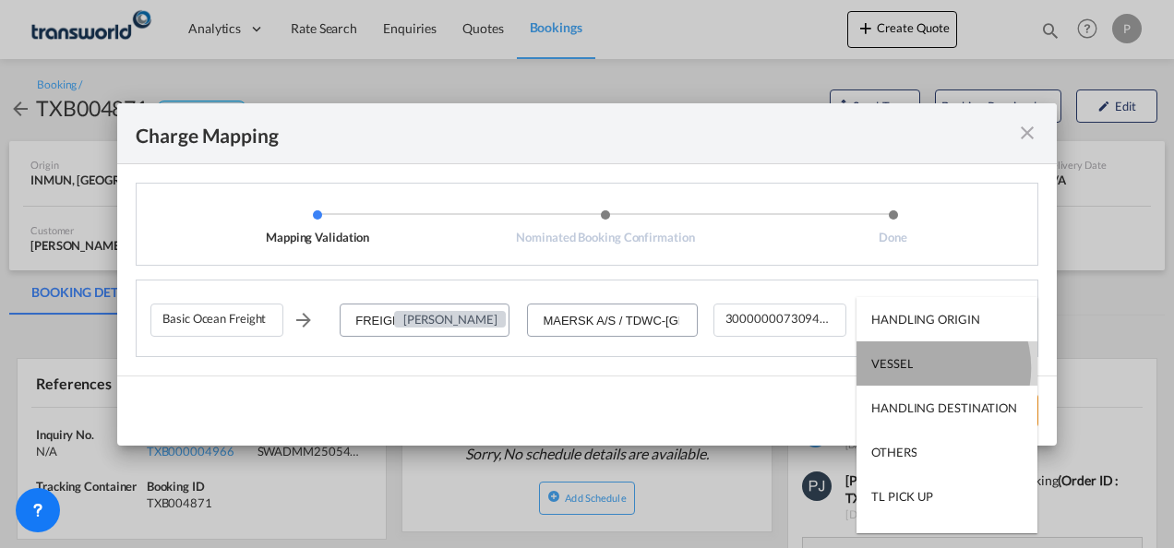
click at [925, 368] on md-option "VESSEL" at bounding box center [947, 364] width 181 height 44
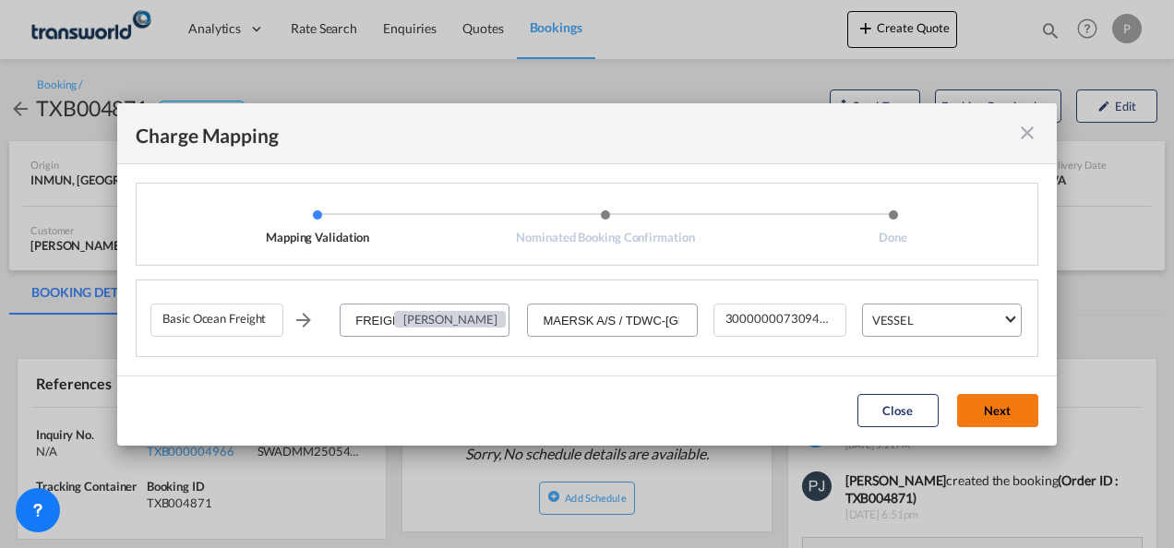
click at [999, 415] on button "Next" at bounding box center [997, 410] width 81 height 33
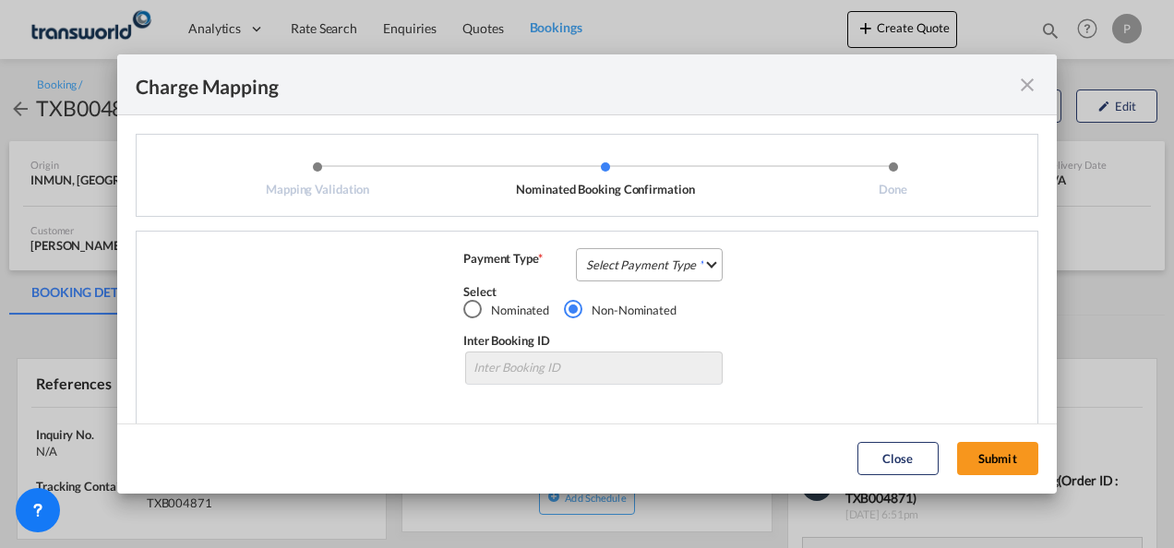
click at [625, 255] on md-select "Select Payment Type COLLECT PREPAID" at bounding box center [649, 264] width 147 height 33
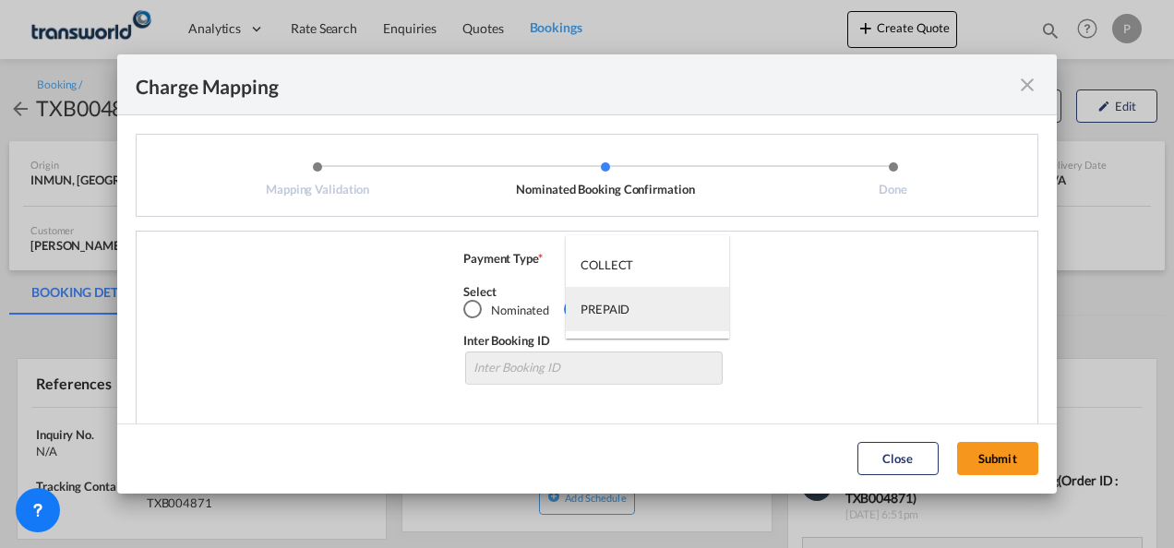
click at [626, 310] on div "PREPAID" at bounding box center [605, 309] width 49 height 17
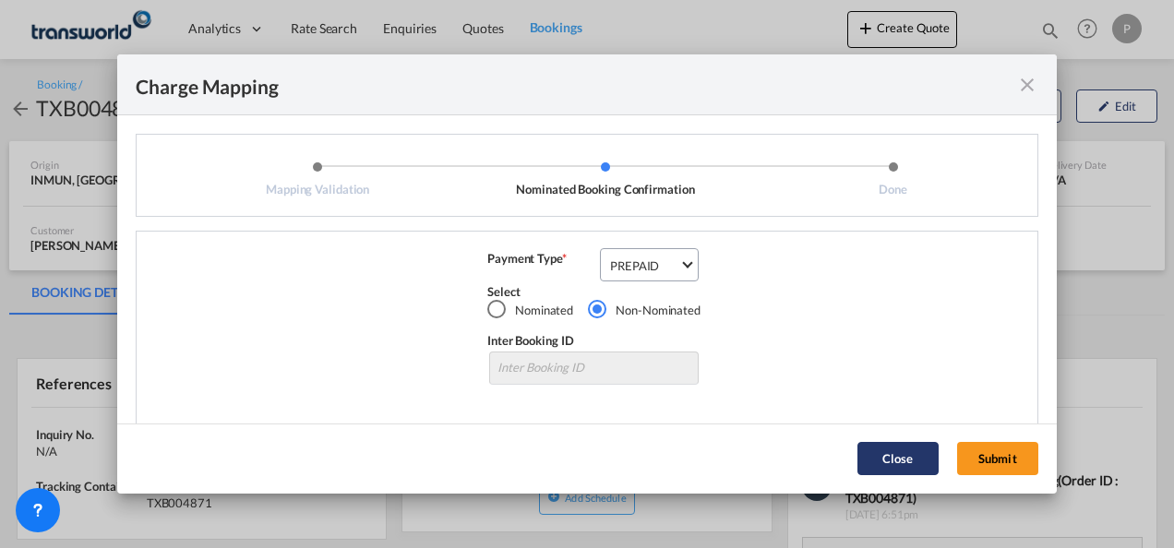
click at [997, 456] on button "Submit" at bounding box center [997, 458] width 81 height 33
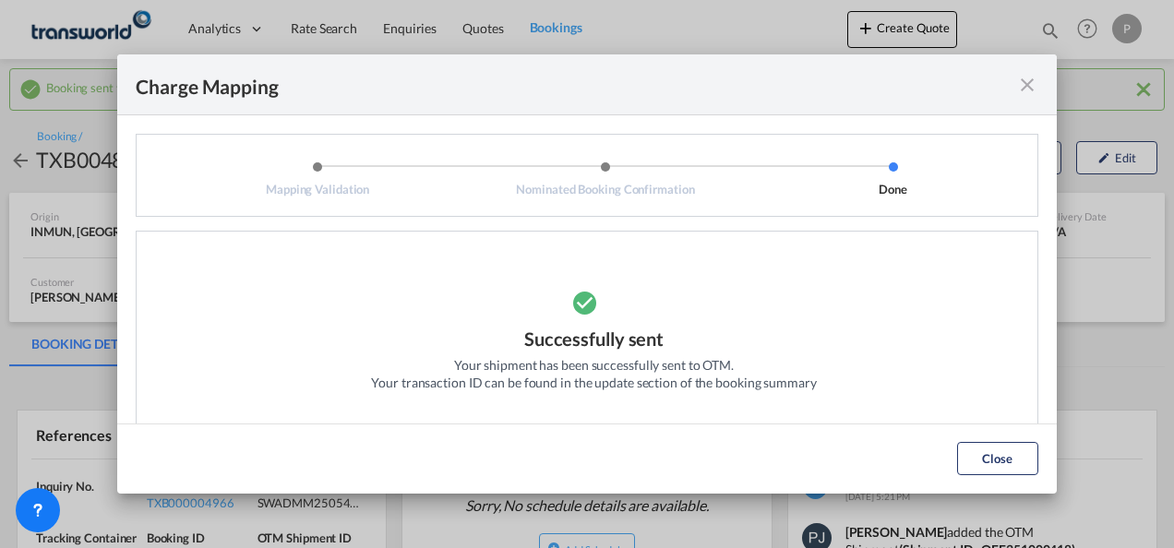
drag, startPoint x: 982, startPoint y: 452, endPoint x: 941, endPoint y: 443, distance: 42.4
click at [983, 452] on button "Close" at bounding box center [997, 458] width 81 height 33
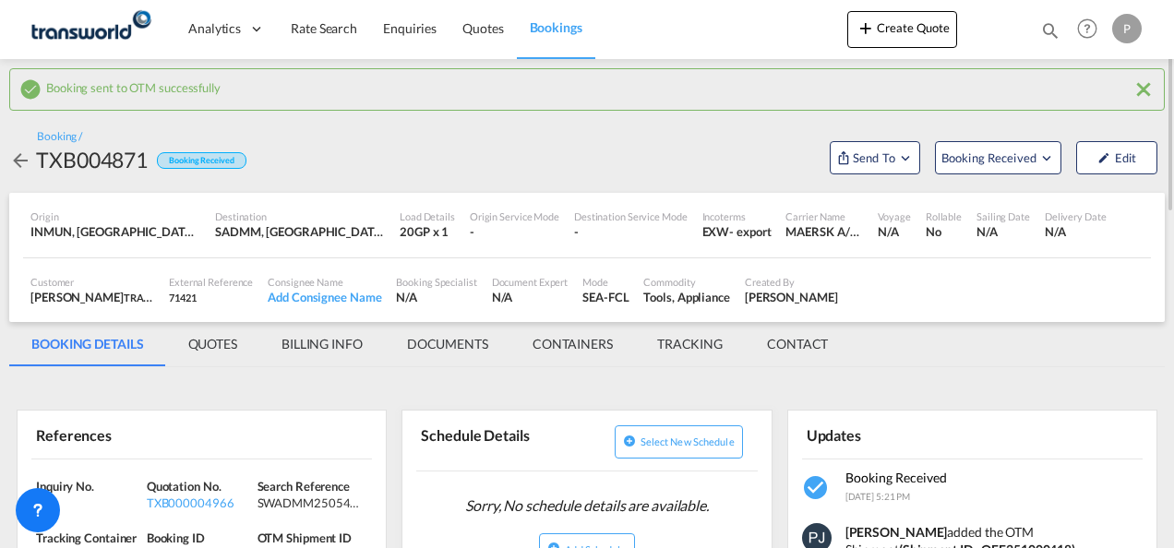
scroll to position [185, 0]
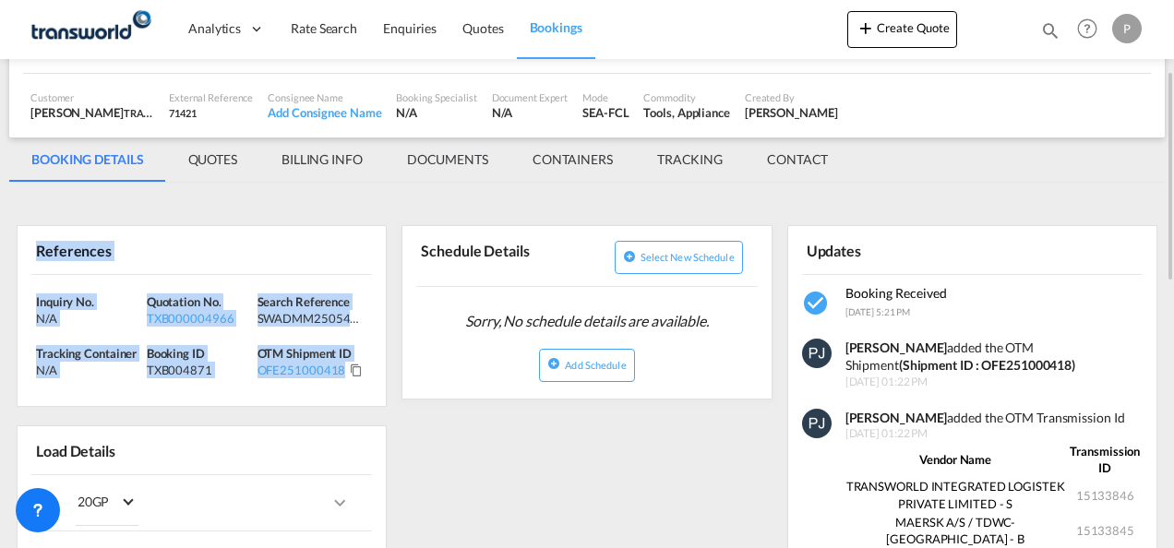
drag, startPoint x: 33, startPoint y: 251, endPoint x: 356, endPoint y: 377, distance: 346.7
click at [356, 377] on div "References Inquiry No. N/A Quotation No. TXB000004966 Search Reference SWADMM25…" at bounding box center [202, 316] width 370 height 182
copy div "References Inquiry No. N/A Quotation No. TXB000004966 Search Reference SWADMM25…"
